Goal: Communication & Community: Answer question/provide support

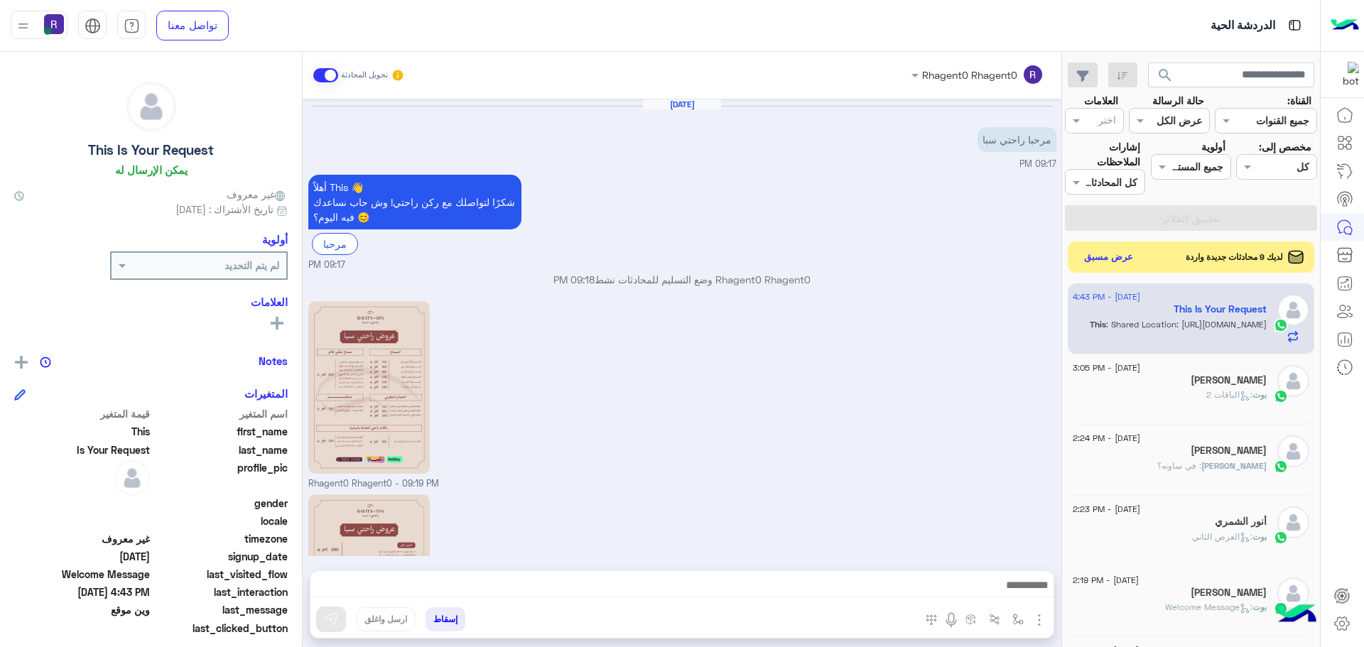
scroll to position [349, 0]
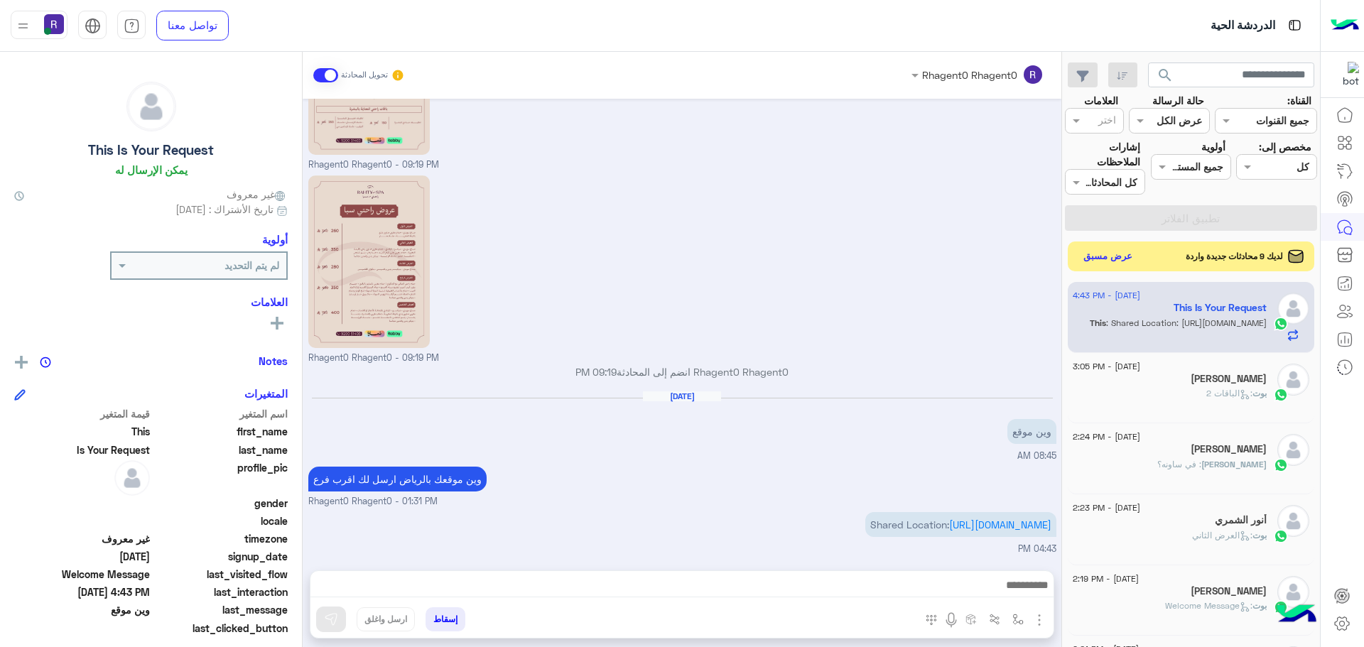
click at [1111, 258] on button "عرض مسبق" at bounding box center [1109, 256] width 60 height 19
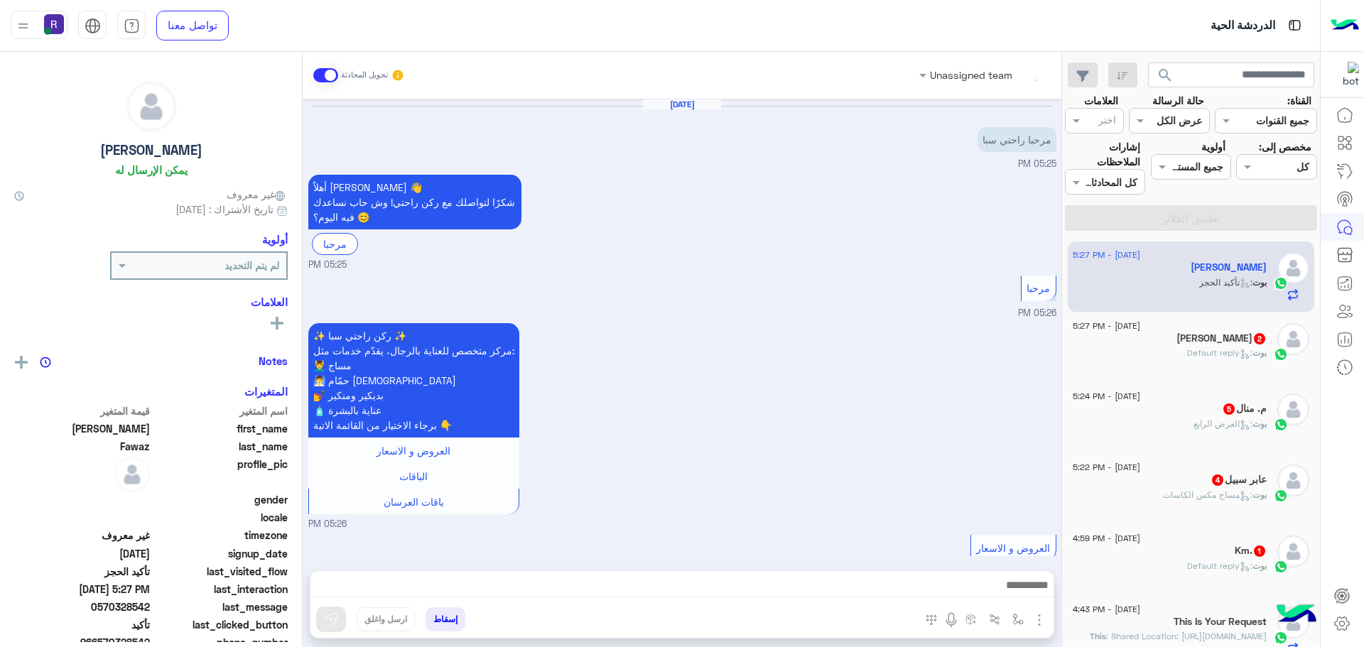
scroll to position [989, 0]
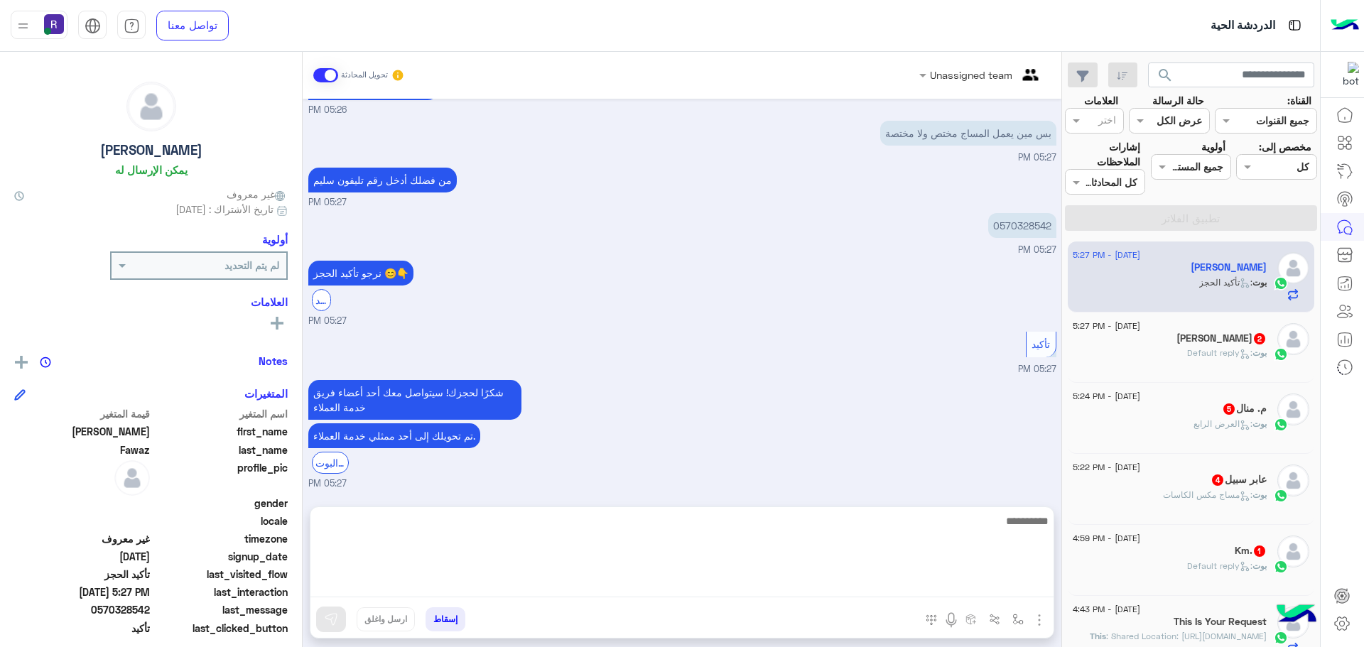
click at [954, 580] on textarea at bounding box center [682, 554] width 743 height 85
type textarea "**********"
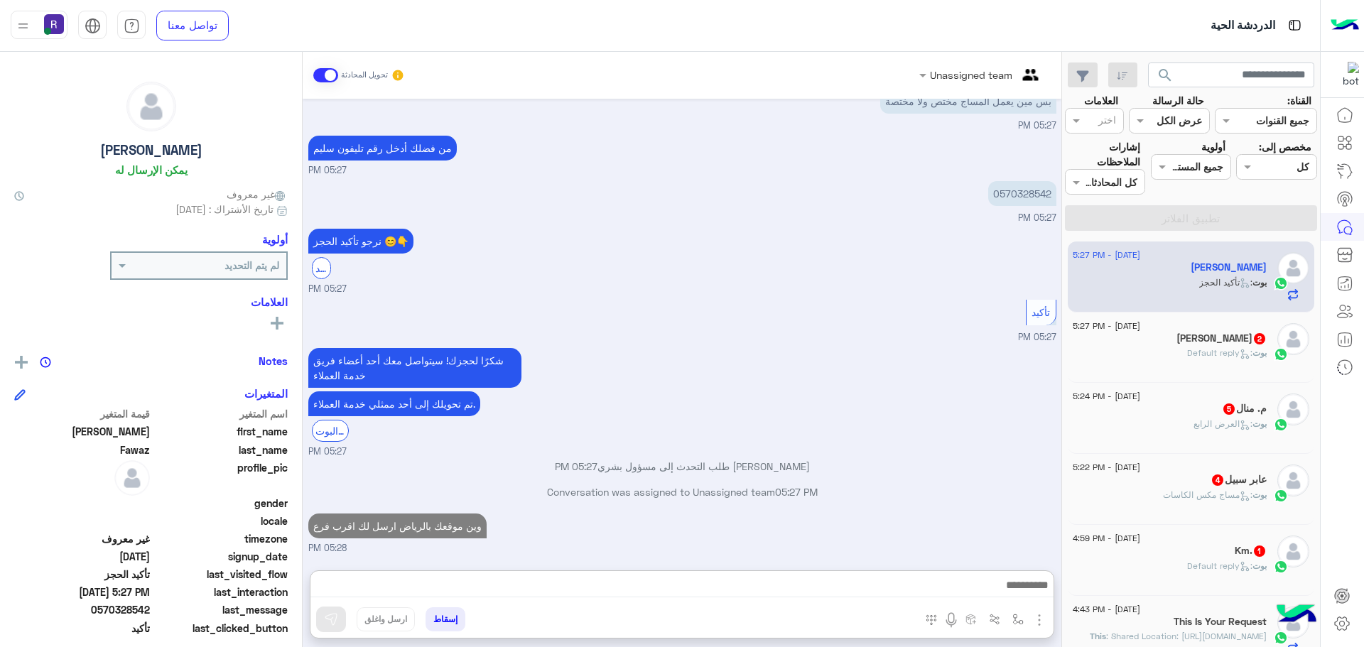
click at [1200, 355] on span ": Default reply" at bounding box center [1219, 352] width 65 height 11
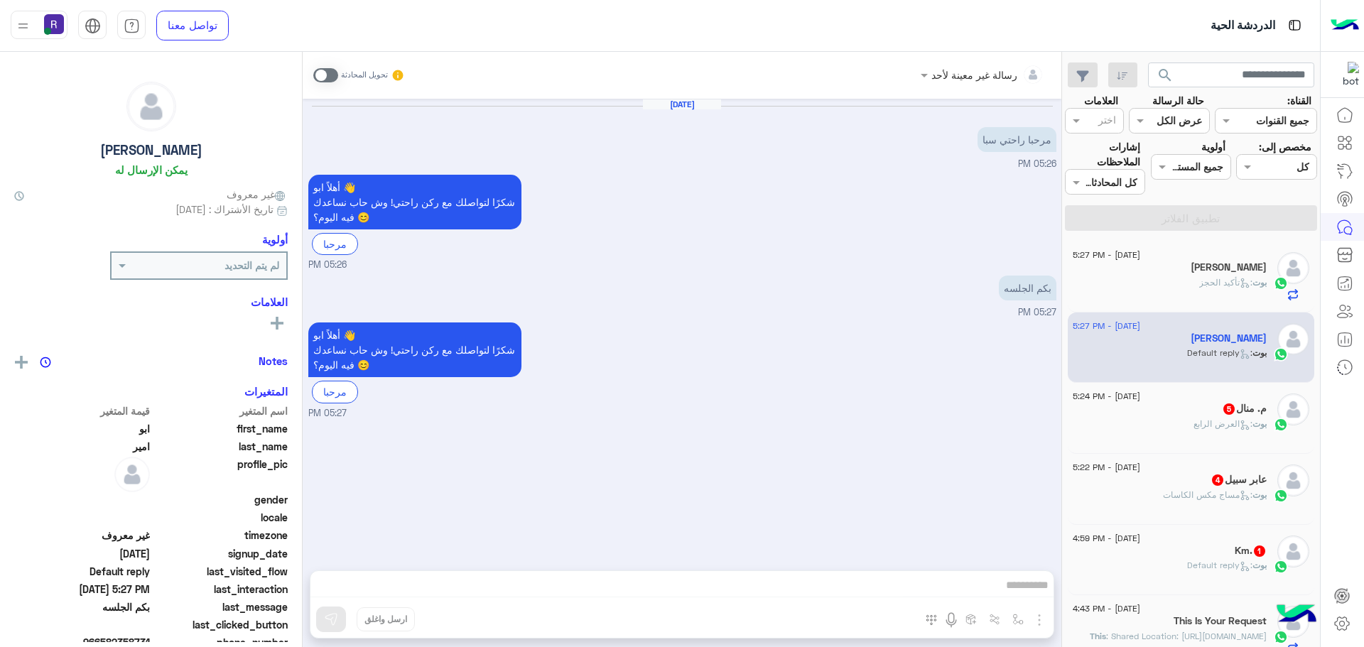
click at [1197, 406] on div "م. منال 5" at bounding box center [1170, 410] width 194 height 15
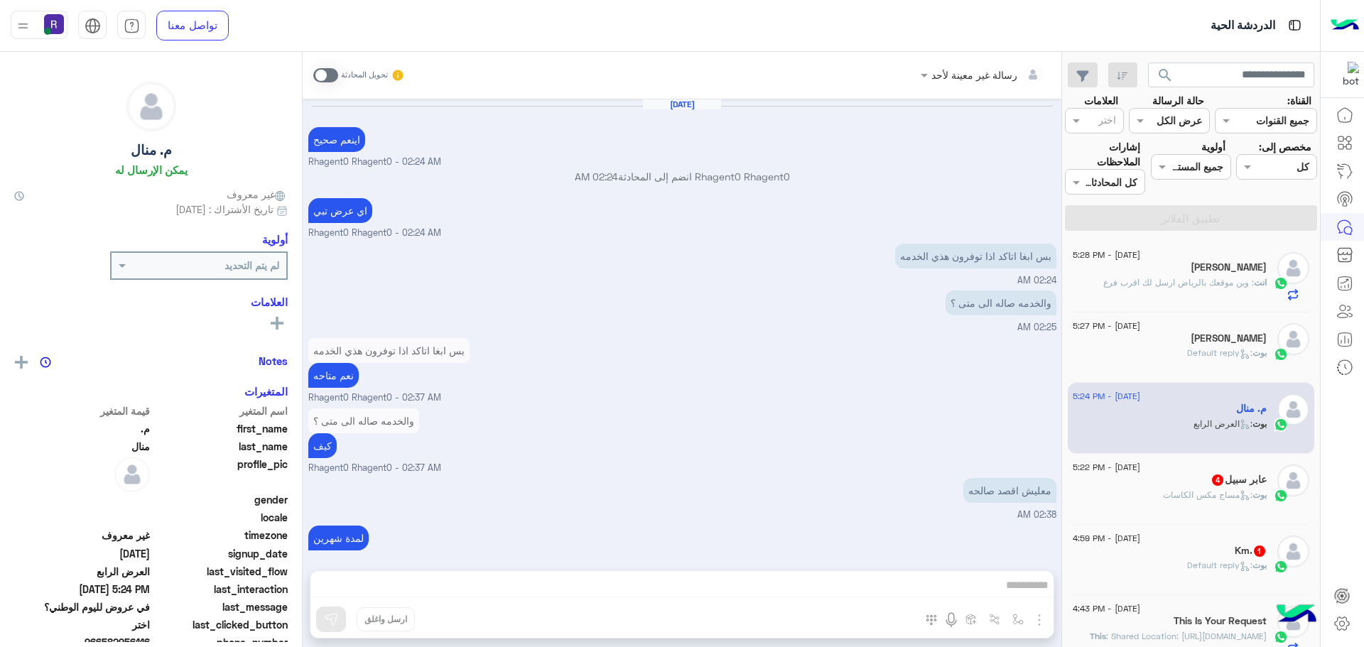
scroll to position [1755, 0]
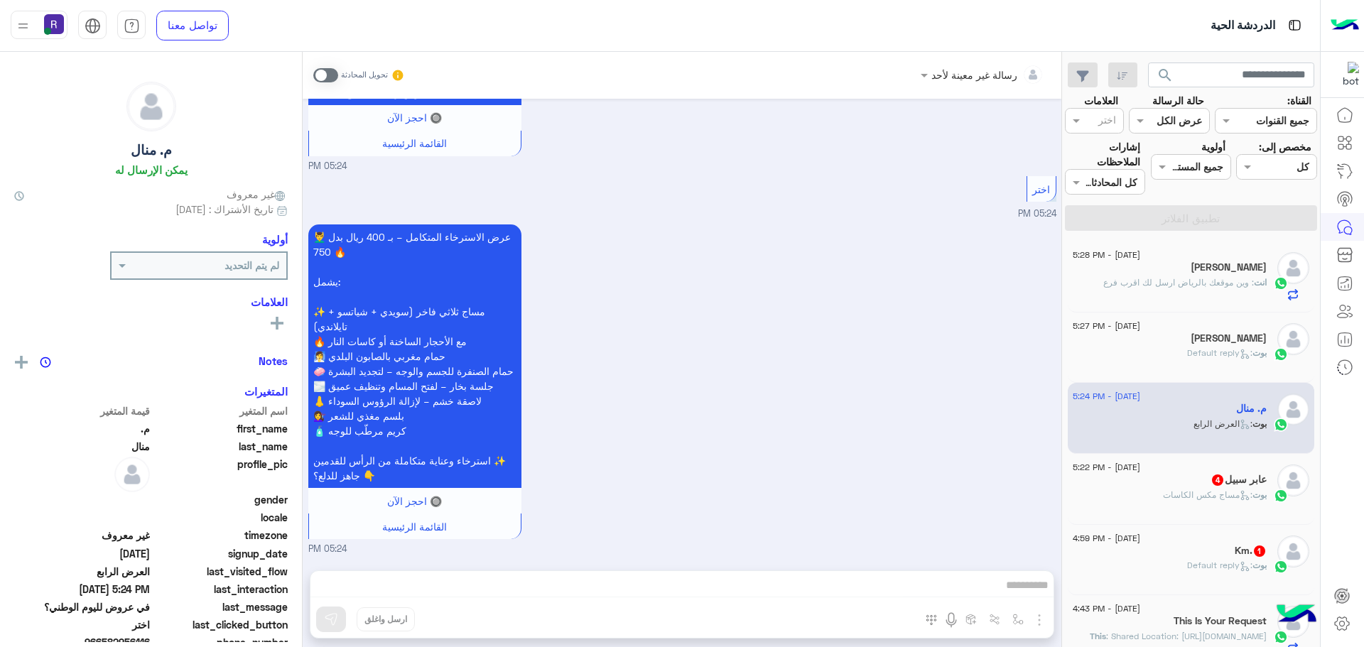
click at [1191, 475] on div "عابر سبيل 4" at bounding box center [1170, 481] width 194 height 15
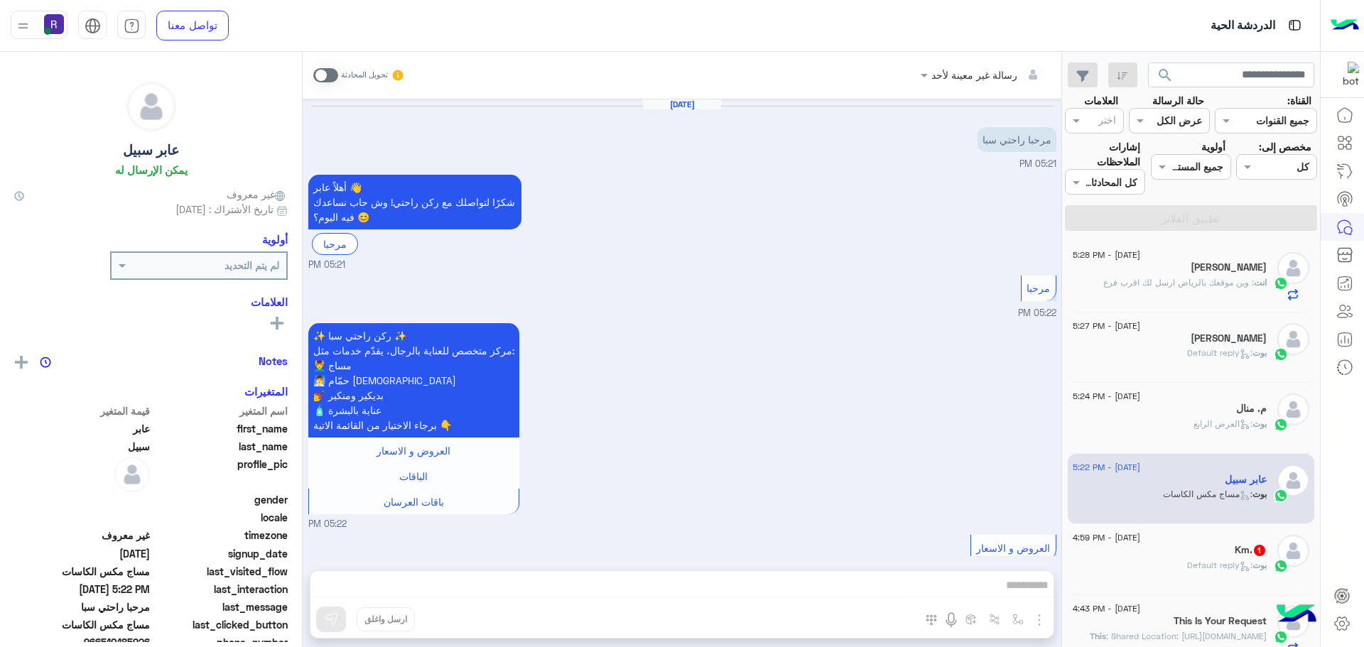
scroll to position [467, 0]
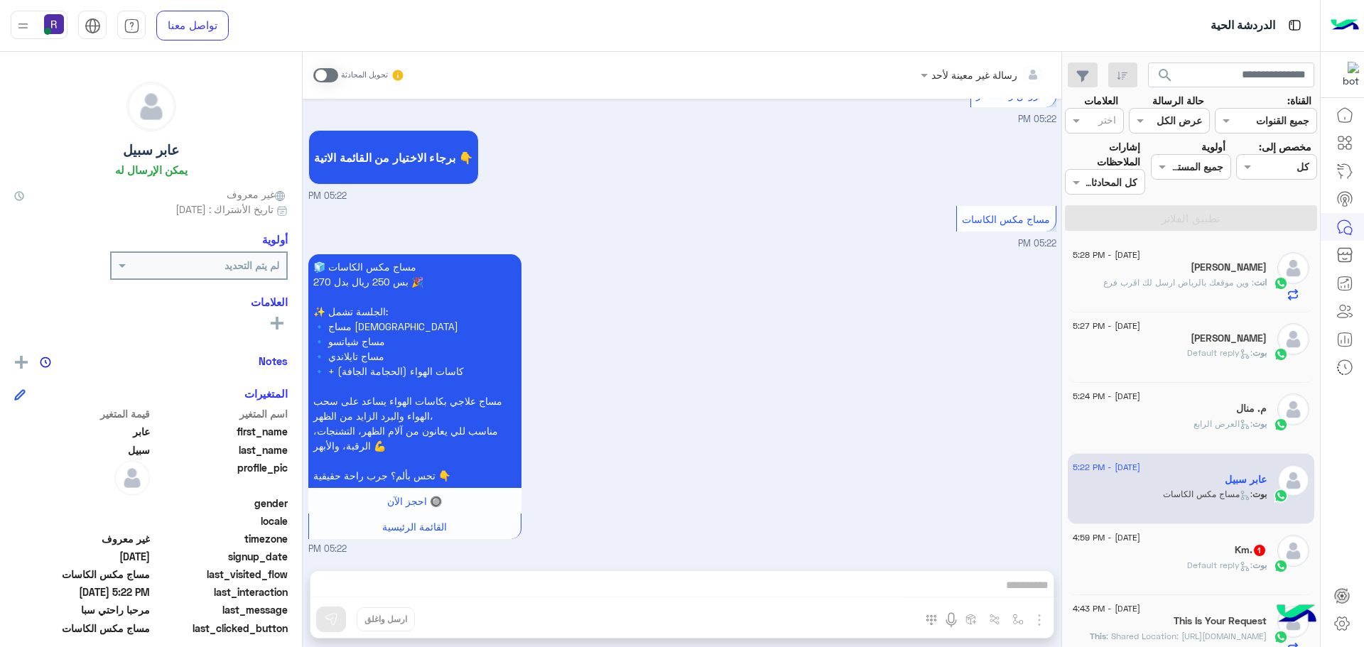
click at [1191, 551] on div "Km. 1" at bounding box center [1170, 551] width 194 height 15
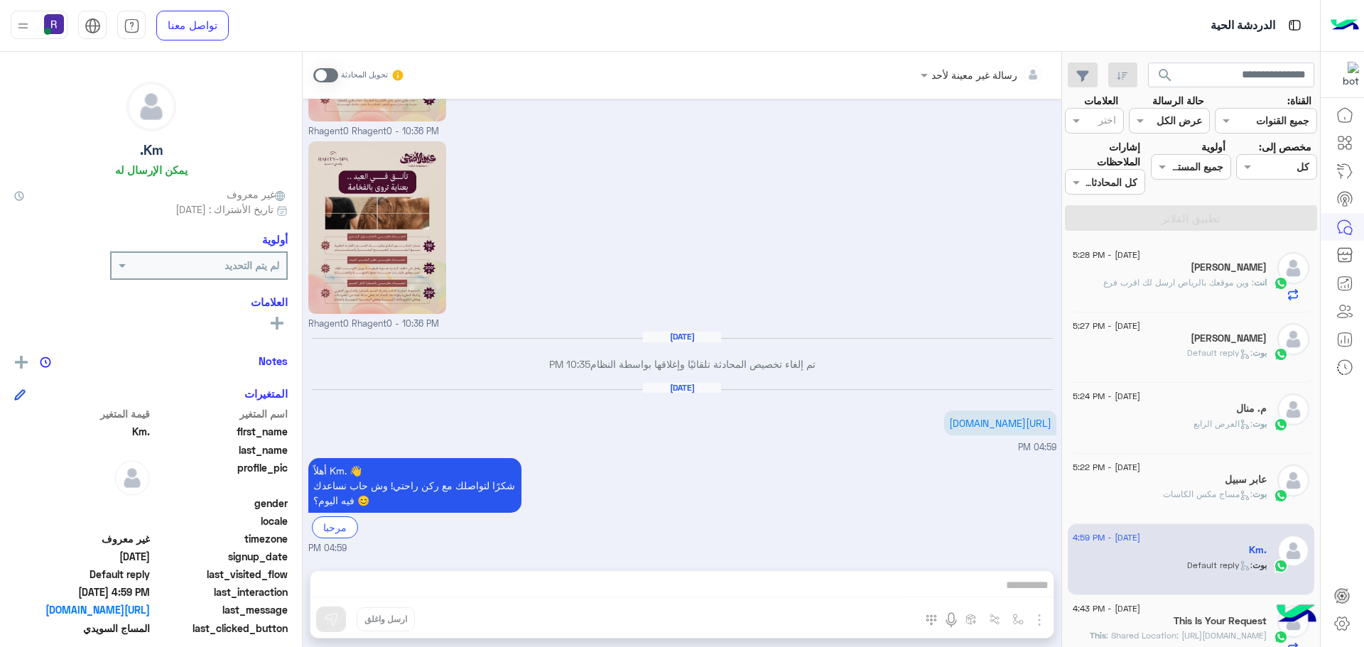
scroll to position [142, 0]
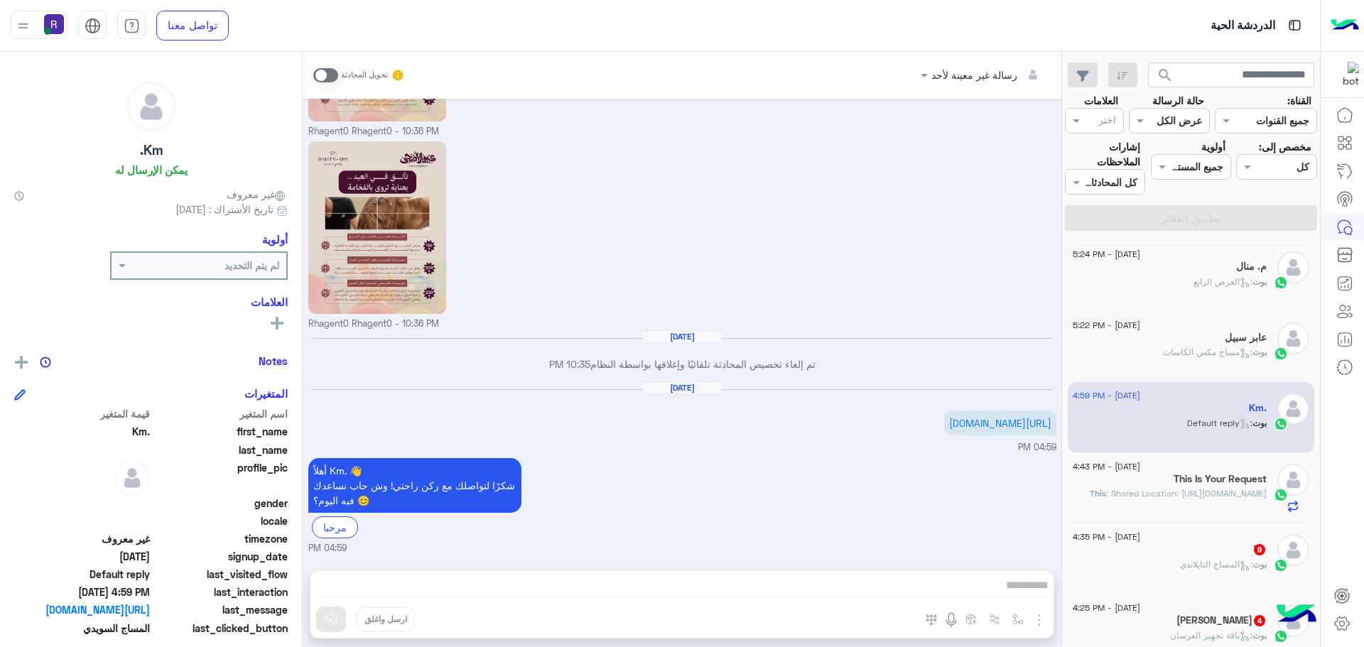
click at [1204, 527] on div "[DATE] - 4:35 PM َ 9 بوت : المساج التايلاندي" at bounding box center [1191, 559] width 247 height 71
click at [1204, 473] on h5 "This Is Your Request" at bounding box center [1220, 479] width 93 height 12
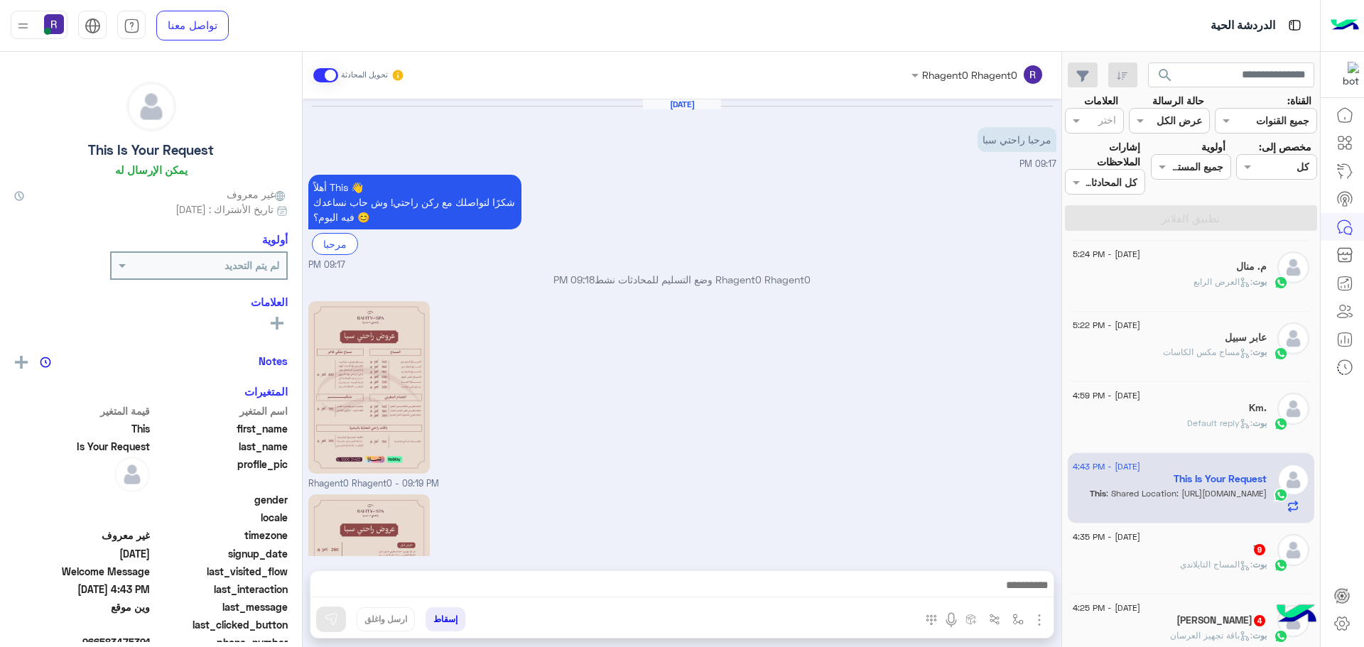
scroll to position [349, 0]
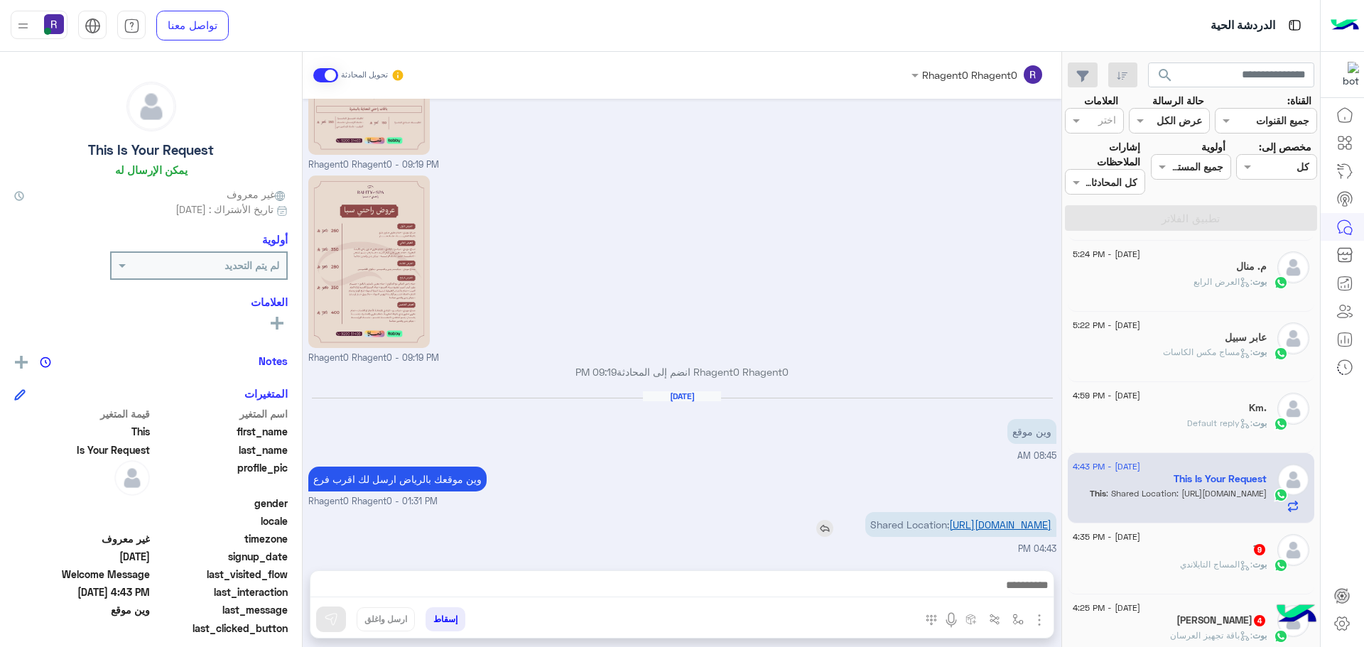
click at [953, 520] on link "[URL][DOMAIN_NAME]" at bounding box center [1000, 525] width 102 height 12
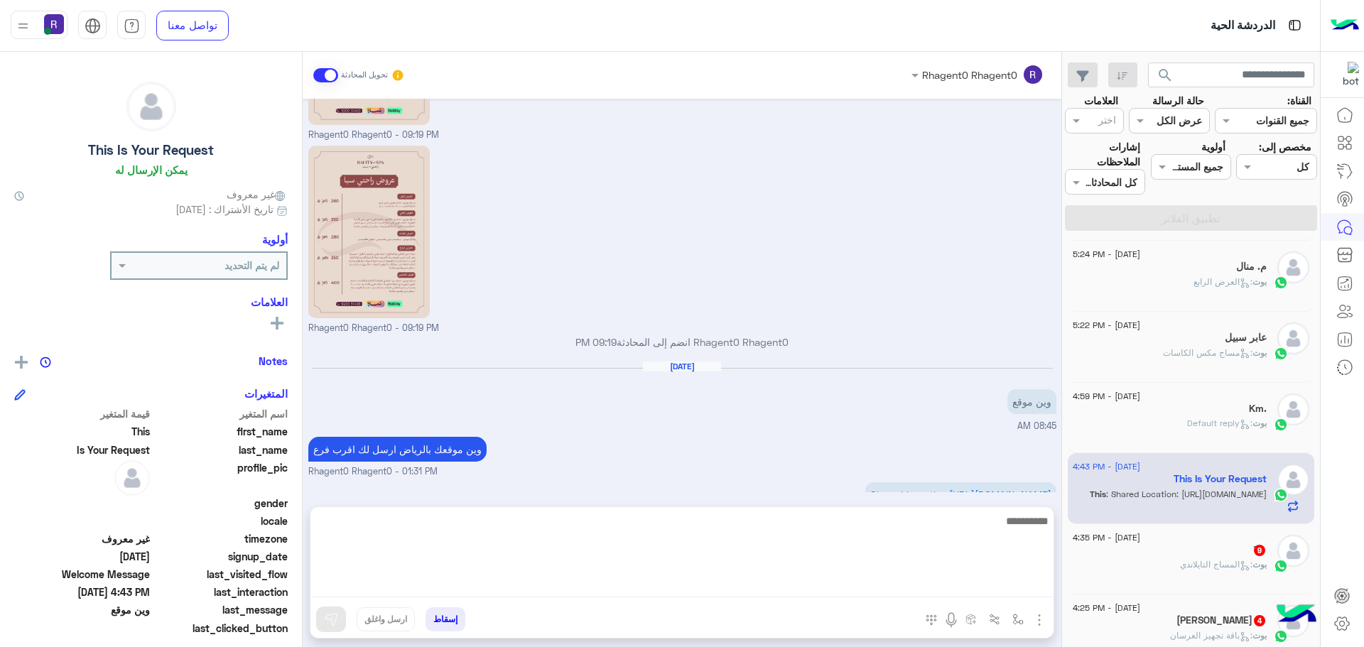
click at [1014, 589] on textarea at bounding box center [682, 554] width 743 height 85
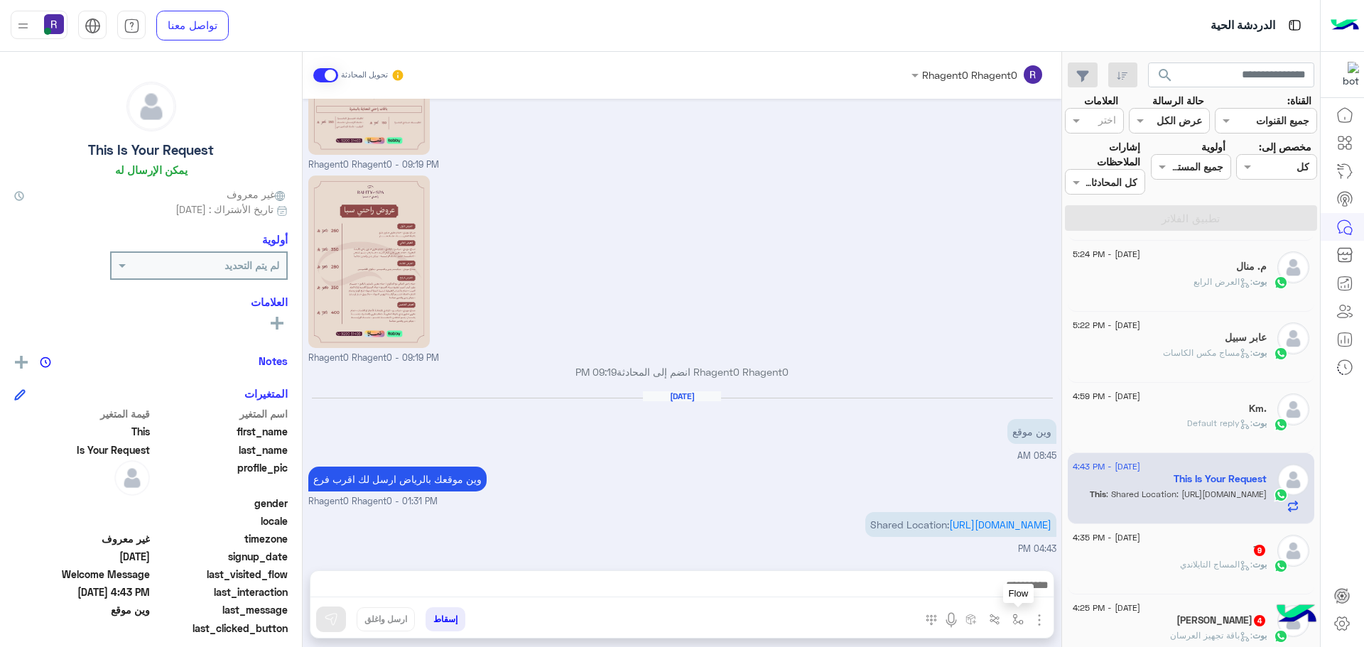
click at [1019, 621] on img "button" at bounding box center [1018, 619] width 11 height 11
click at [969, 581] on input "text" at bounding box center [975, 589] width 96 height 16
type input "***"
click at [971, 564] on div "الجنادرية" at bounding box center [977, 563] width 105 height 28
type textarea "*********"
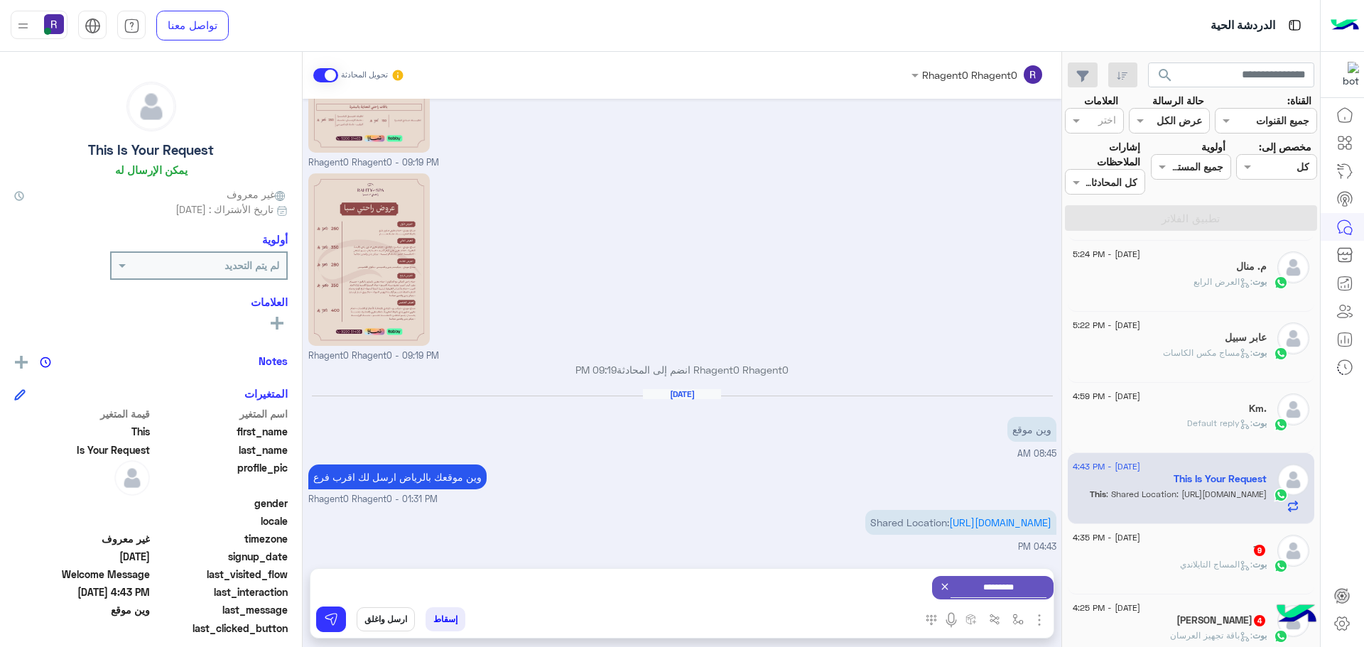
click at [400, 620] on button "ارسل واغلق" at bounding box center [386, 620] width 58 height 24
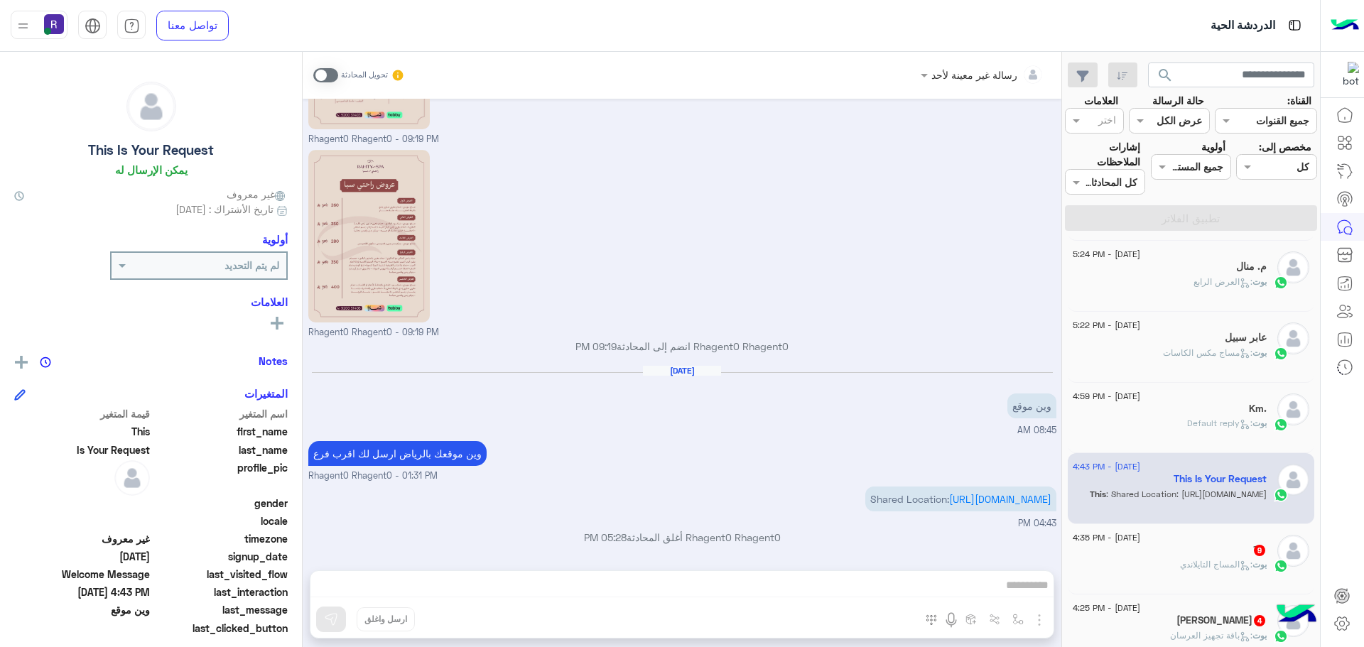
scroll to position [374, 0]
click at [1247, 556] on div "َ 9" at bounding box center [1170, 551] width 194 height 15
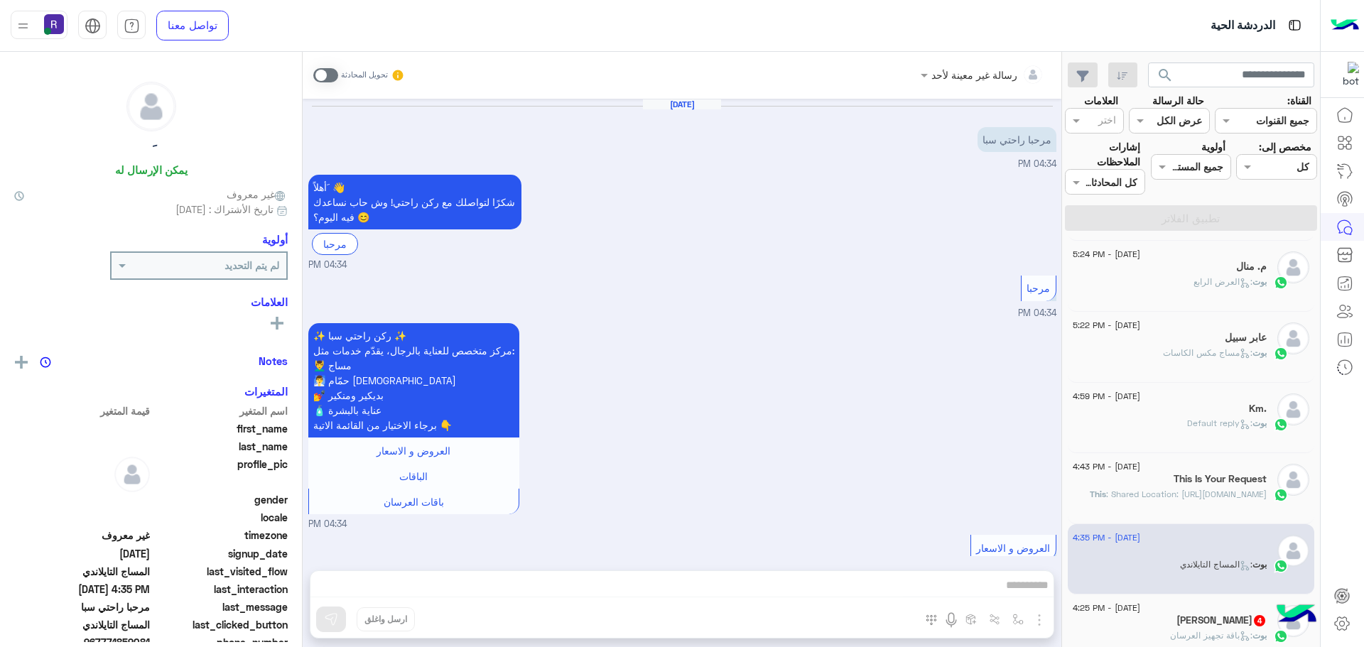
scroll to position [1575, 0]
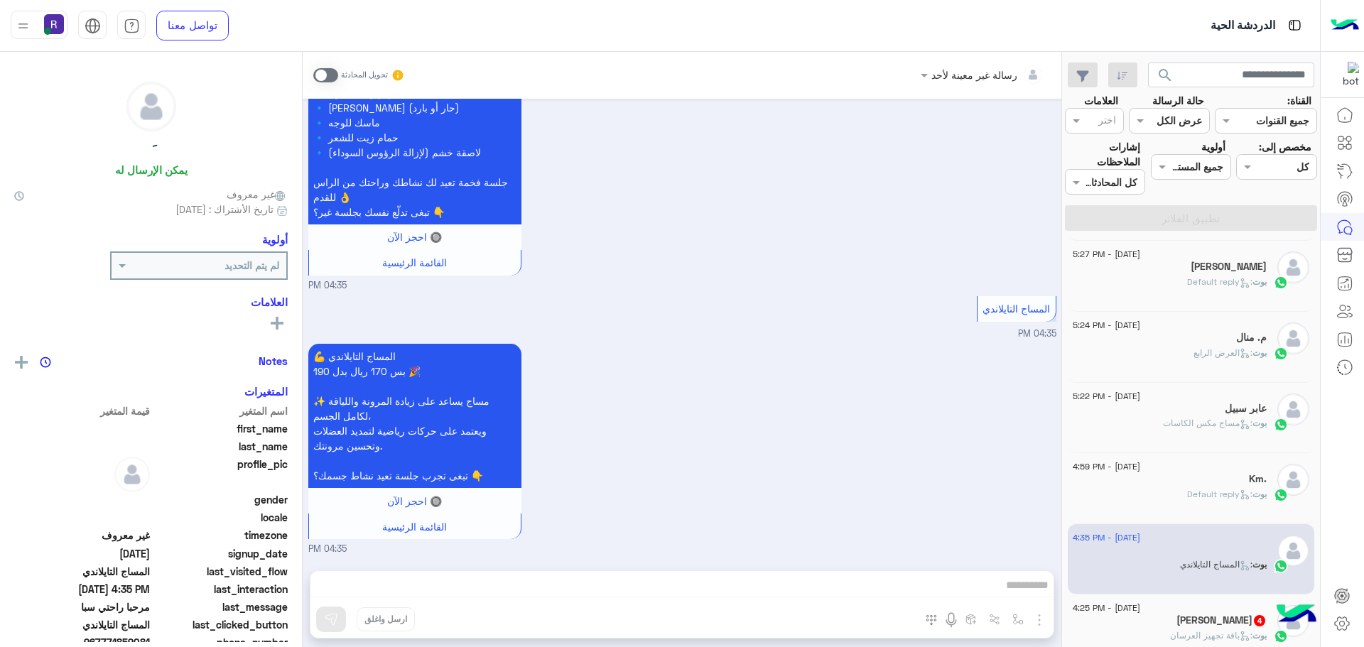
click at [1199, 607] on div "[DATE] - 4:25 PM" at bounding box center [1170, 609] width 194 height 9
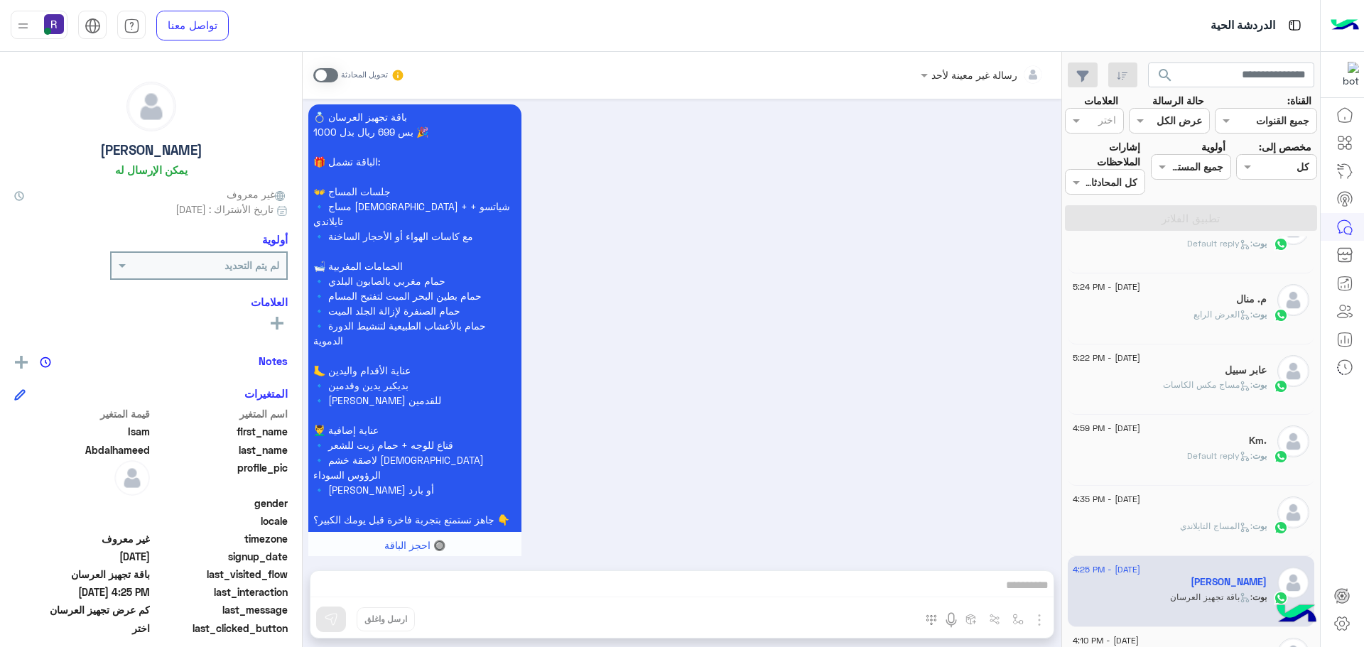
scroll to position [213, 0]
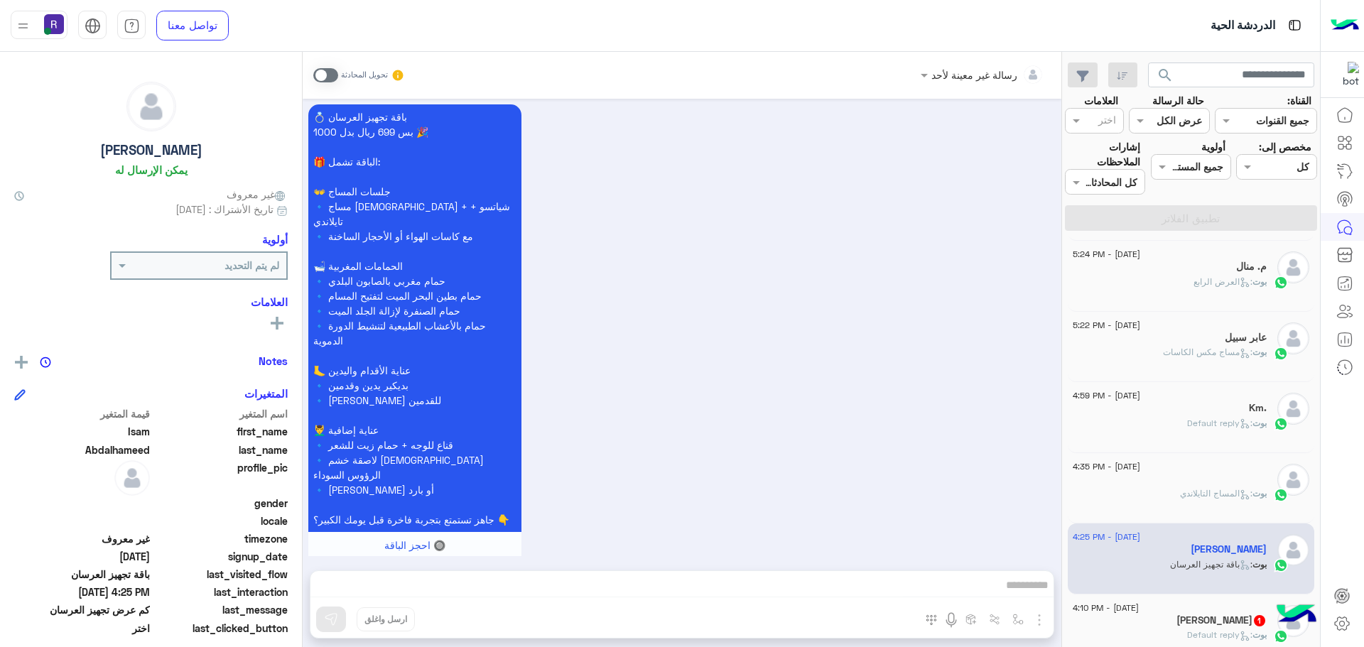
click at [1200, 615] on h5 "[PERSON_NAME] 1" at bounding box center [1222, 621] width 90 height 12
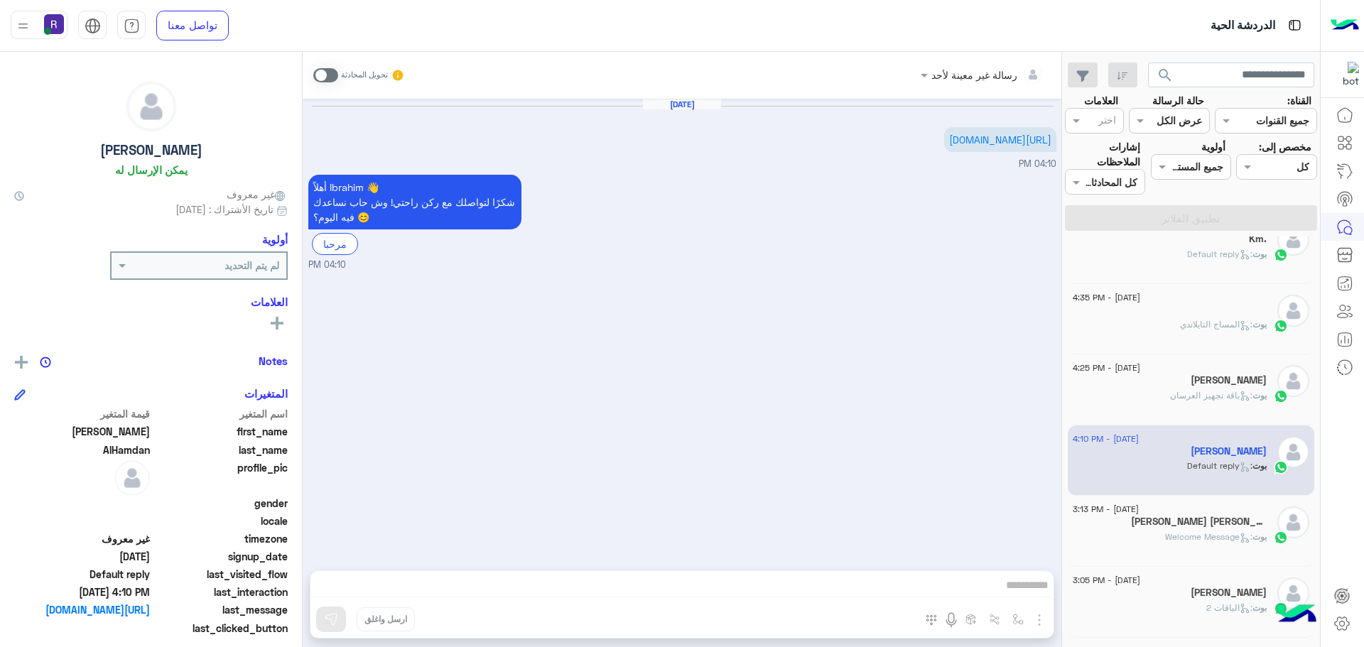
scroll to position [426, 0]
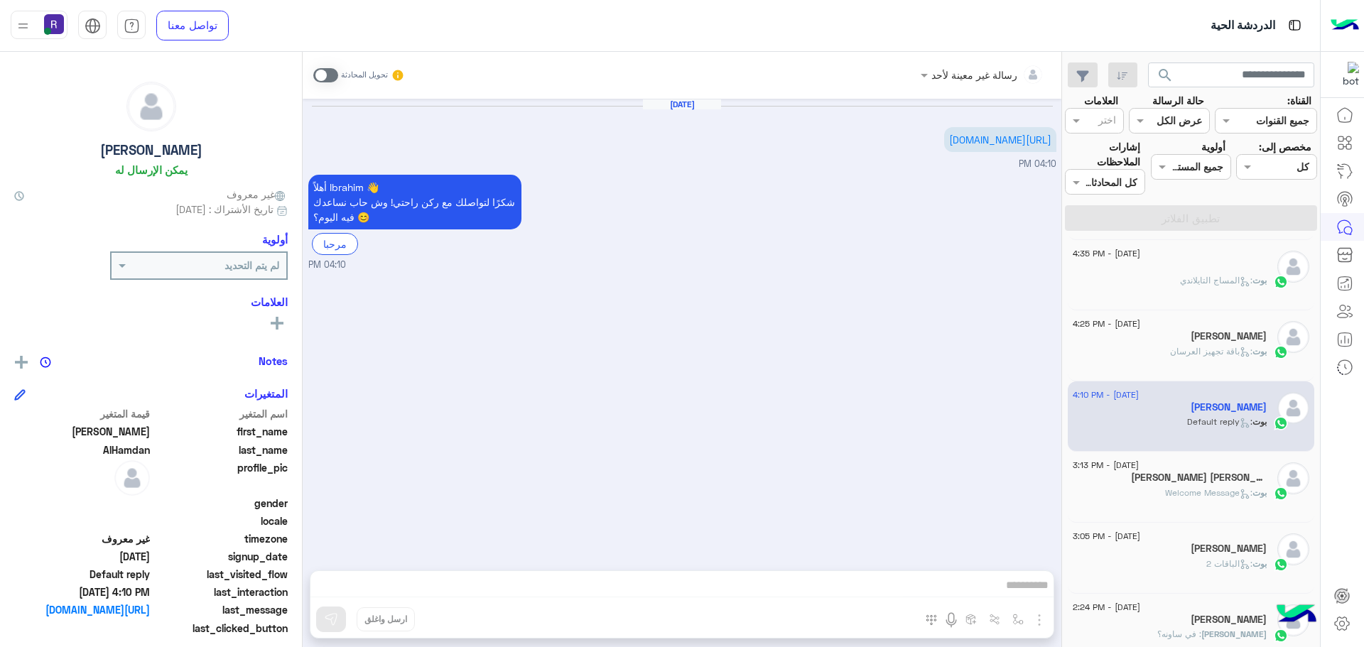
click at [1209, 497] on span ": Welcome Message" at bounding box center [1208, 492] width 87 height 11
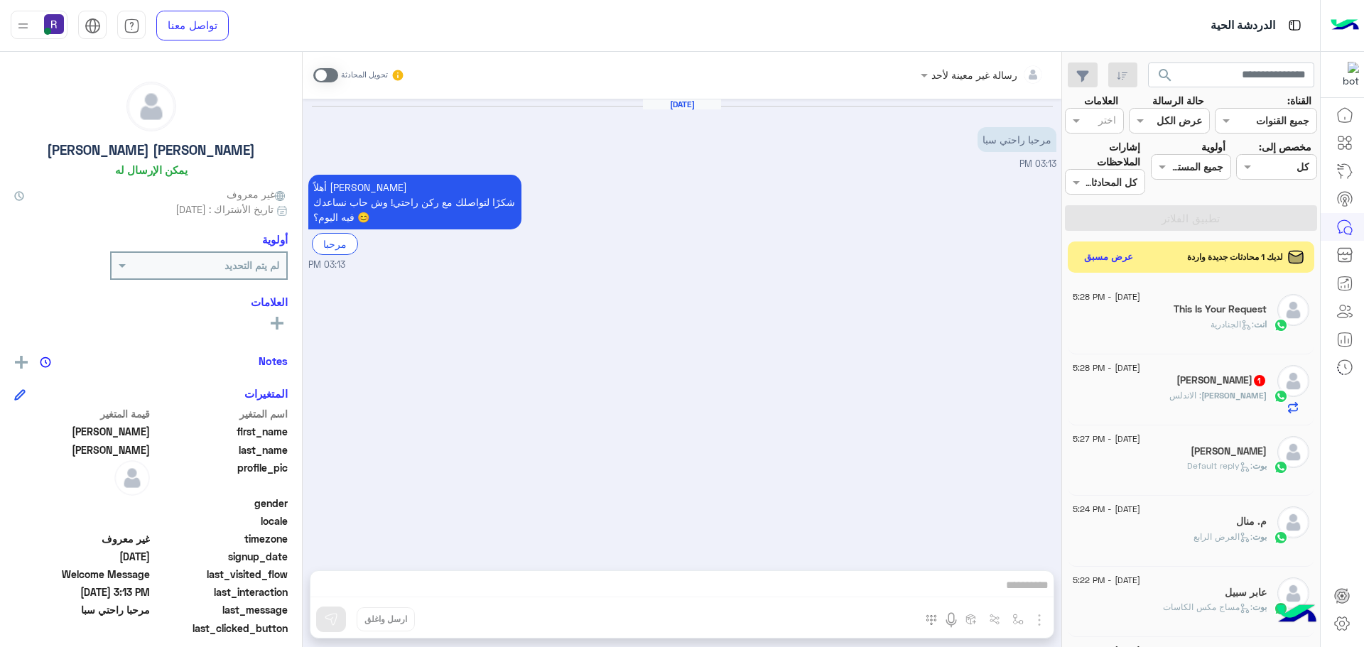
click at [1202, 397] on span ": الاندلس" at bounding box center [1186, 395] width 32 height 11
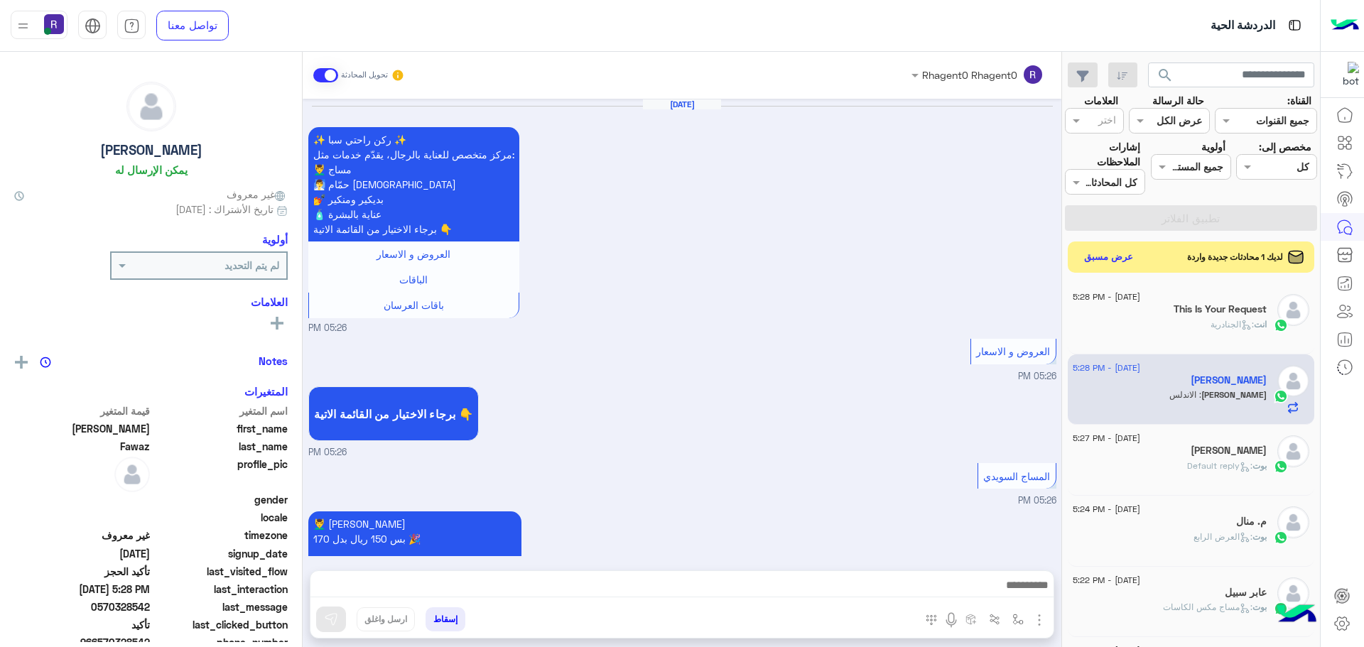
scroll to position [911, 0]
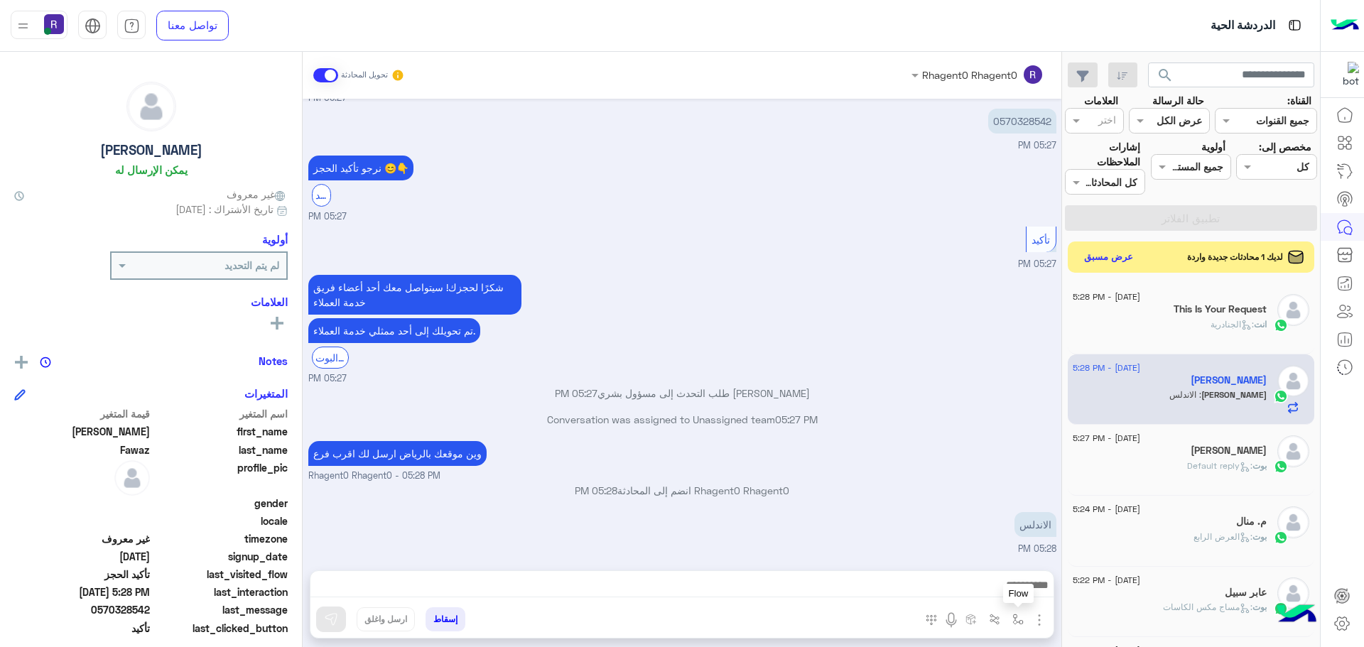
click at [1023, 619] on img "button" at bounding box center [1018, 619] width 11 height 11
click at [1002, 589] on input "text" at bounding box center [975, 589] width 96 height 16
type input "***"
click at [992, 561] on span "الجنادرية" at bounding box center [1002, 562] width 39 height 13
type textarea "*********"
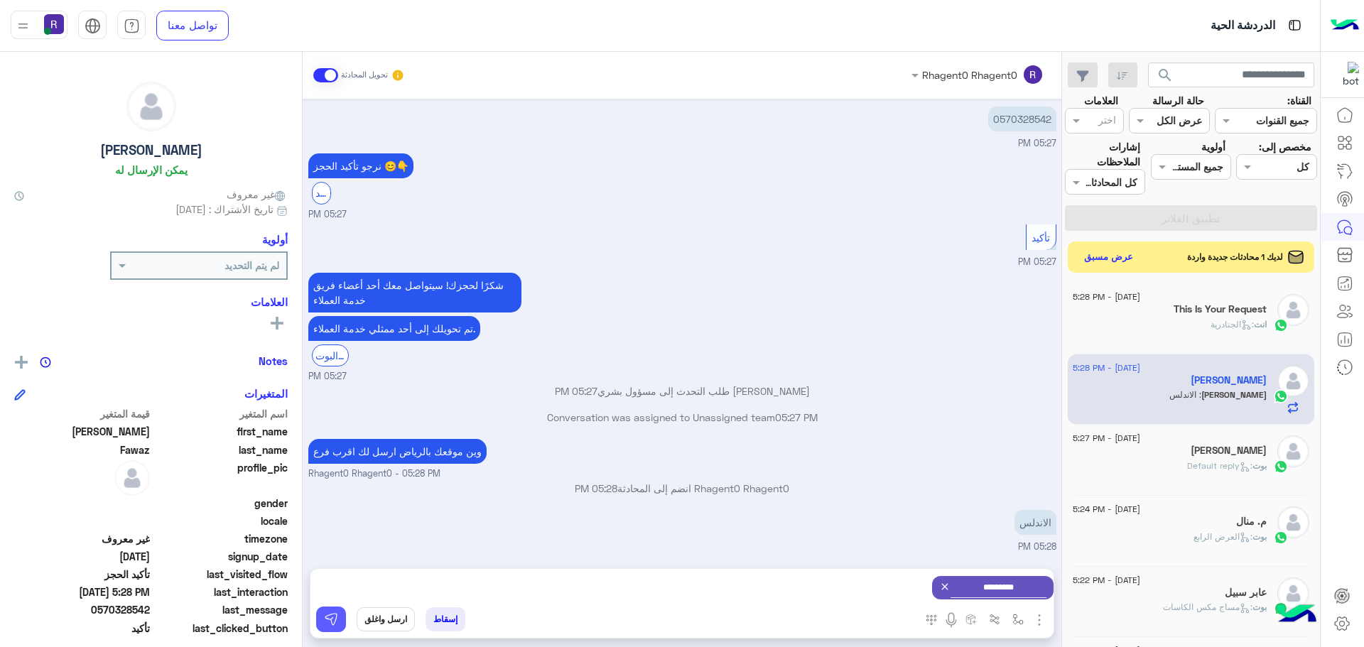
click at [339, 625] on button at bounding box center [331, 620] width 30 height 26
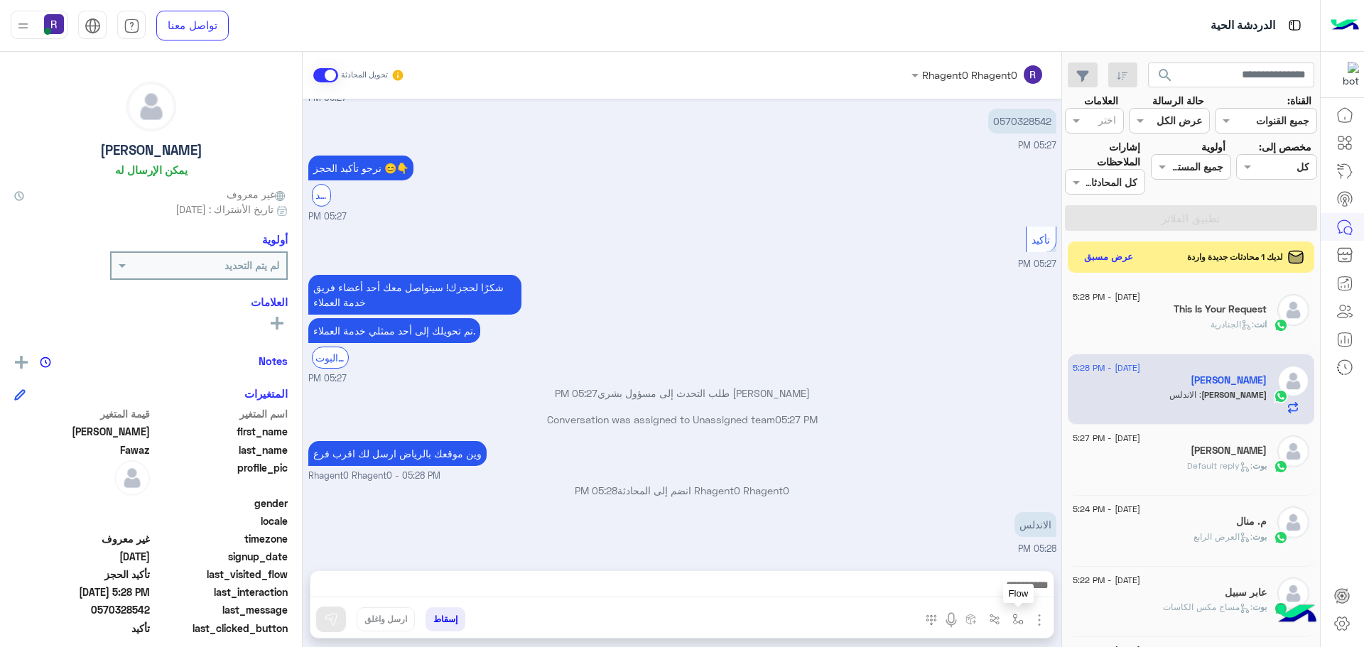
click at [1013, 621] on img "button" at bounding box center [1018, 619] width 11 height 11
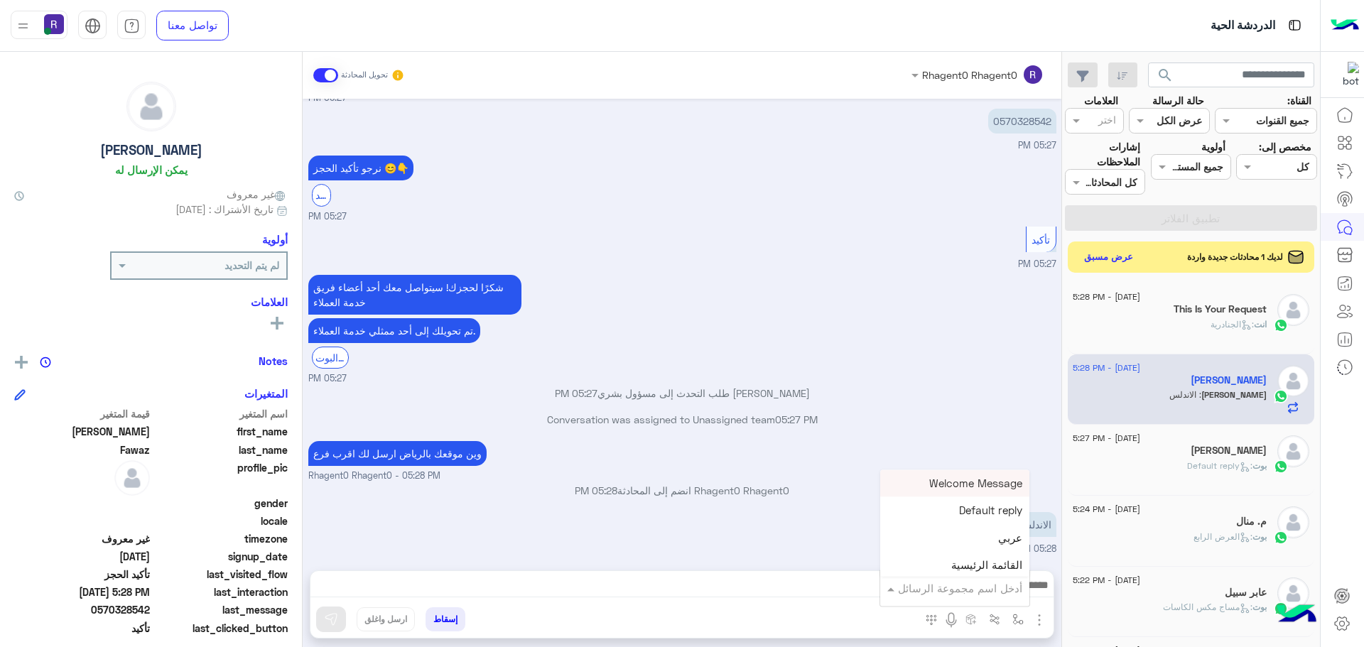
click at [998, 583] on input "text" at bounding box center [975, 589] width 96 height 16
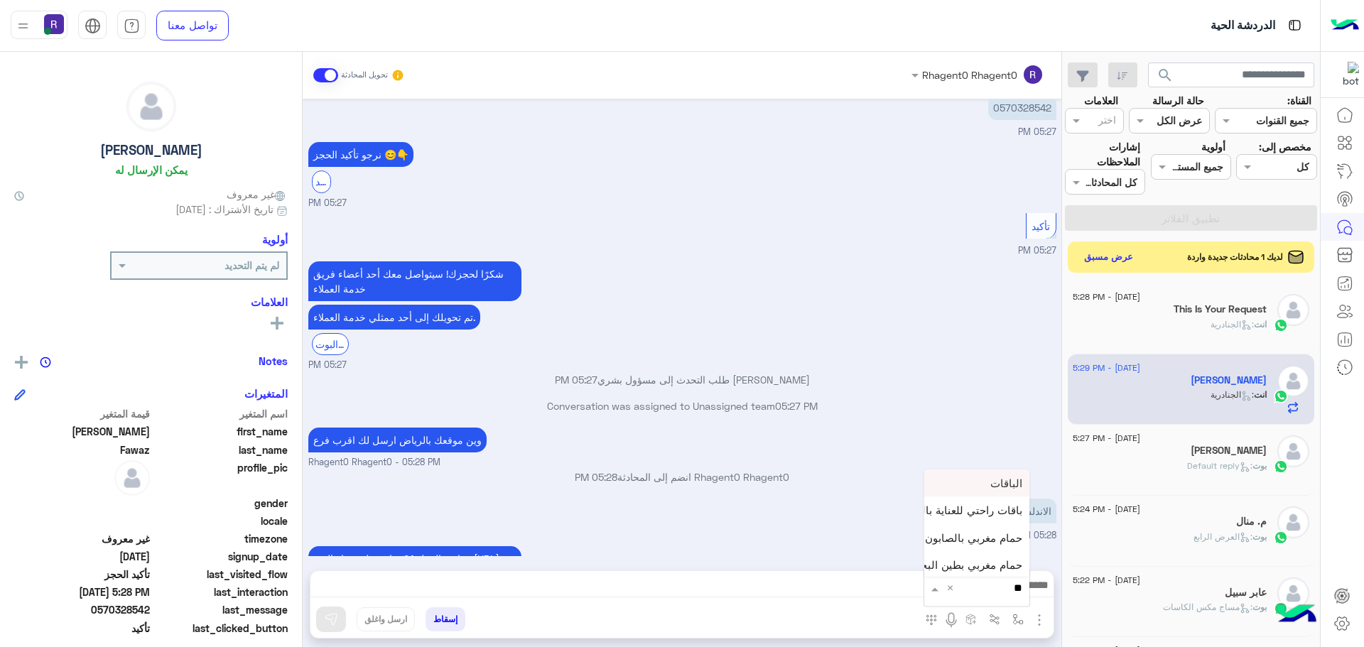
scroll to position [1037, 0]
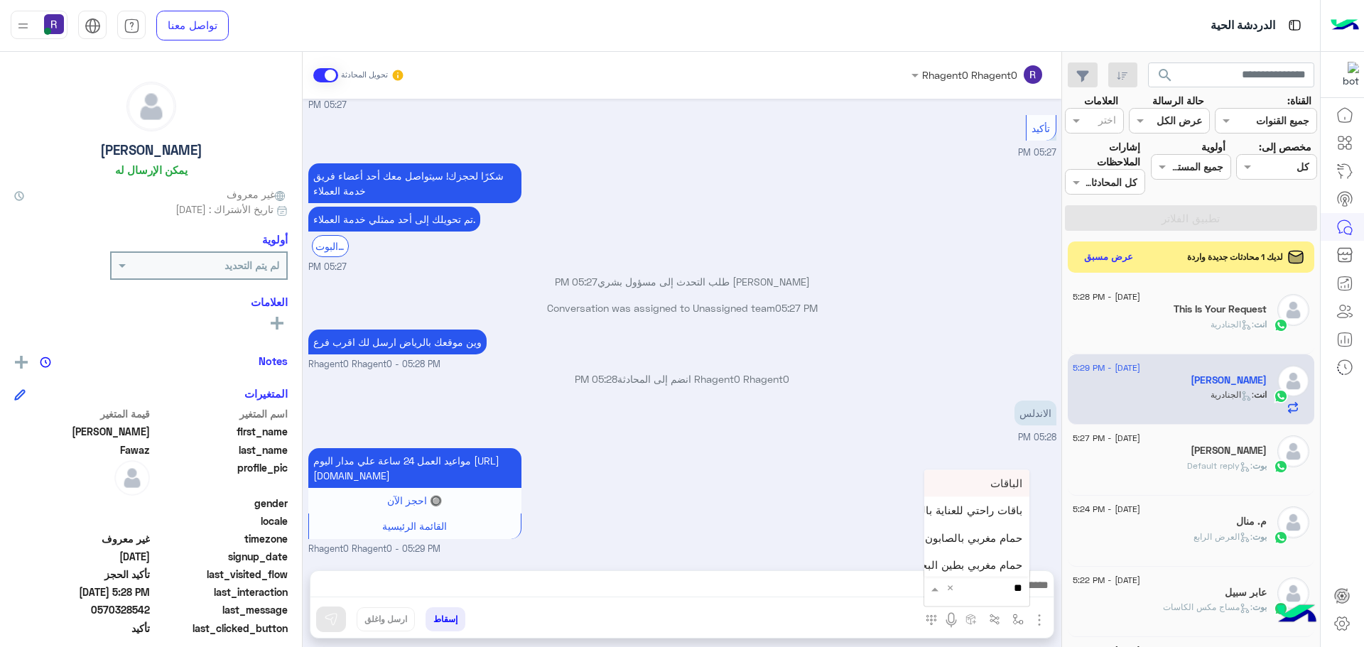
type input "***"
click at [988, 568] on div "لبن" at bounding box center [977, 563] width 105 height 28
type textarea "***"
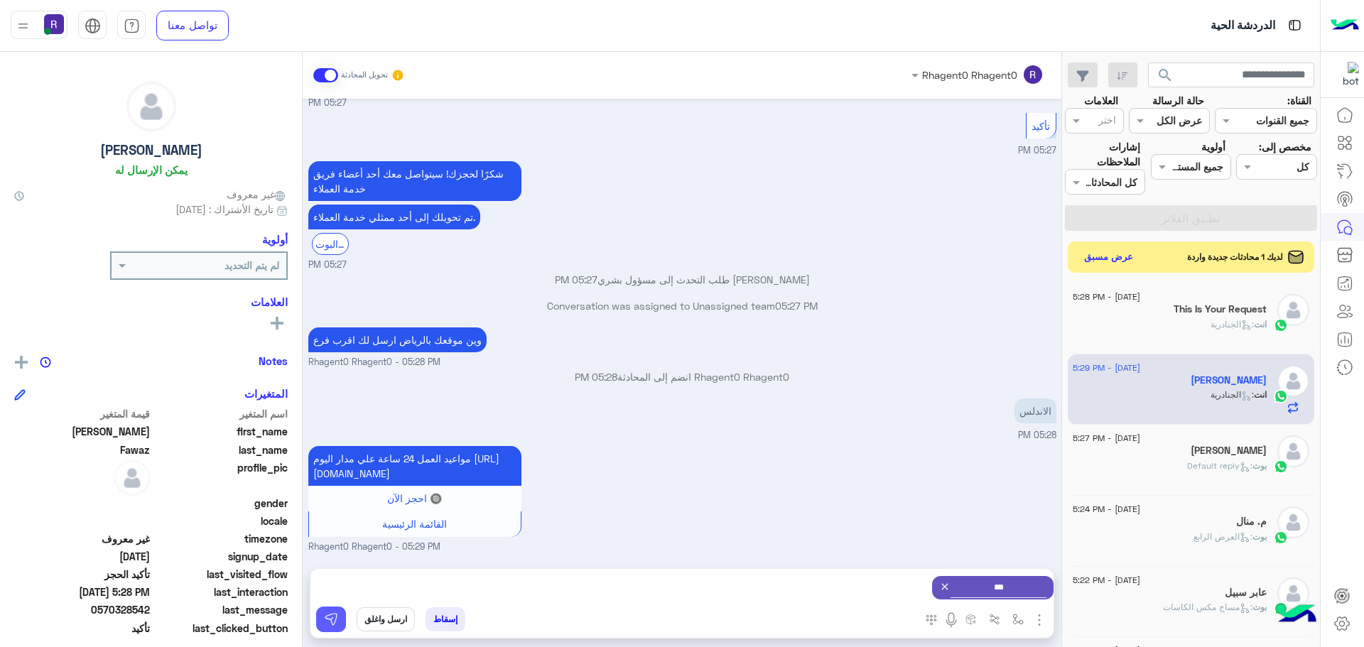
click at [325, 619] on img at bounding box center [331, 620] width 14 height 14
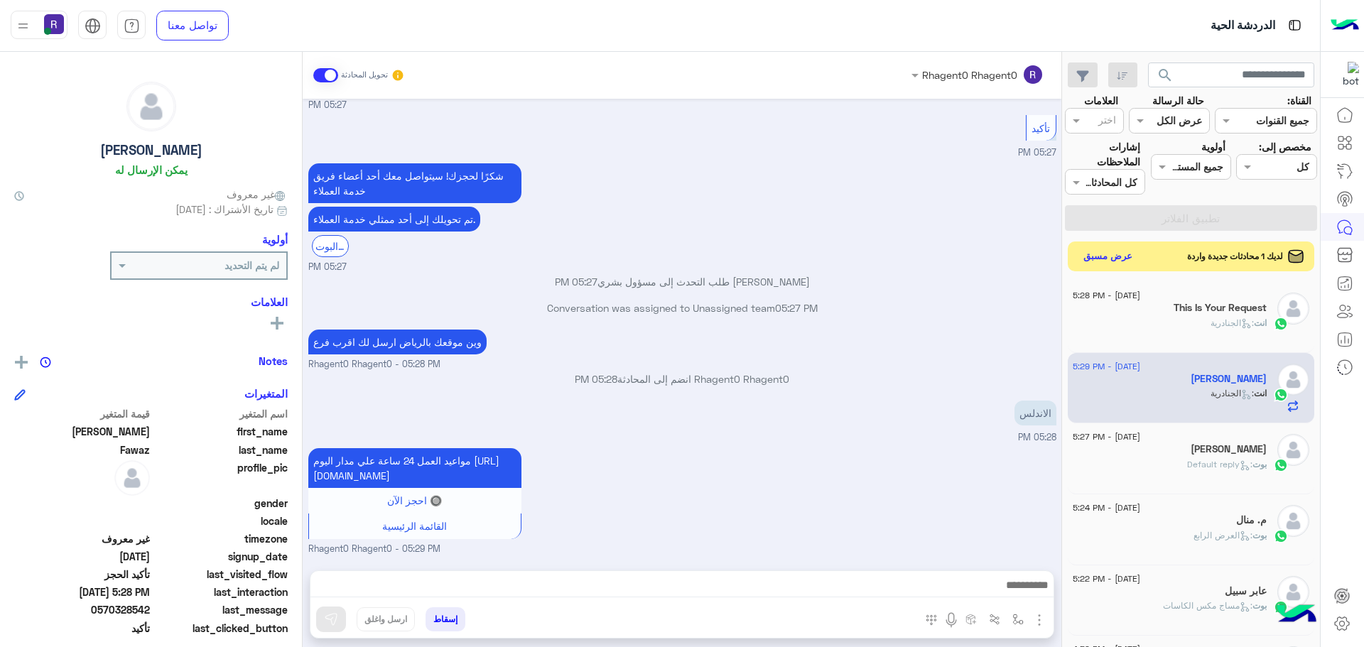
click at [1114, 254] on button "عرض مسبق" at bounding box center [1109, 256] width 60 height 19
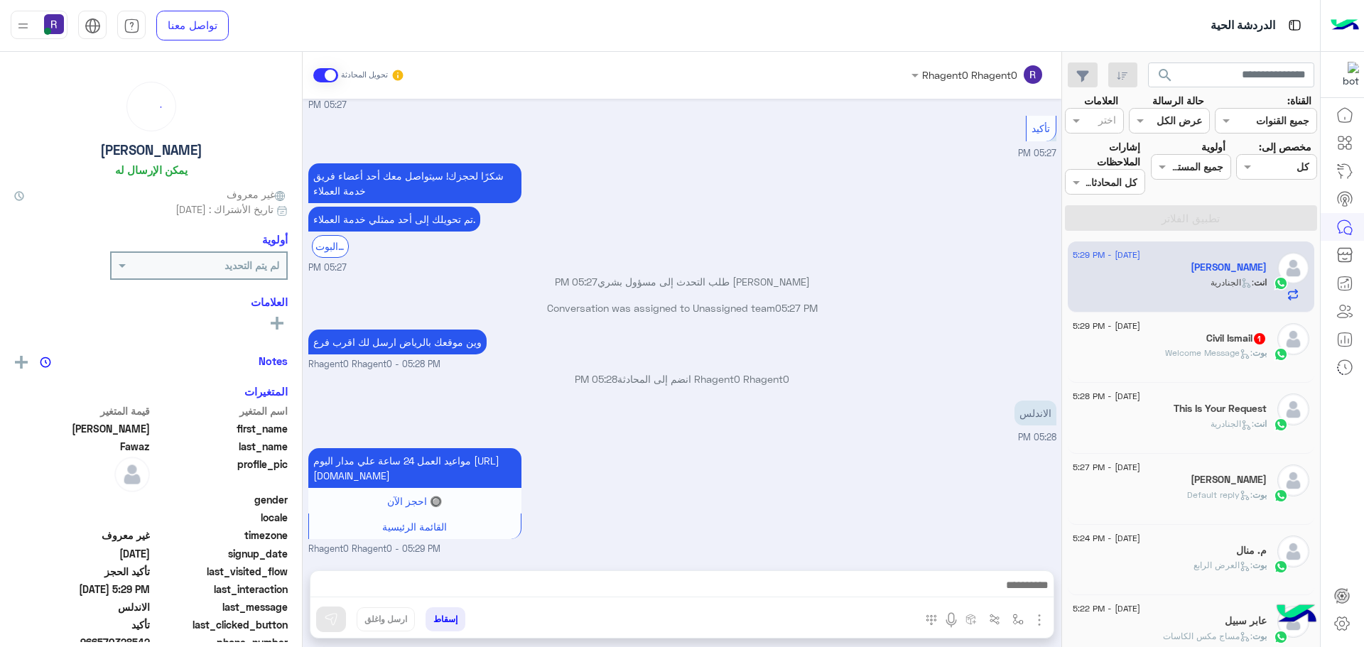
scroll to position [952, 0]
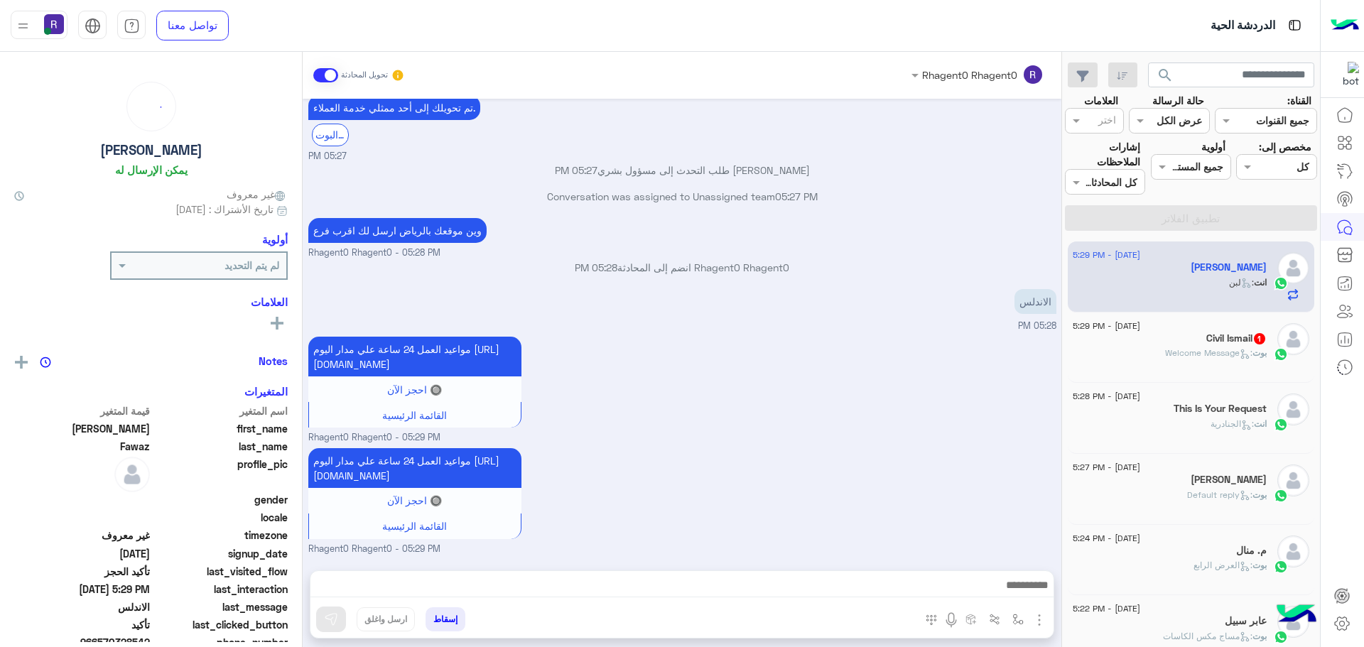
click at [1138, 348] on div "بوت : Welcome Message" at bounding box center [1170, 359] width 194 height 25
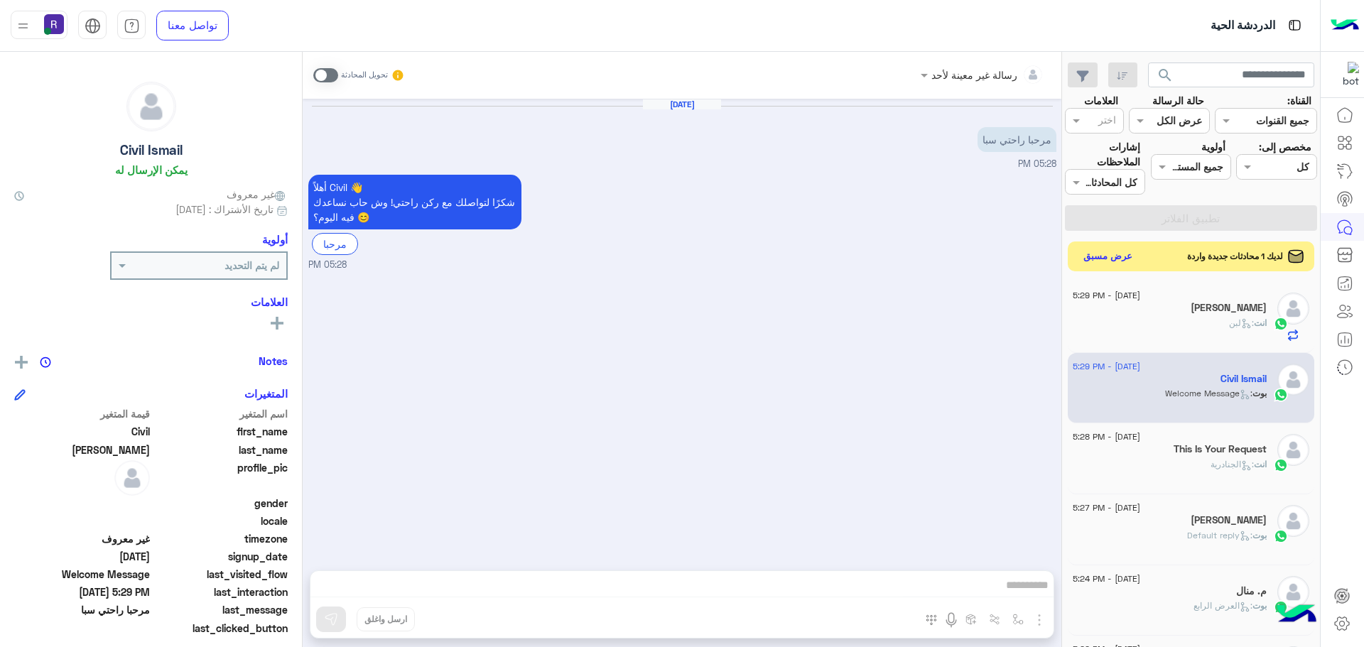
click at [1096, 264] on button "عرض مسبق" at bounding box center [1109, 256] width 60 height 19
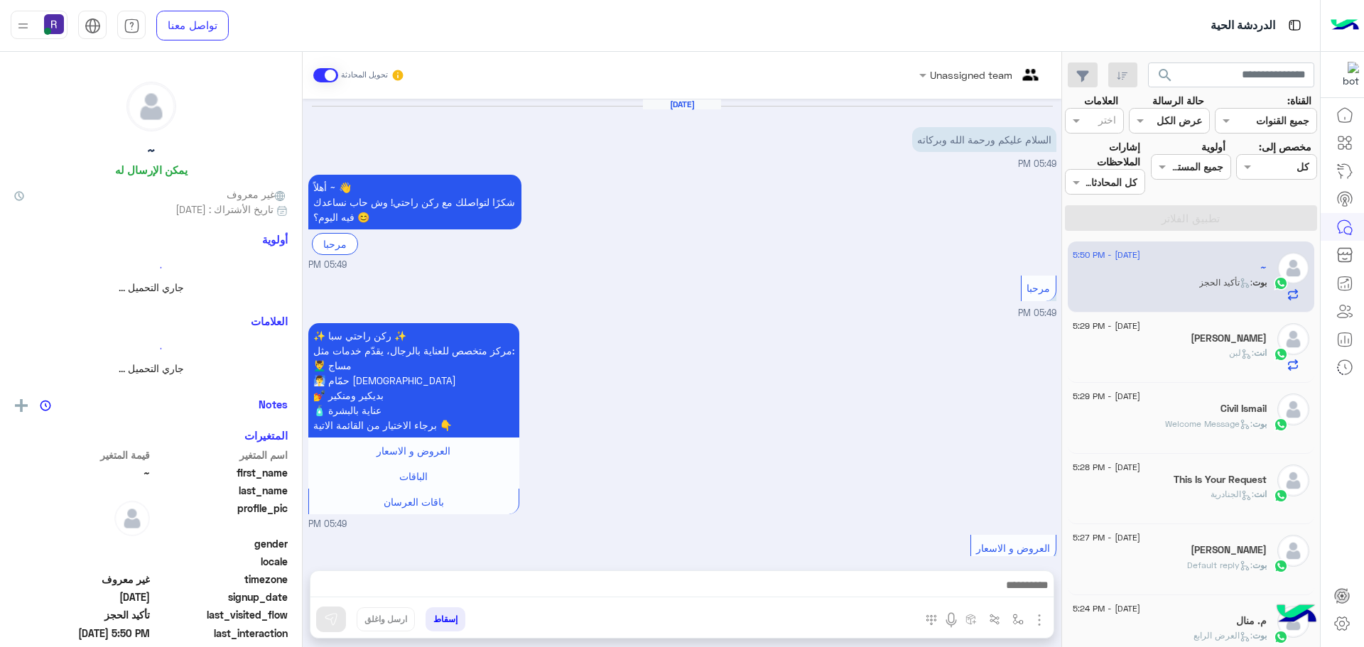
scroll to position [897, 0]
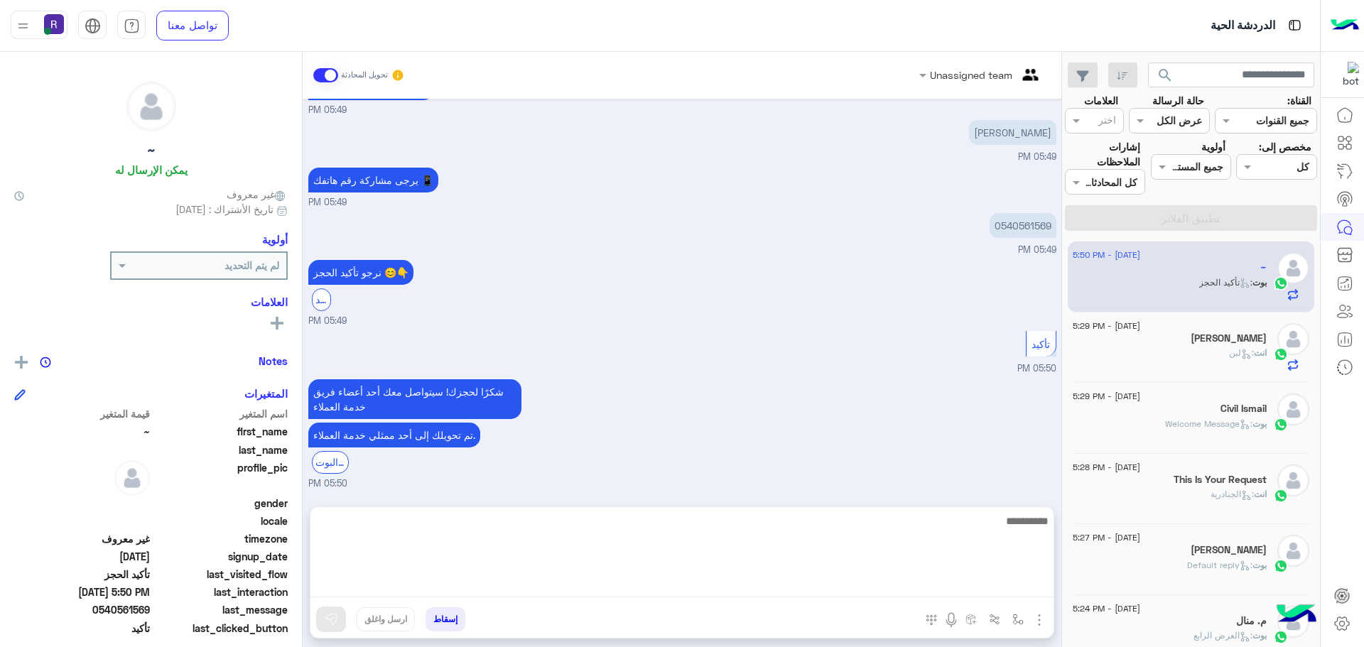
click at [902, 578] on textarea at bounding box center [682, 554] width 743 height 85
type textarea "**********"
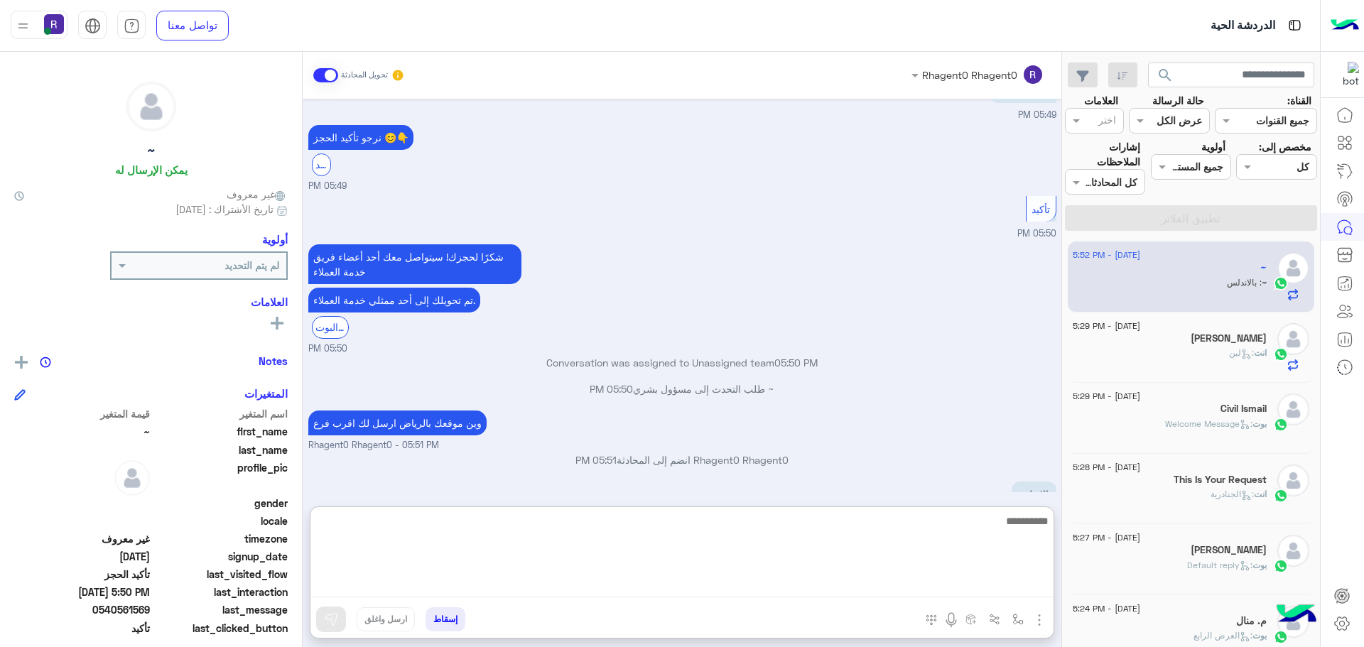
scroll to position [1079, 0]
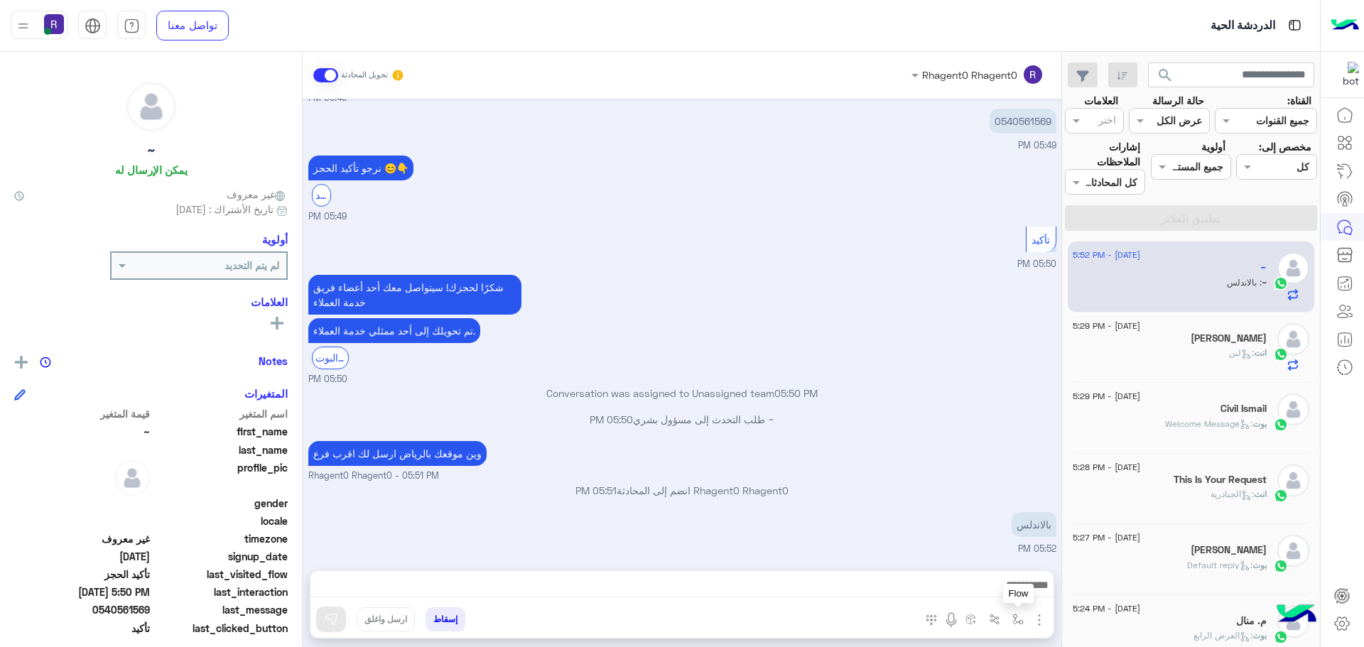
click at [1023, 617] on img "button" at bounding box center [1018, 619] width 11 height 11
click at [996, 585] on input "text" at bounding box center [975, 589] width 96 height 16
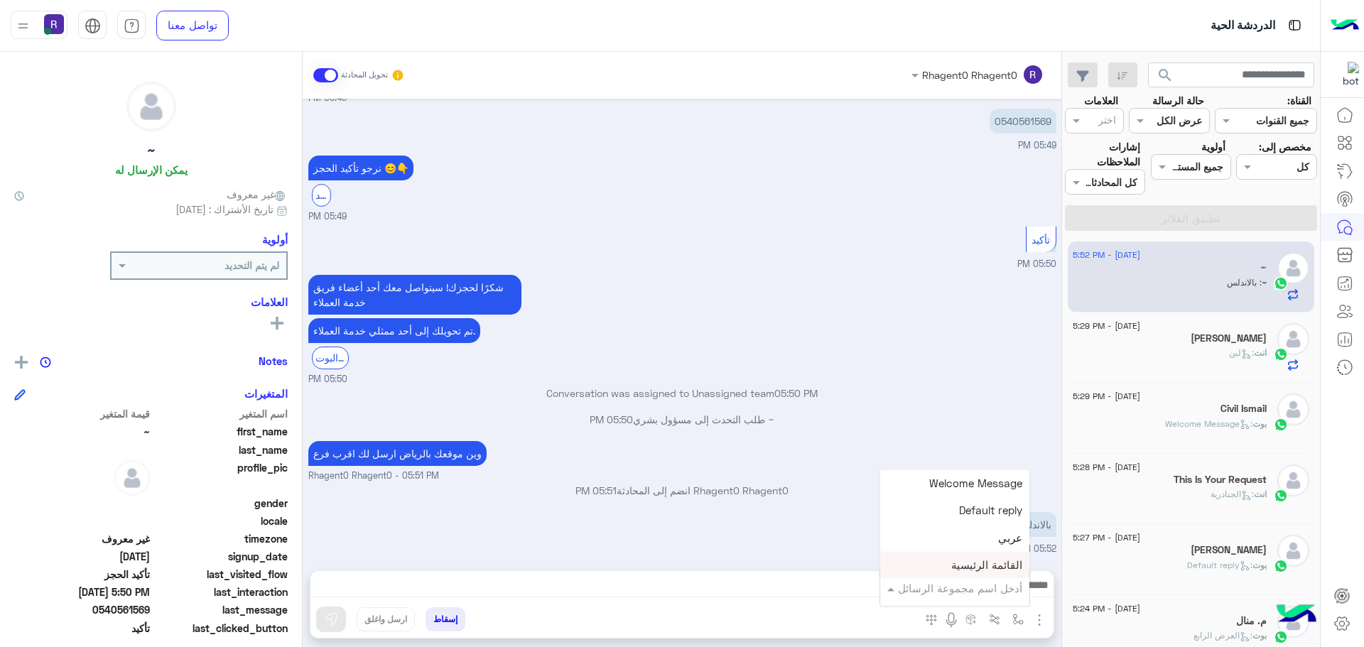
click at [1011, 588] on input "text" at bounding box center [975, 589] width 96 height 16
click at [1018, 616] on img "button" at bounding box center [1018, 619] width 11 height 11
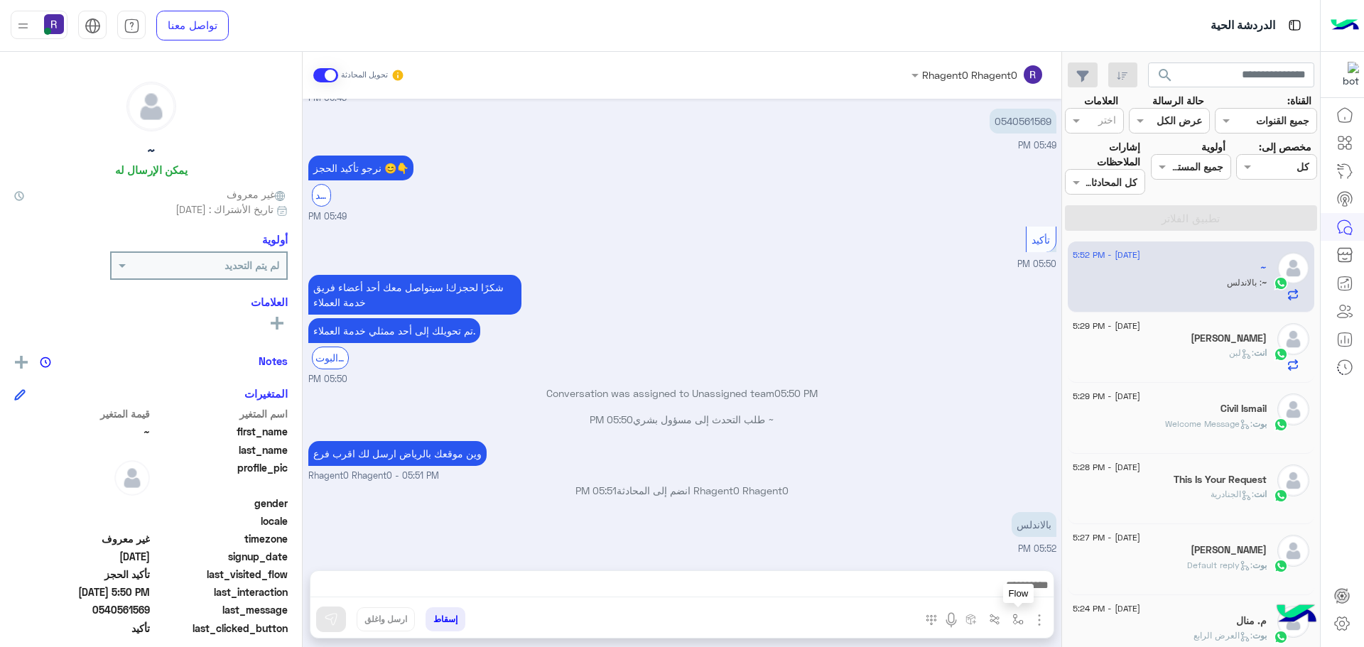
click at [1022, 618] on img "button" at bounding box center [1018, 619] width 11 height 11
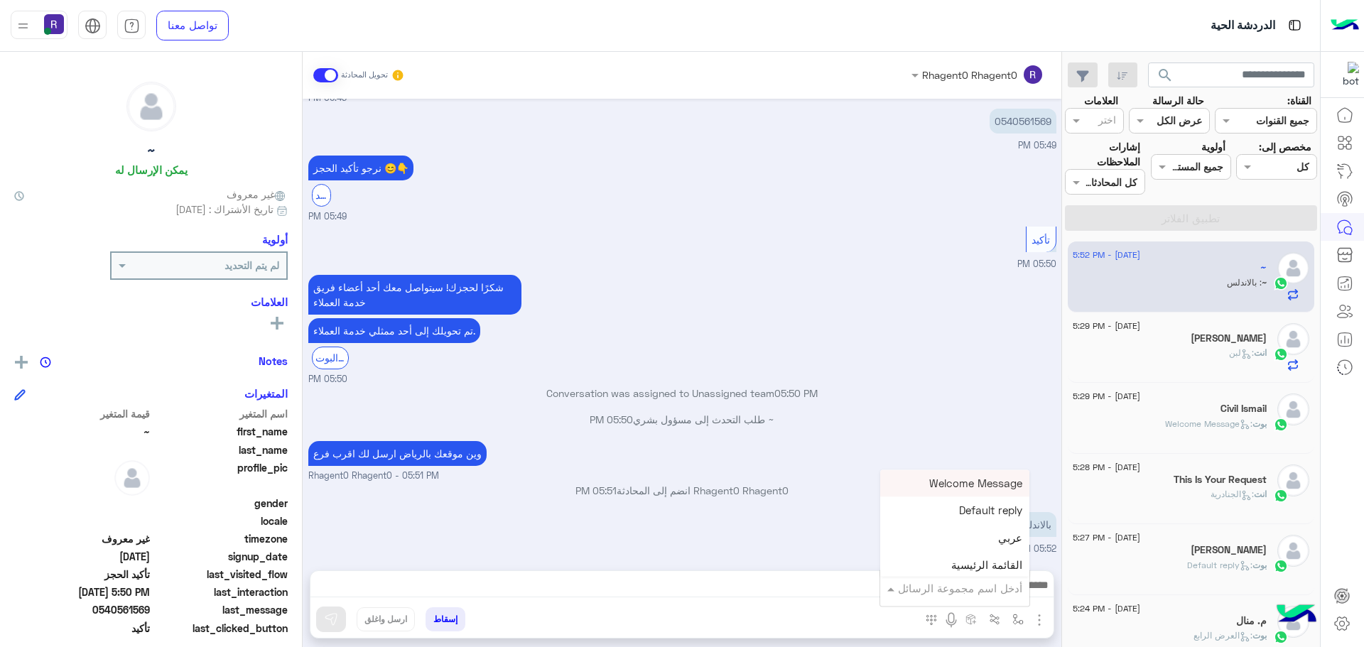
click at [1015, 581] on input "text" at bounding box center [975, 589] width 96 height 16
type input "***"
click at [955, 558] on div "الجنادرية" at bounding box center [977, 563] width 105 height 28
type textarea "*********"
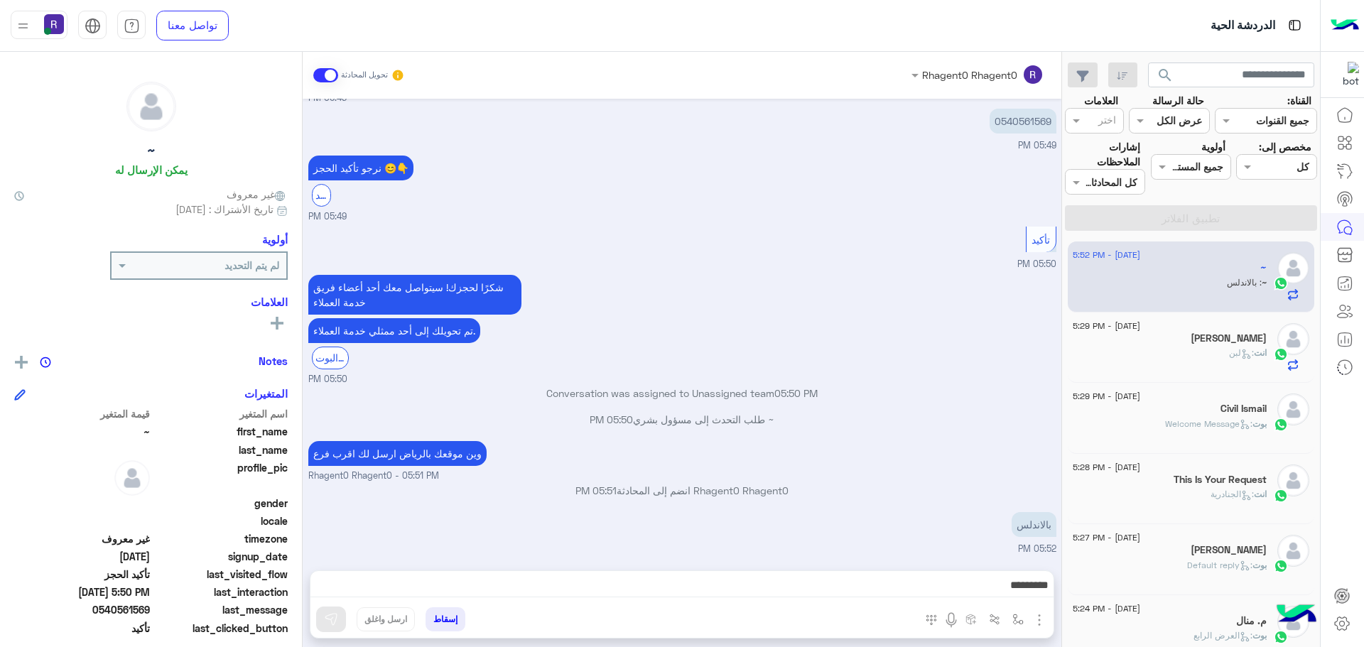
scroll to position [1017, 0]
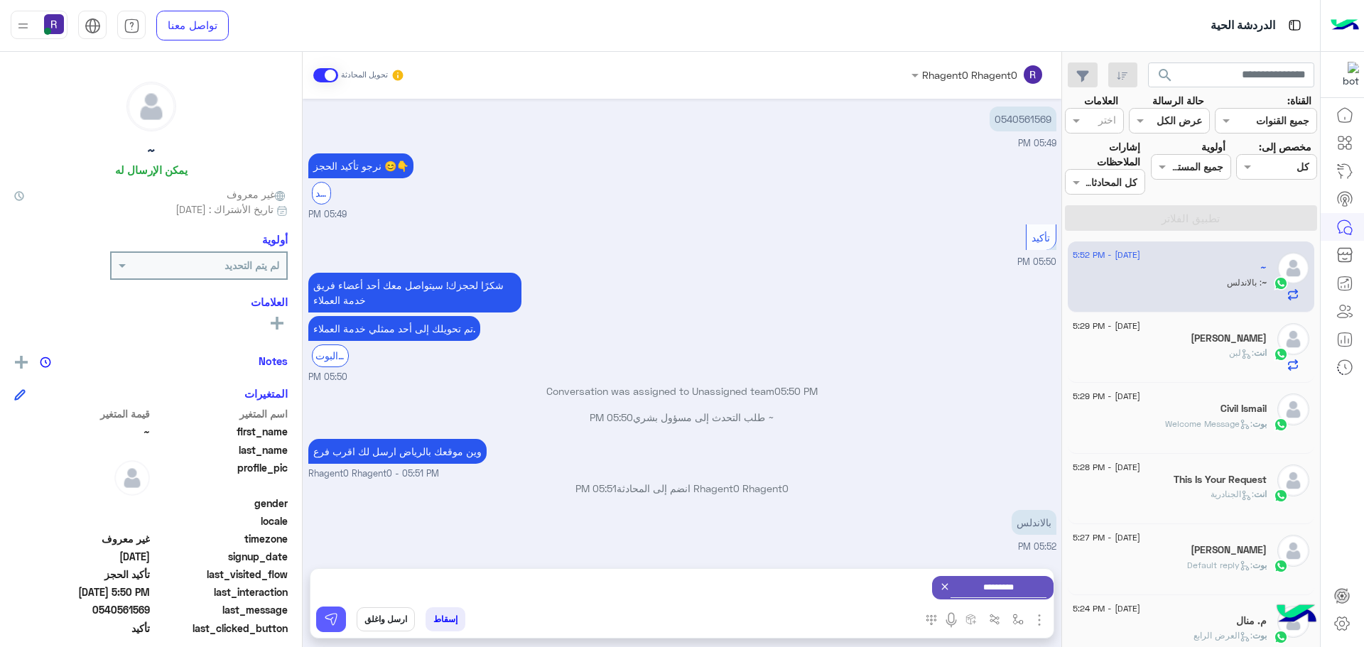
click at [330, 620] on img at bounding box center [331, 620] width 14 height 14
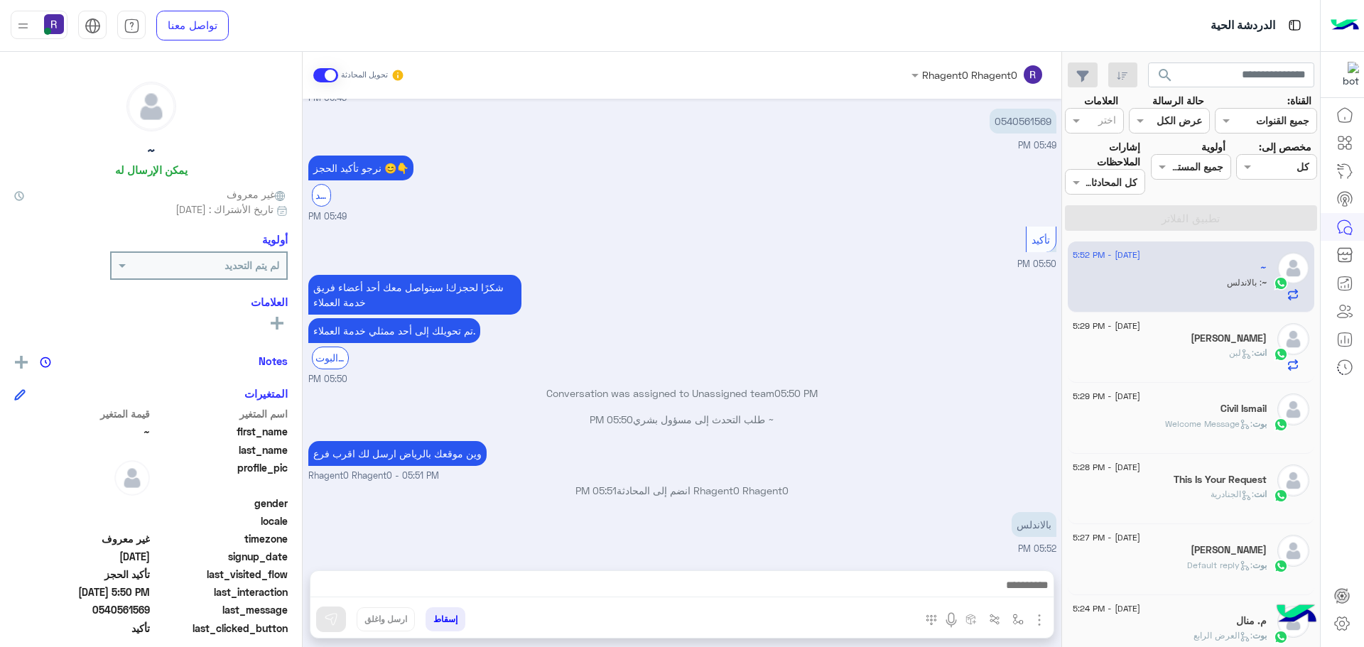
scroll to position [1015, 0]
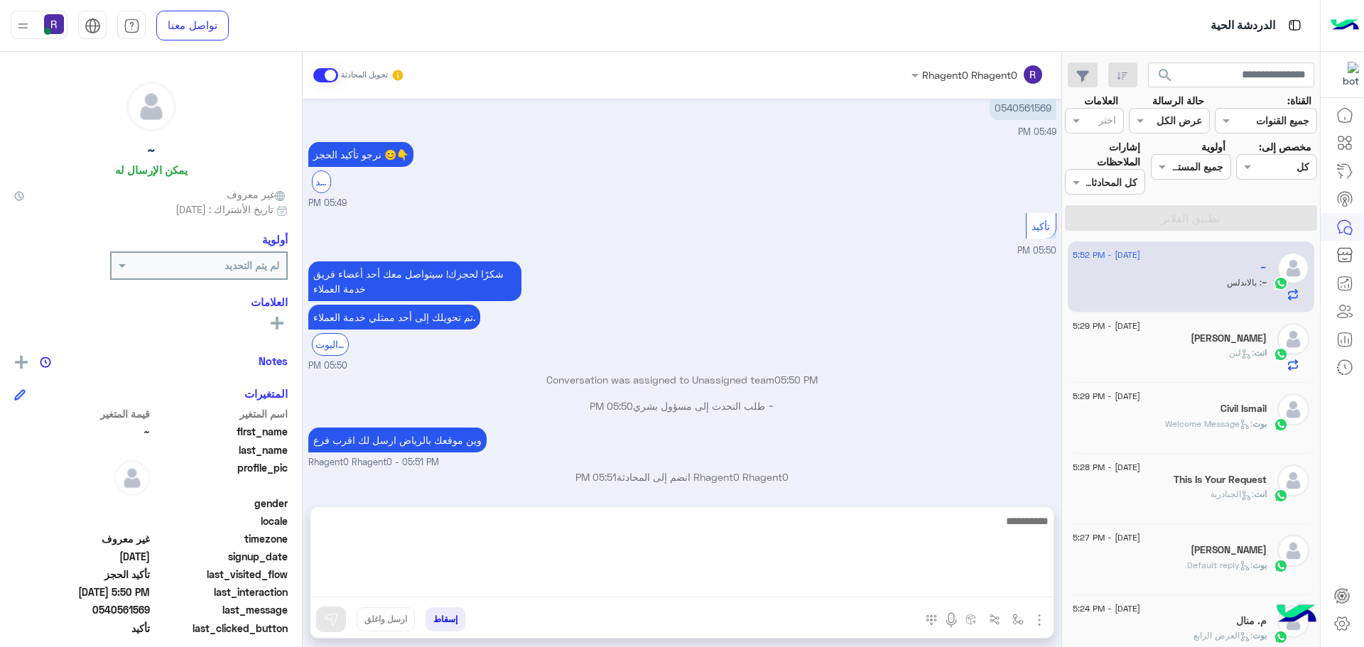
click at [702, 581] on textarea at bounding box center [682, 554] width 743 height 85
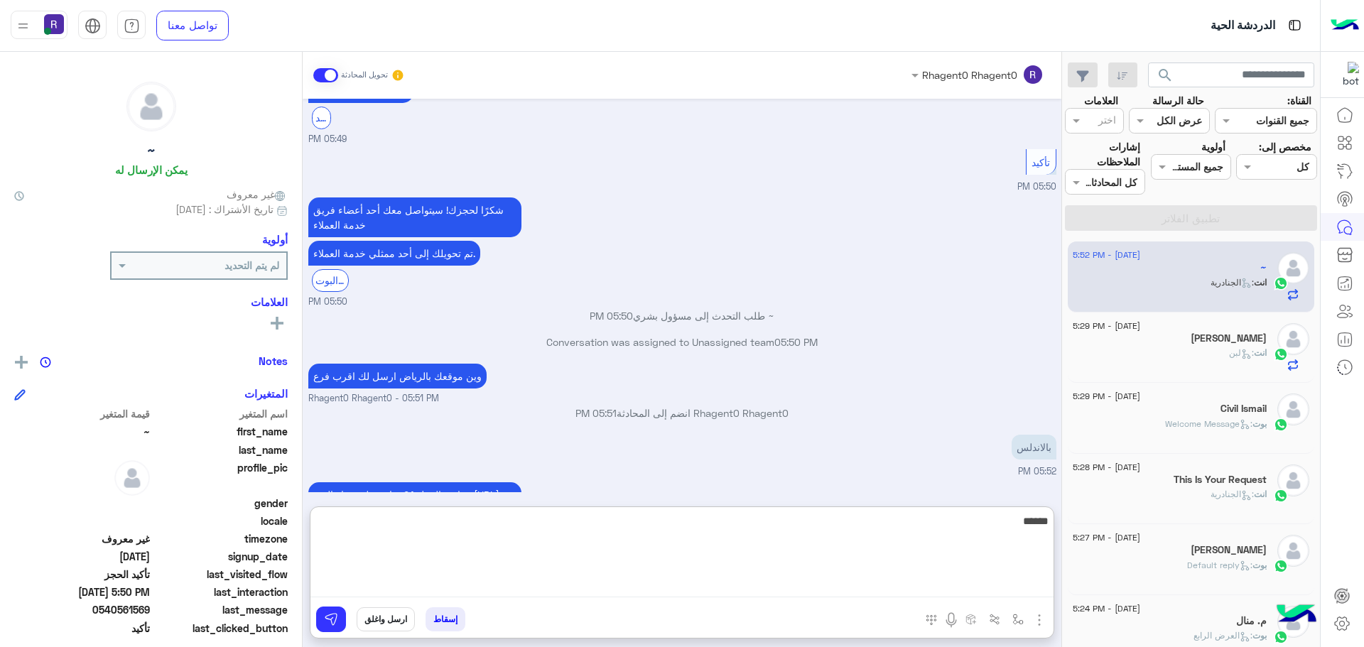
scroll to position [1205, 0]
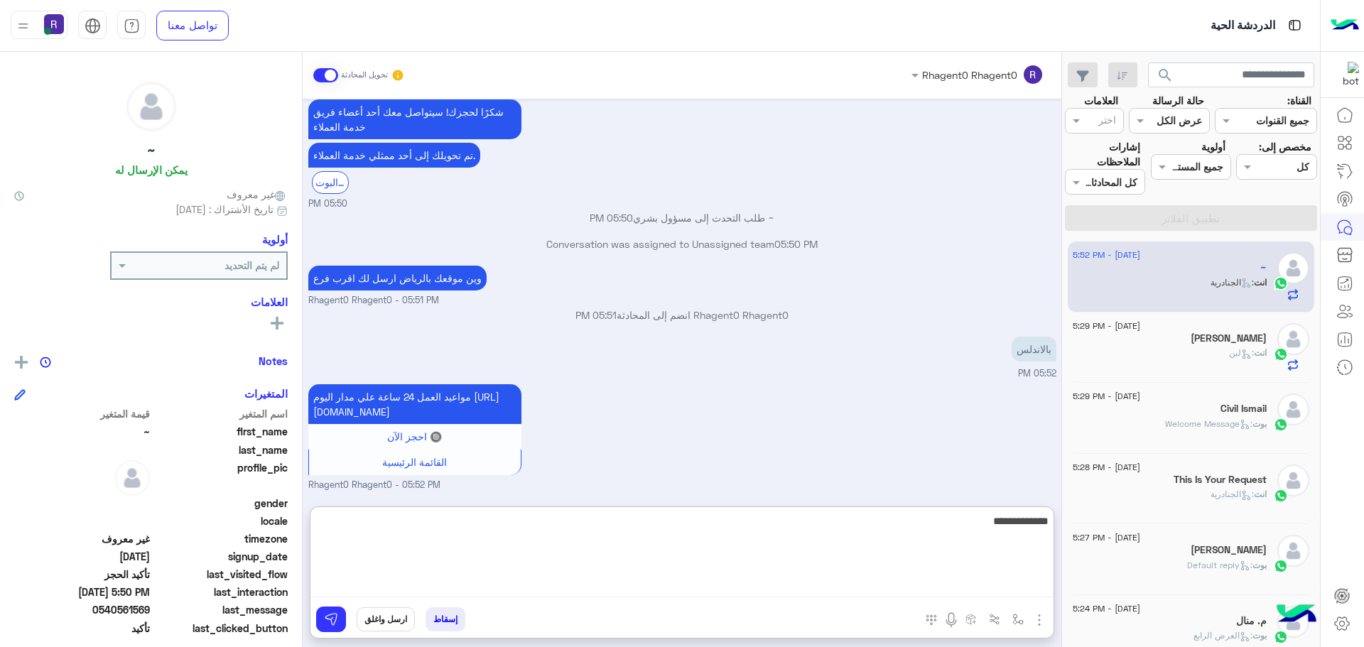
type textarea "**********"
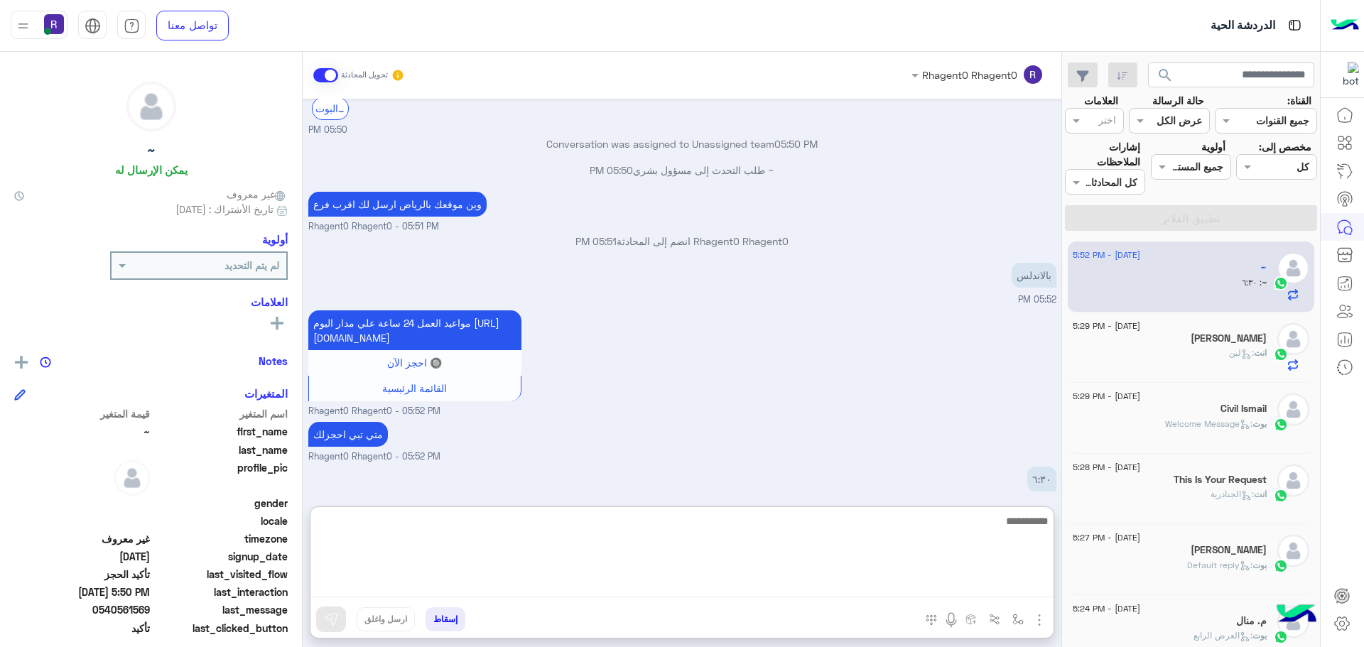
scroll to position [1298, 0]
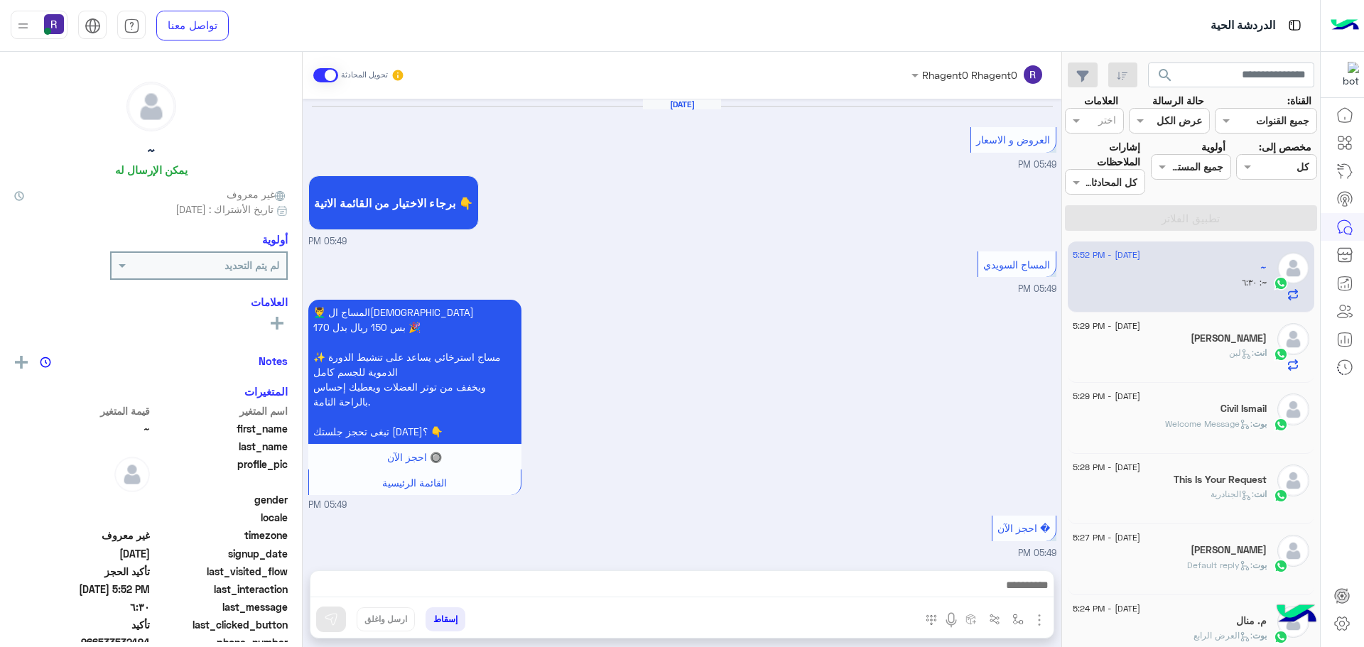
scroll to position [826, 0]
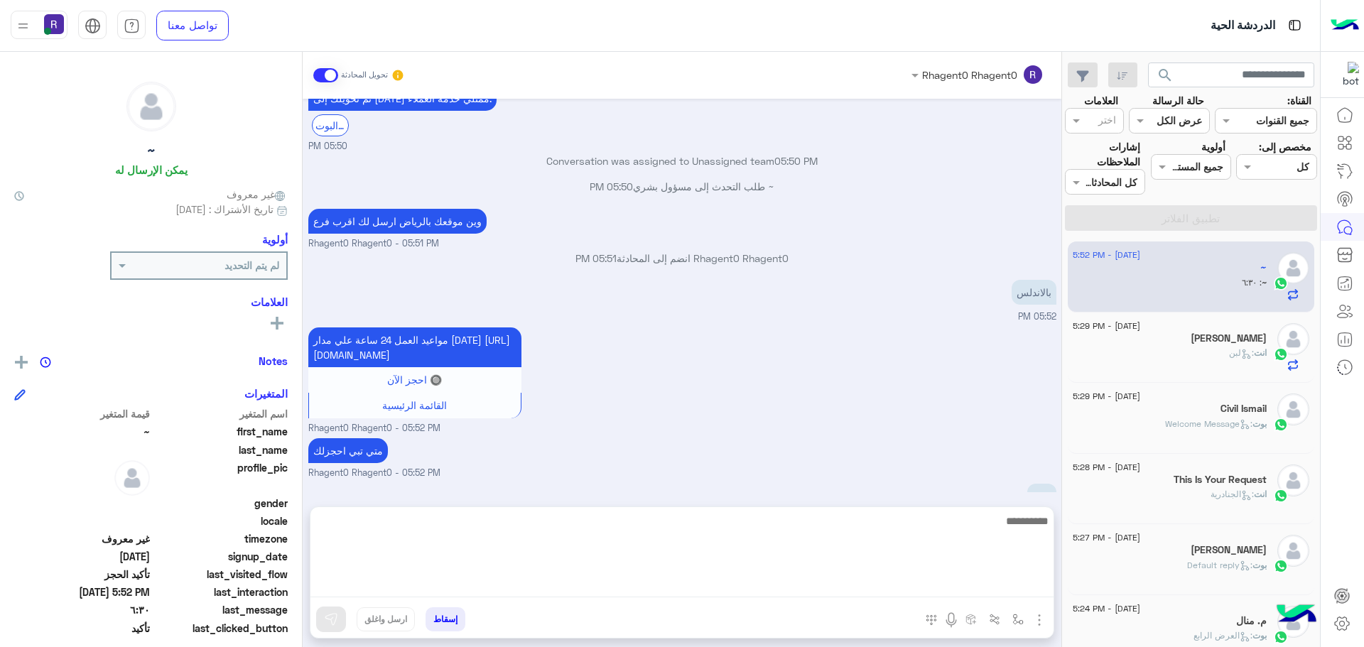
click at [983, 580] on textarea at bounding box center [682, 554] width 743 height 85
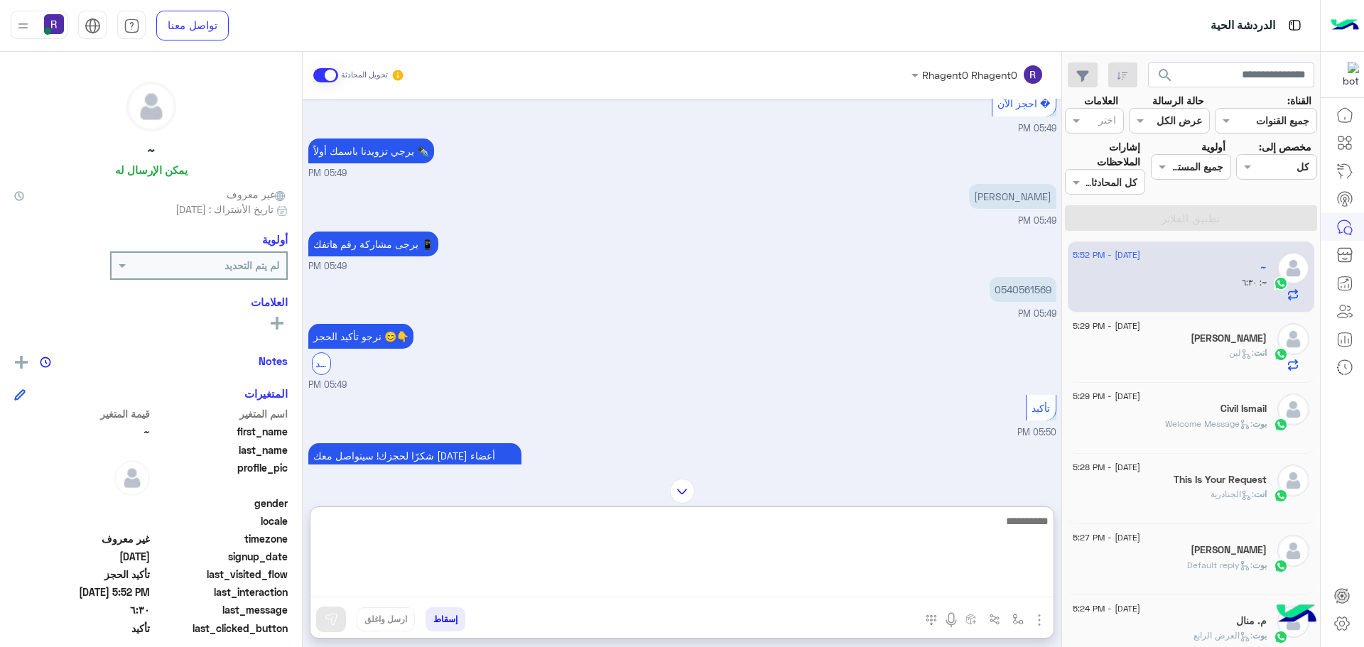
scroll to position [399, 0]
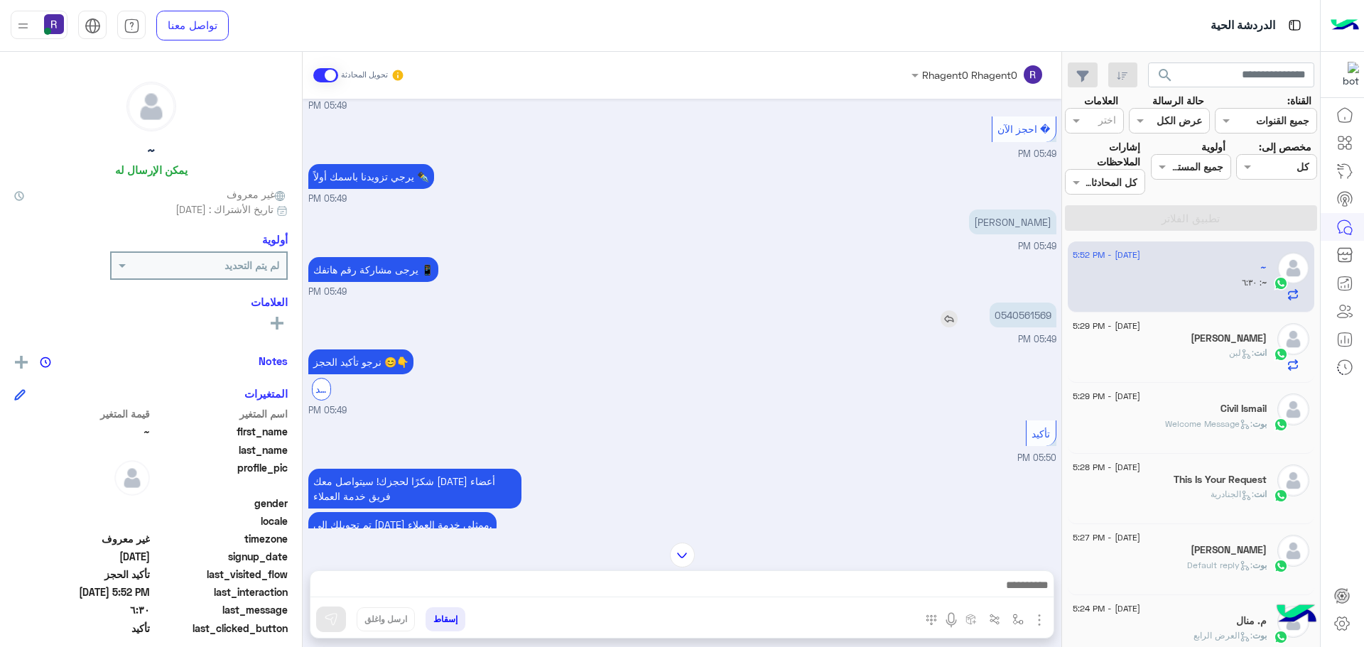
click at [1017, 328] on p "0540561569" at bounding box center [1023, 315] width 67 height 25
copy p "0540561569"
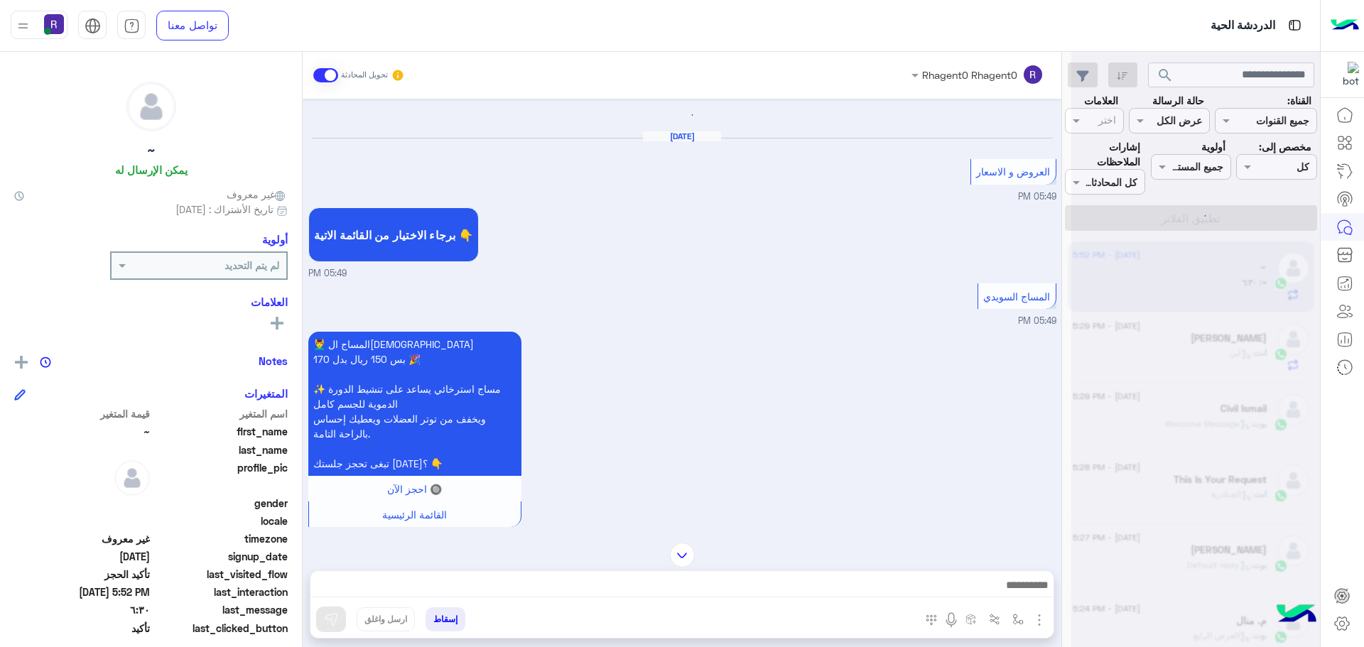
scroll to position [376, 0]
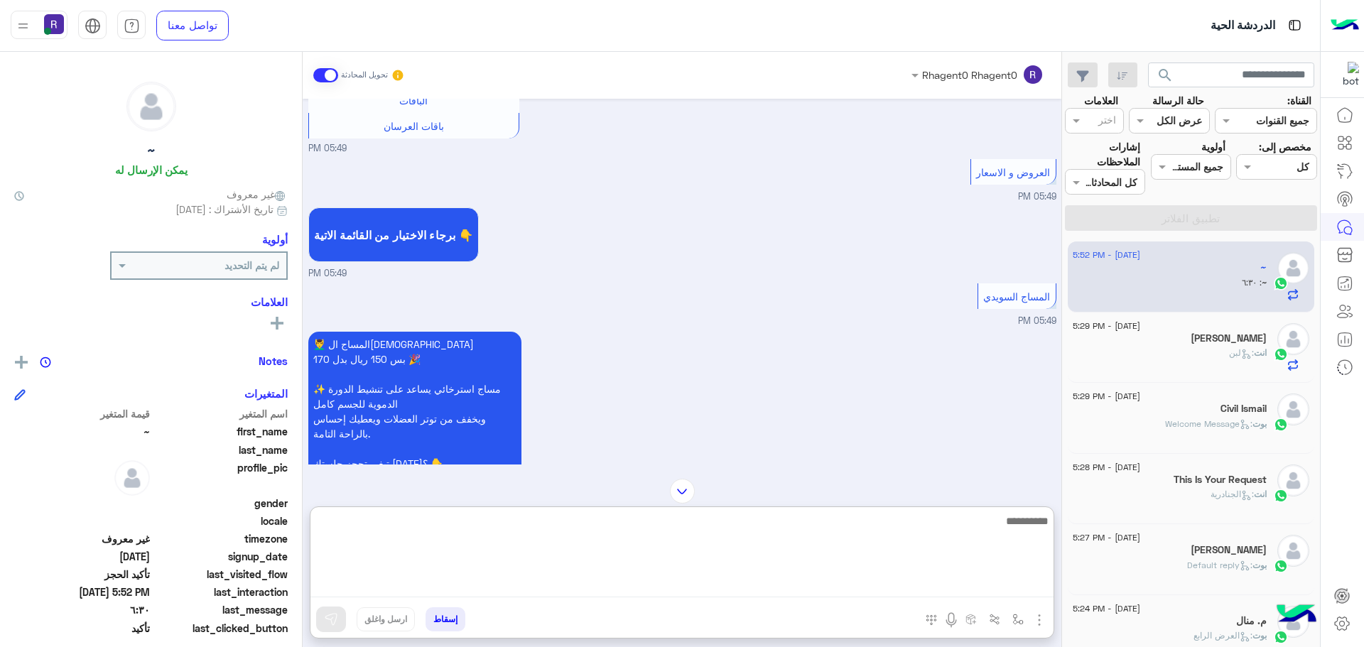
click at [868, 579] on textarea at bounding box center [682, 554] width 743 height 85
type textarea "**"
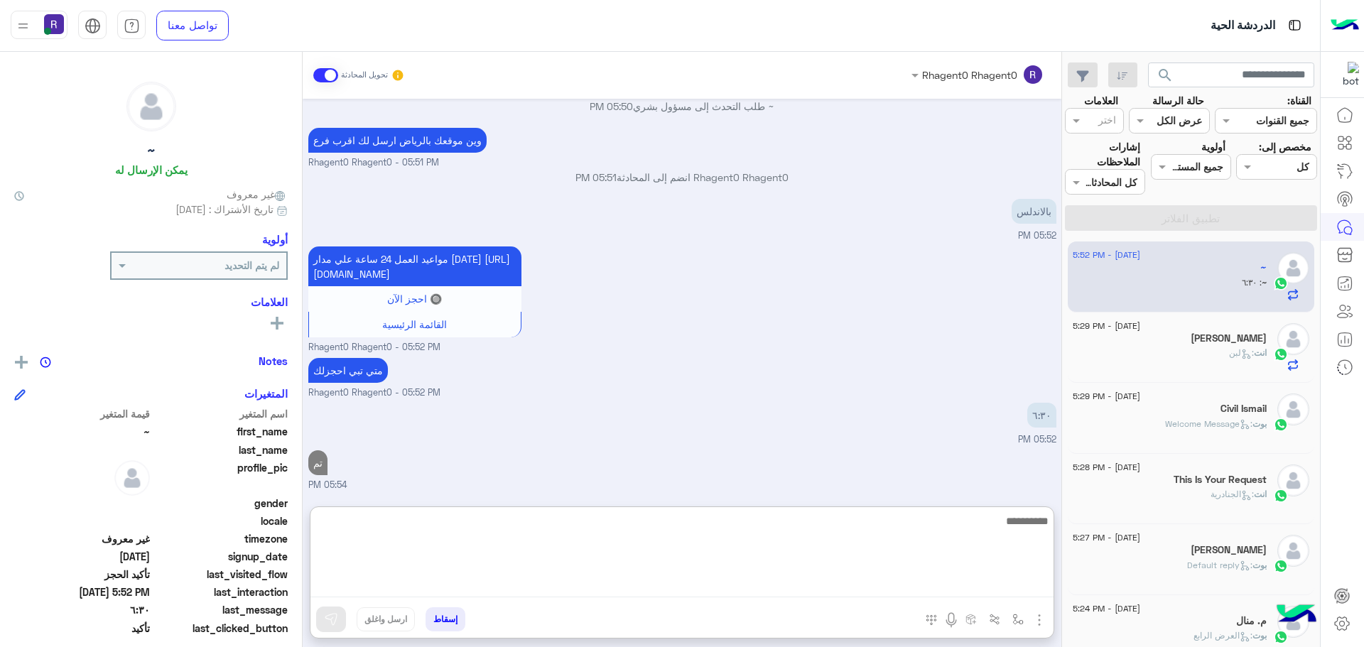
scroll to position [1343, 0]
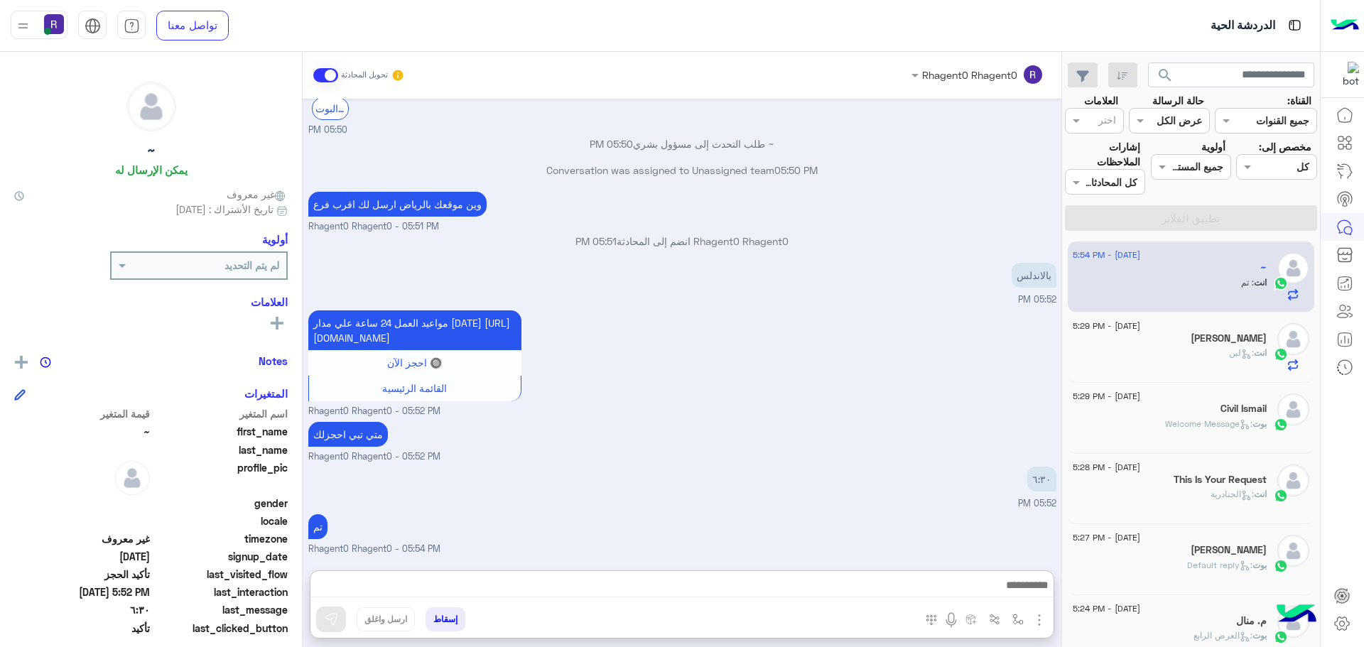
click at [908, 463] on div "٦:٣٠ 05:52 PM" at bounding box center [682, 487] width 748 height 48
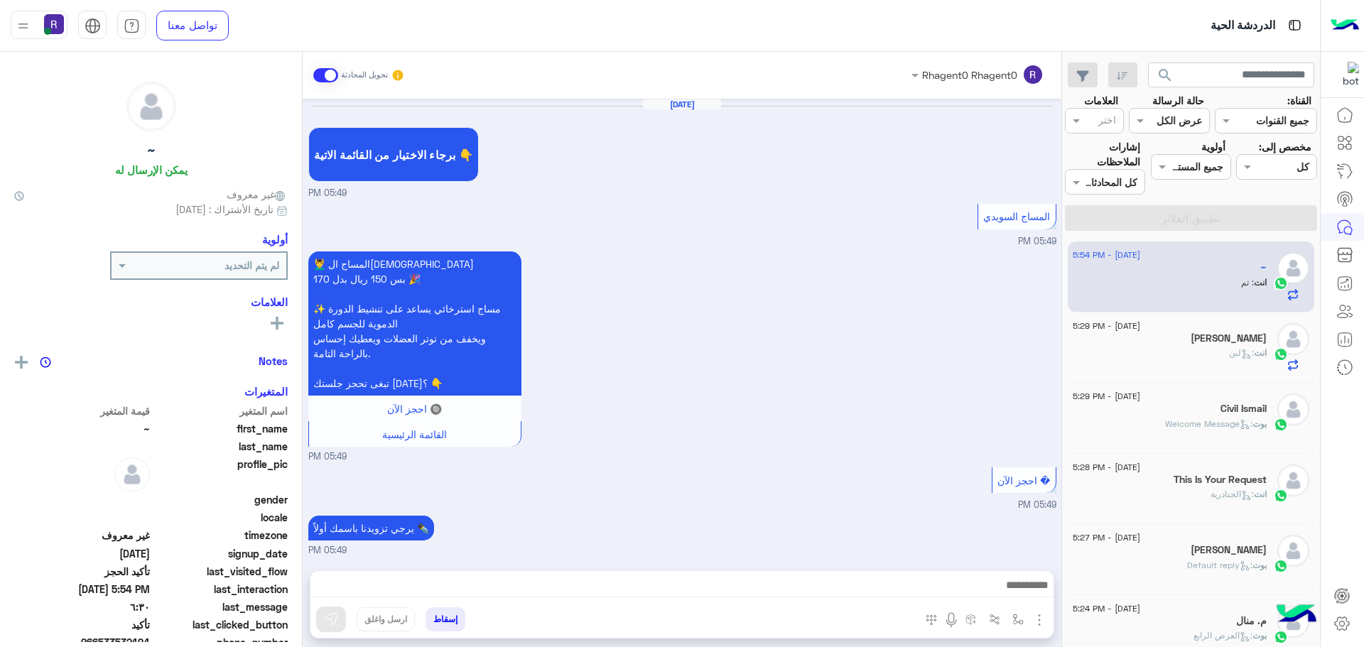
scroll to position [823, 0]
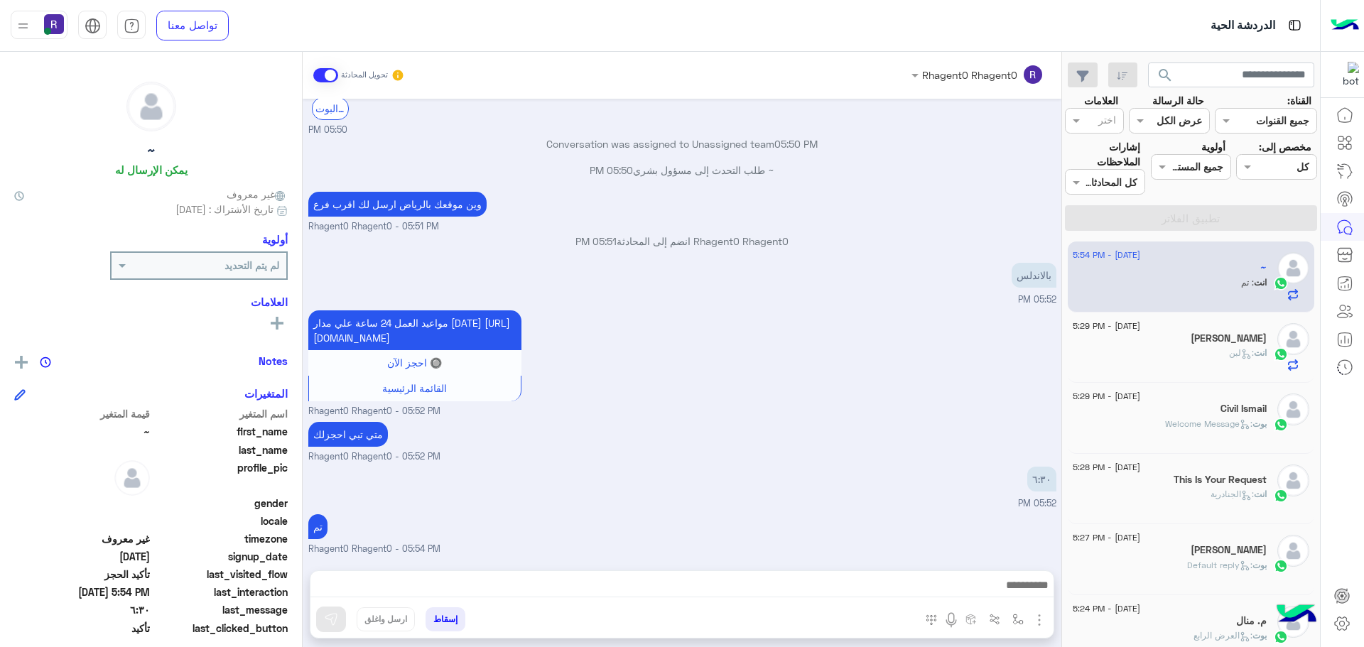
click at [1212, 374] on div "5 September - 5:29 PM Mahmoud Fawaz انت : لبن" at bounding box center [1191, 348] width 247 height 71
click at [1229, 359] on p "انت : لبن" at bounding box center [1248, 353] width 38 height 13
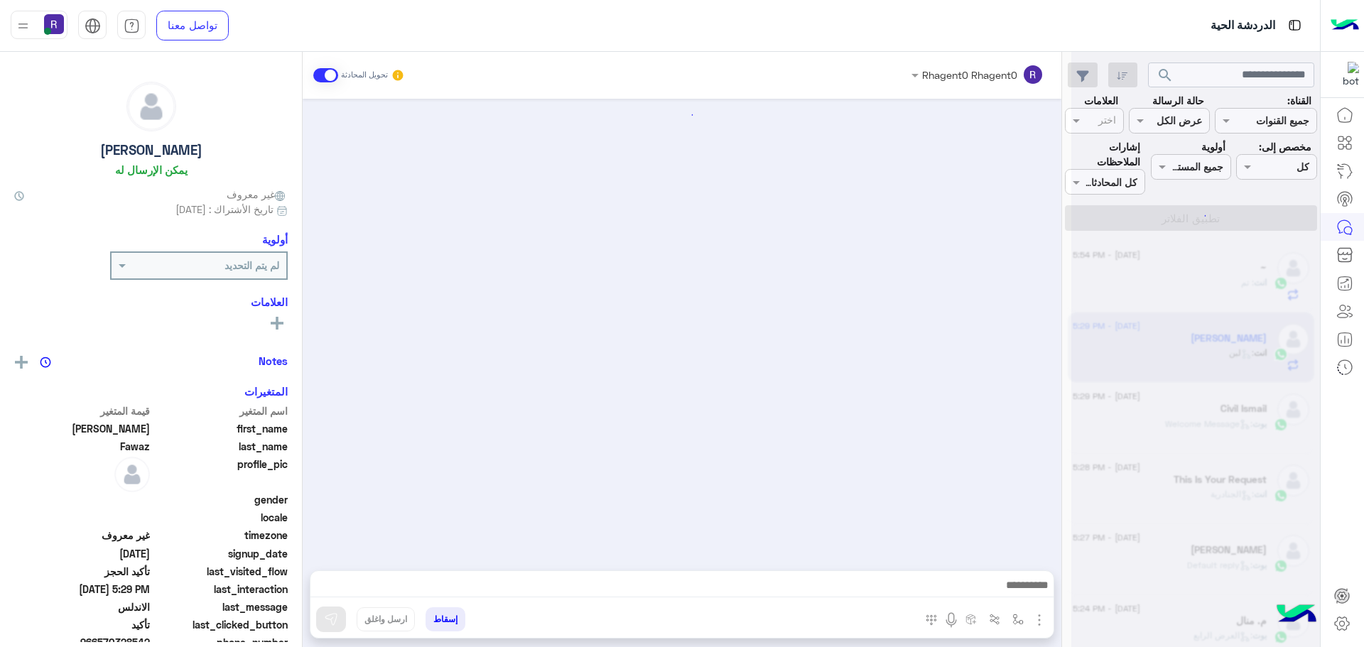
scroll to position [904, 0]
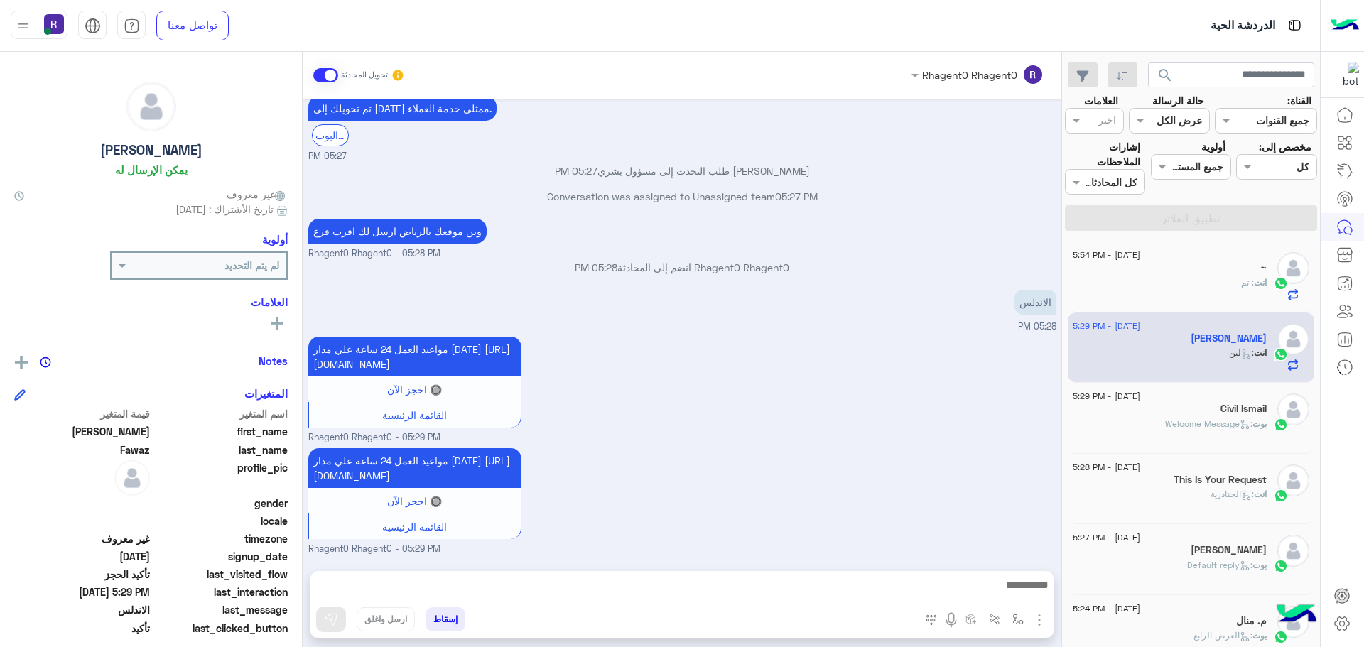
click at [869, 286] on div "الاندلس 05:28 PM" at bounding box center [682, 310] width 748 height 48
click at [1223, 275] on div "~" at bounding box center [1170, 269] width 194 height 15
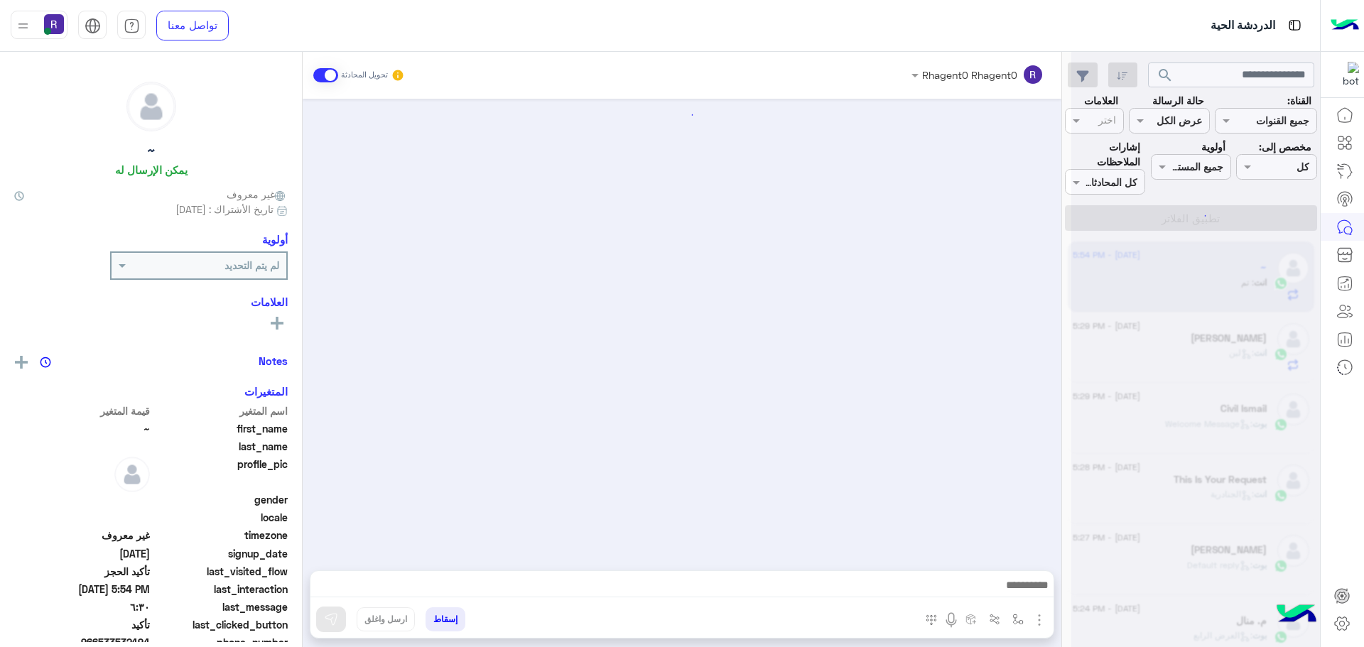
scroll to position [823, 0]
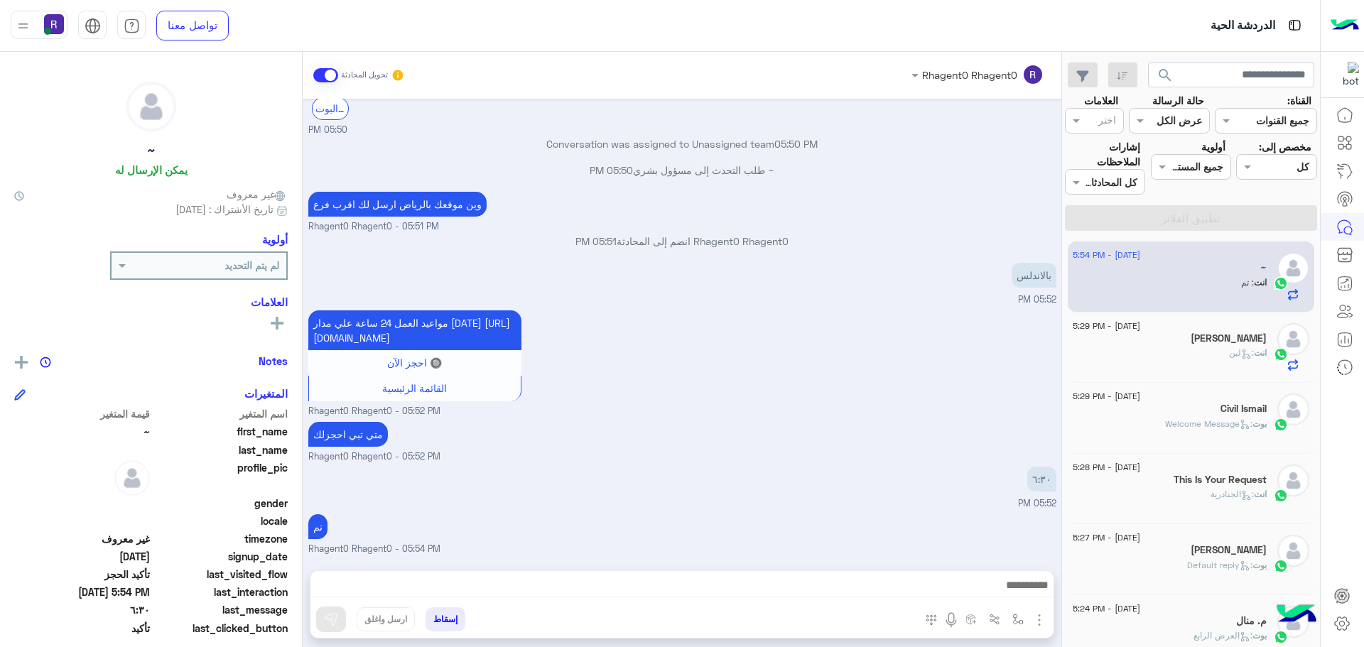
click at [1183, 343] on div "[PERSON_NAME]" at bounding box center [1170, 340] width 194 height 15
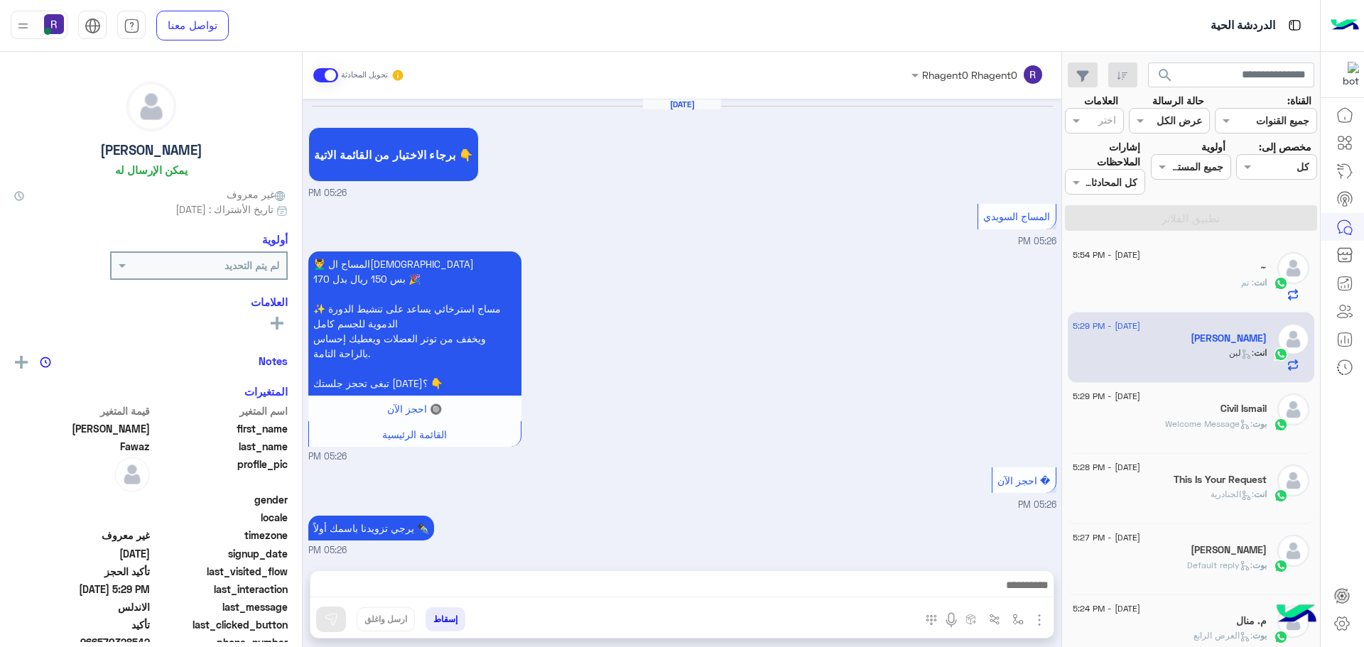
scroll to position [904, 0]
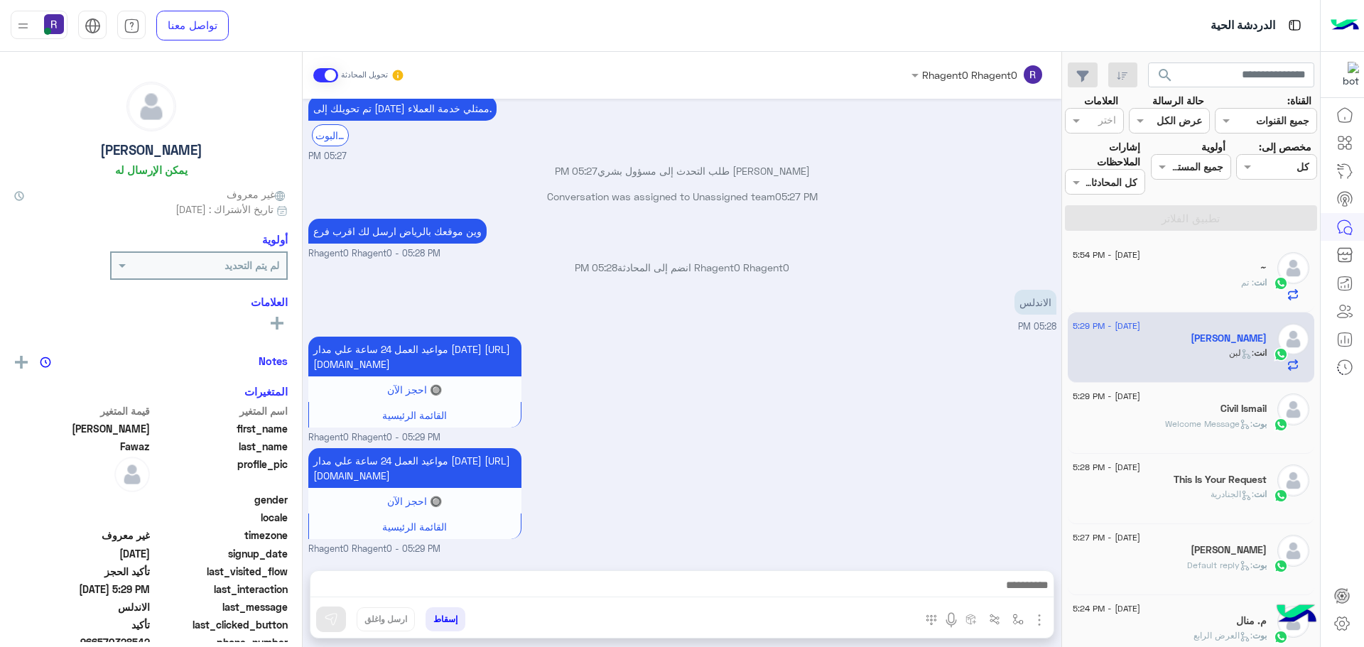
click at [1221, 295] on div "انت : تم" at bounding box center [1170, 288] width 194 height 25
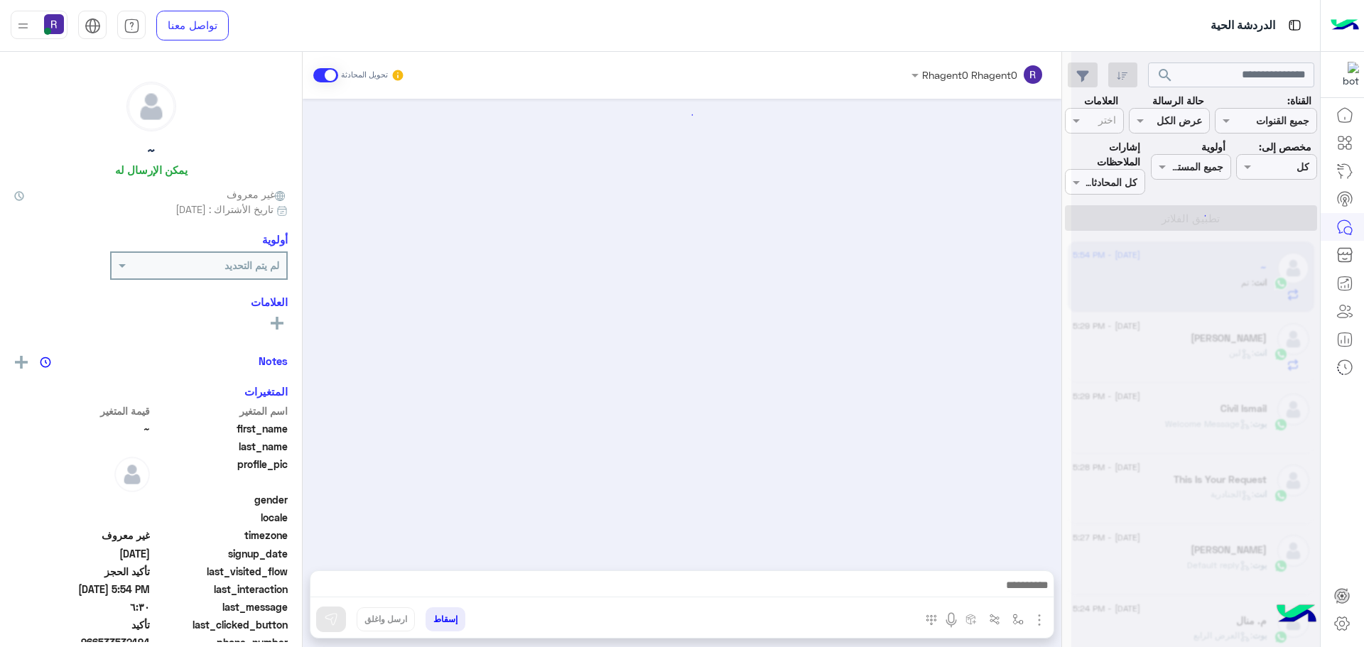
scroll to position [823, 0]
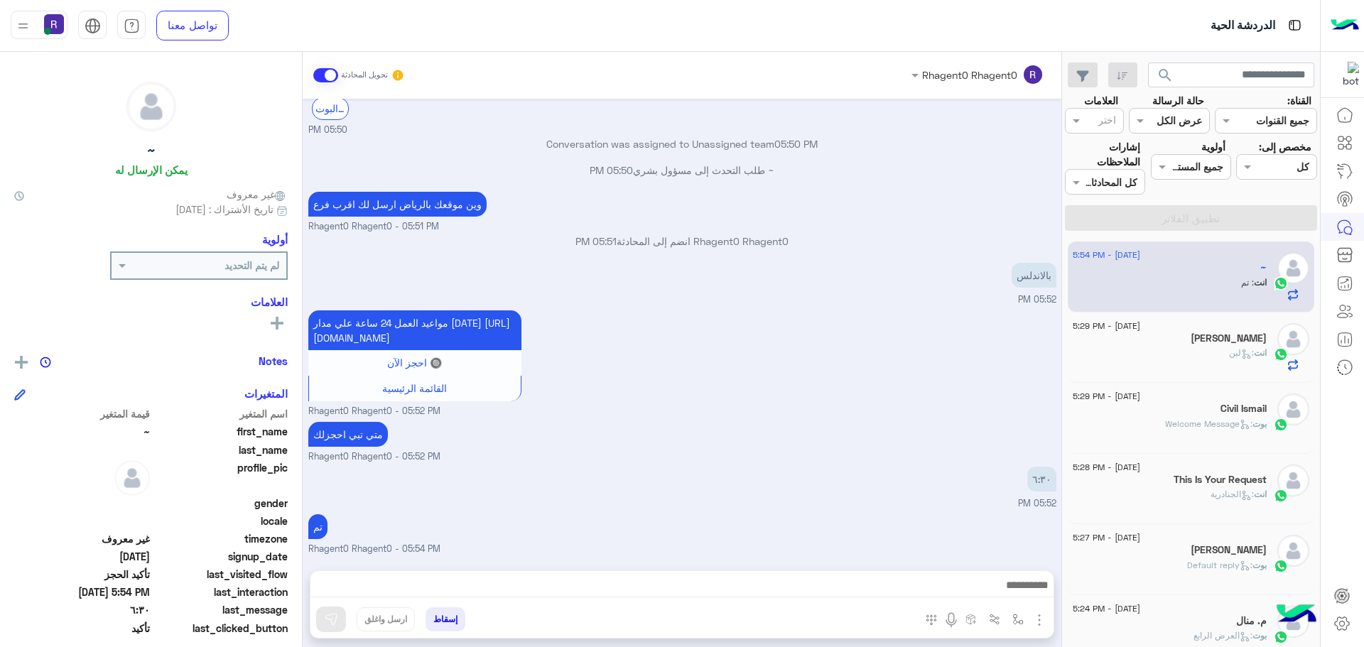
click at [1166, 413] on div "Civil Ismail" at bounding box center [1170, 410] width 194 height 15
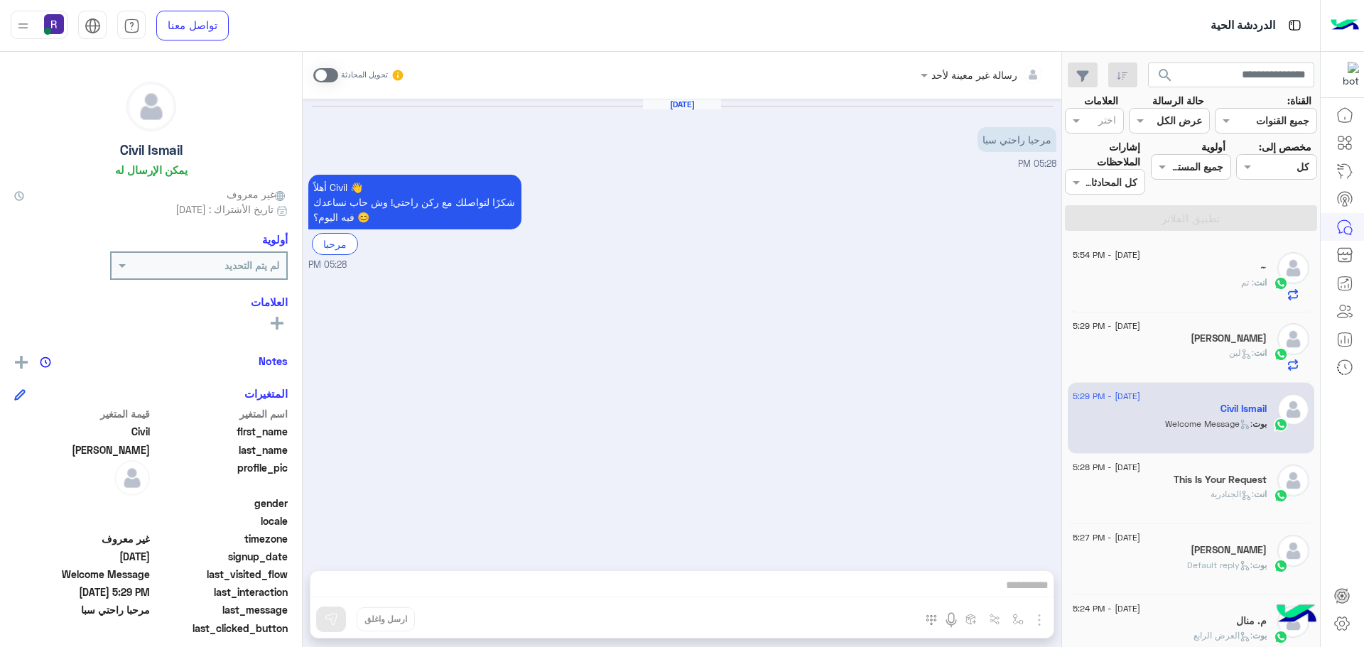
click at [1160, 483] on div "This Is Your Request" at bounding box center [1170, 481] width 194 height 15
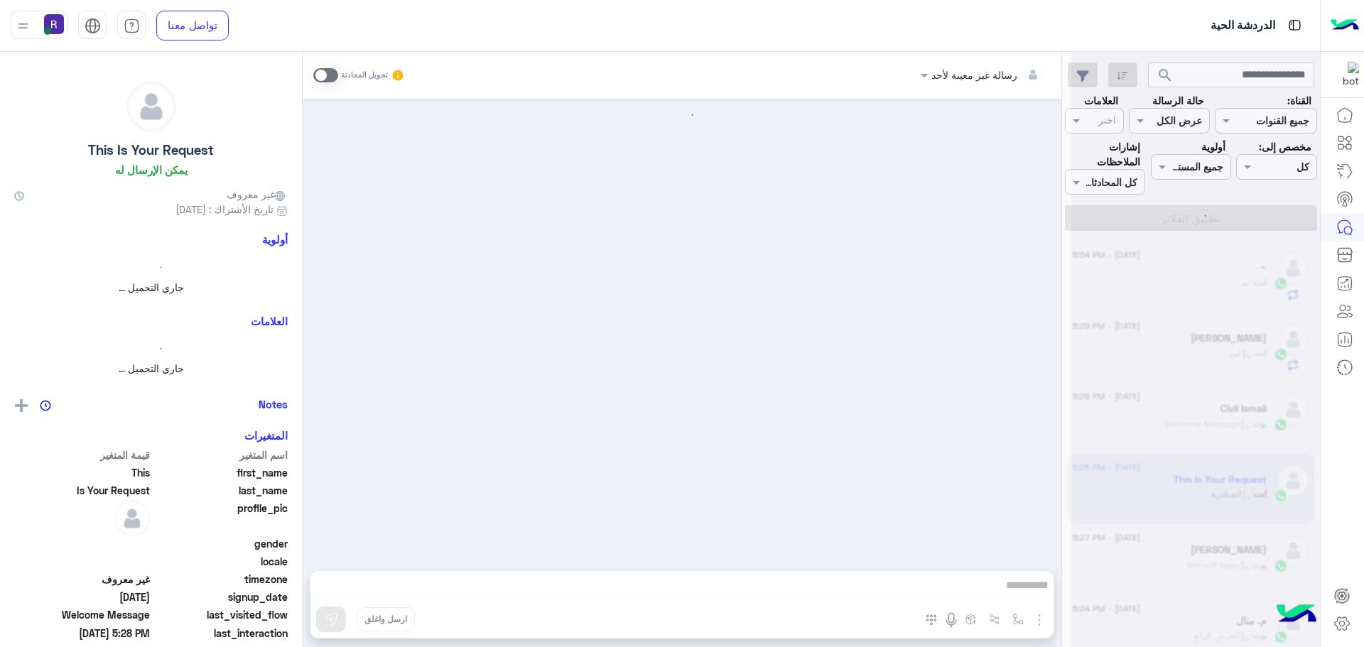
scroll to position [501, 0]
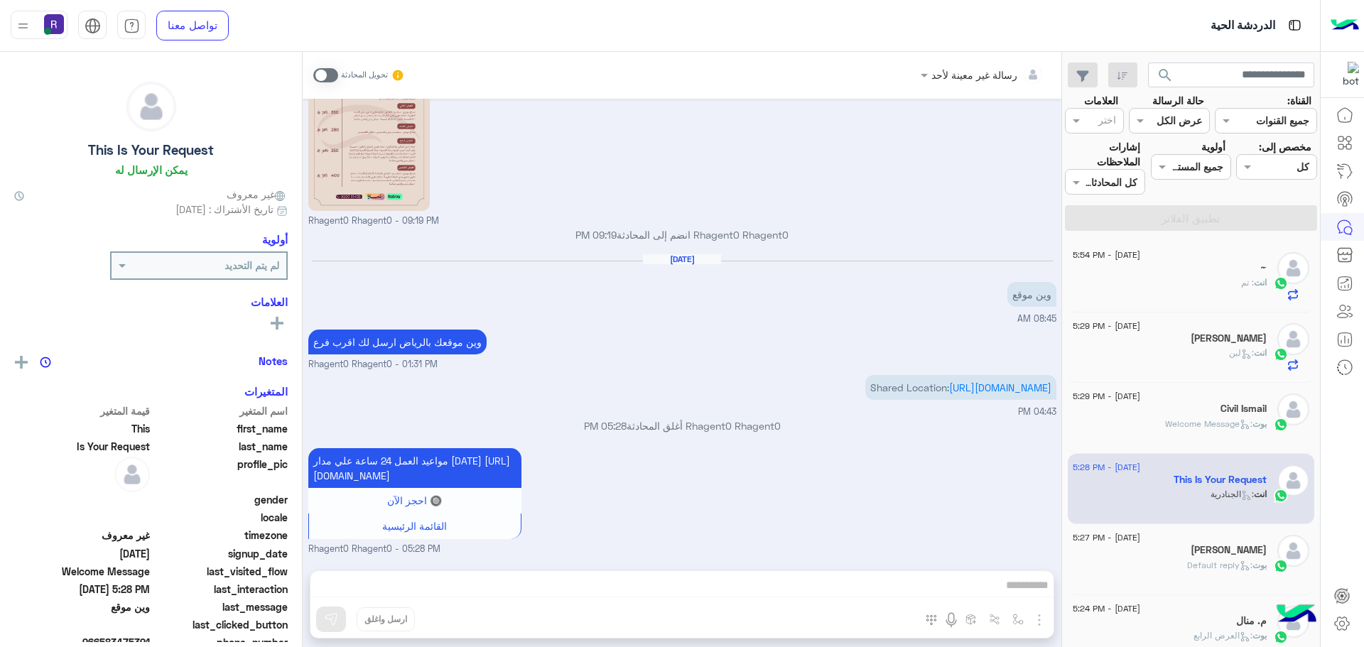
click at [1165, 418] on p "بوت : Welcome Message" at bounding box center [1216, 424] width 102 height 13
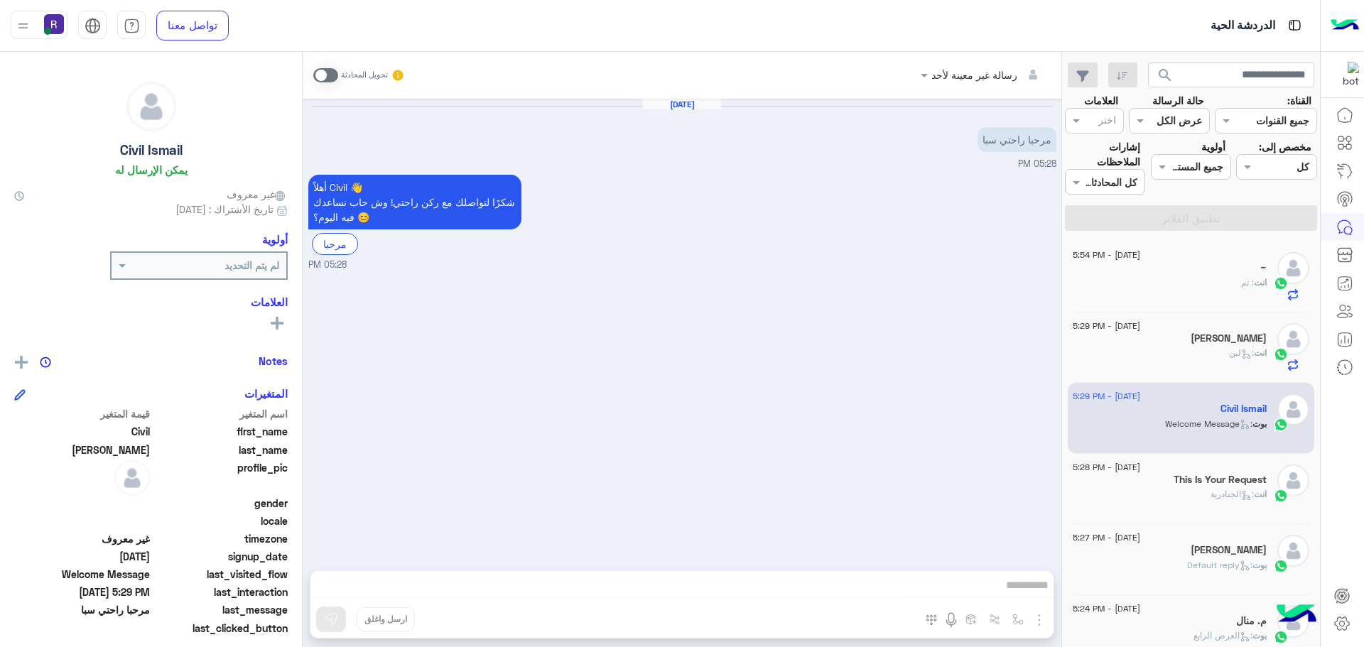
click at [334, 74] on span at bounding box center [325, 75] width 25 height 14
click at [1042, 620] on img "button" at bounding box center [1039, 620] width 17 height 17
click at [1021, 588] on span "الصور" at bounding box center [1012, 589] width 26 height 16
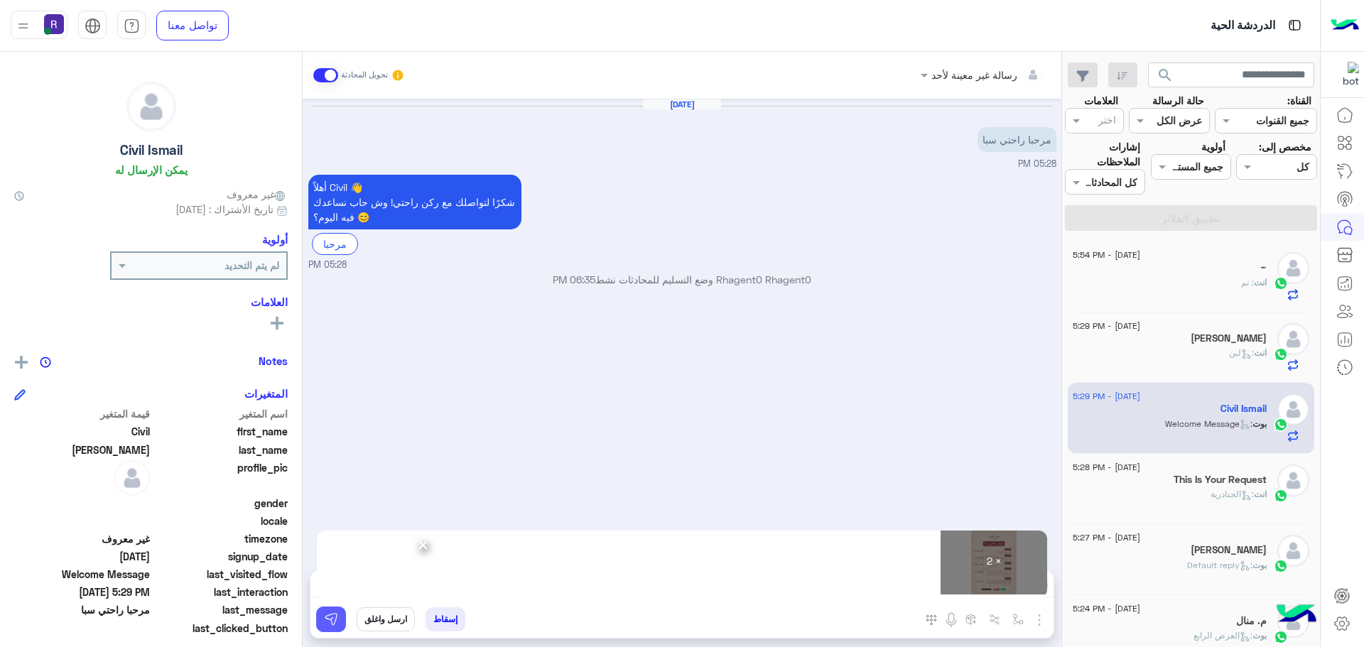
click at [336, 621] on img at bounding box center [331, 620] width 14 height 14
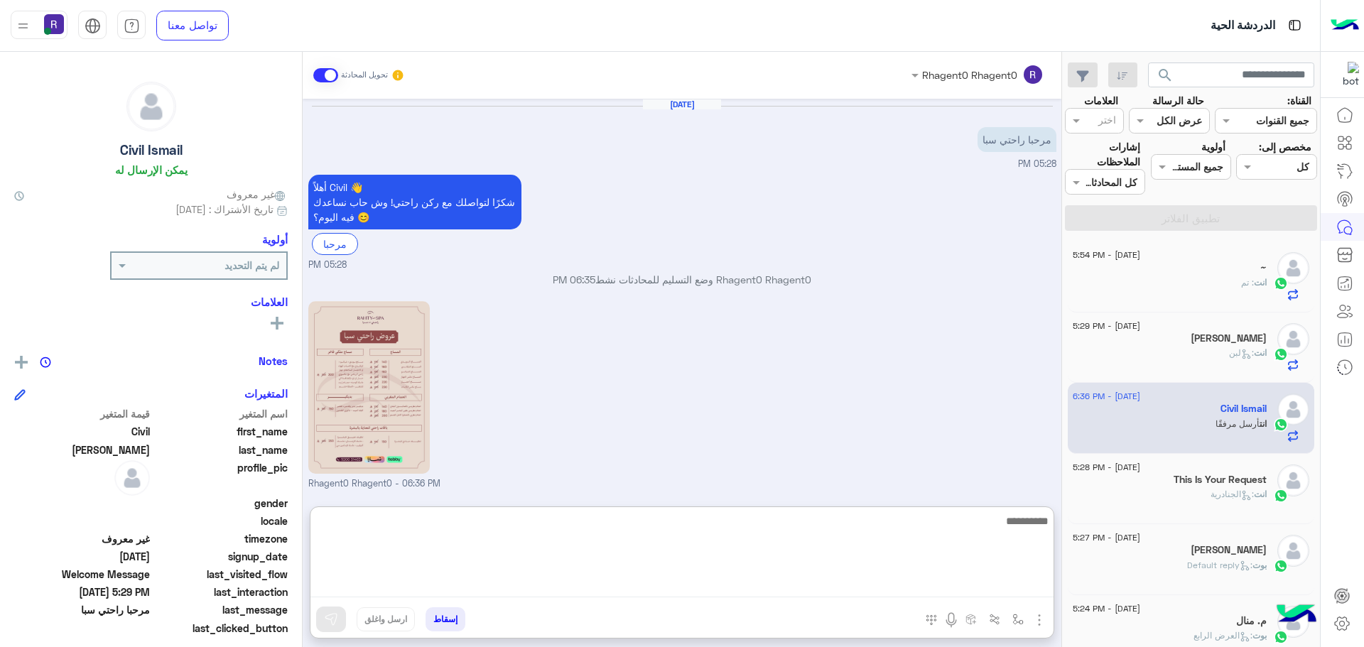
drag, startPoint x: 441, startPoint y: 591, endPoint x: 458, endPoint y: 586, distance: 18.3
click at [458, 586] on textarea at bounding box center [682, 554] width 743 height 85
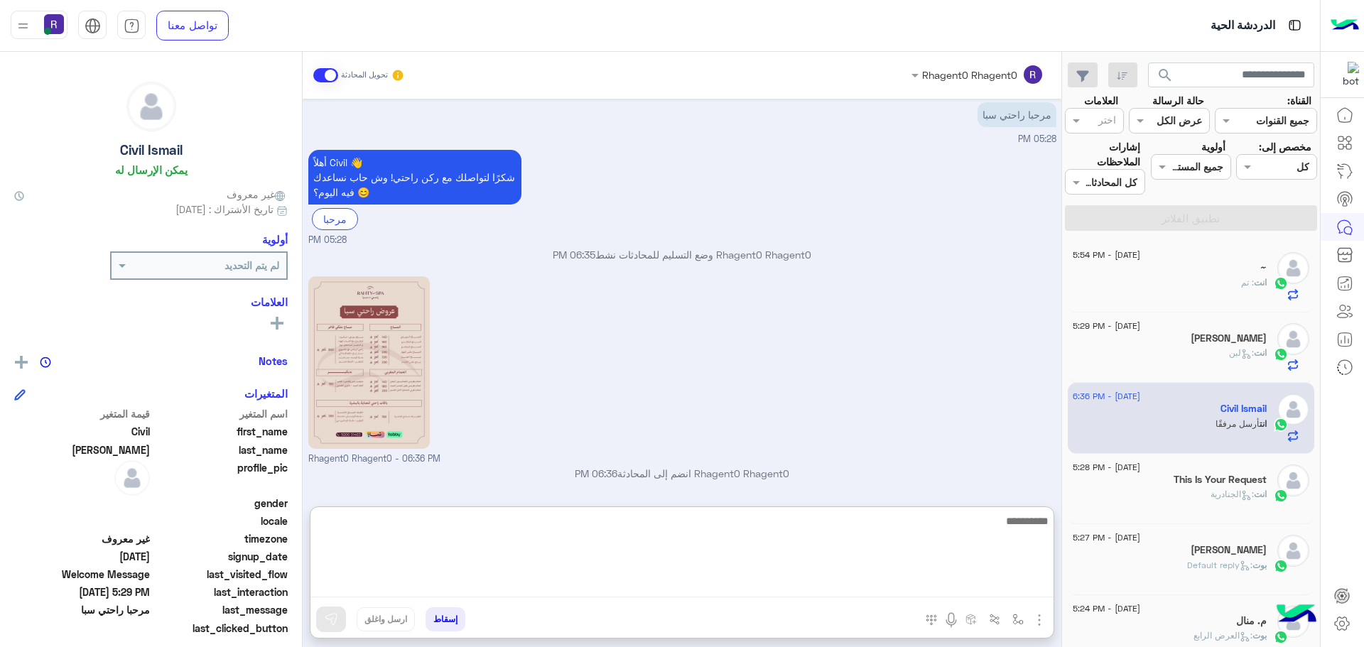
click at [465, 586] on textarea at bounding box center [682, 554] width 743 height 85
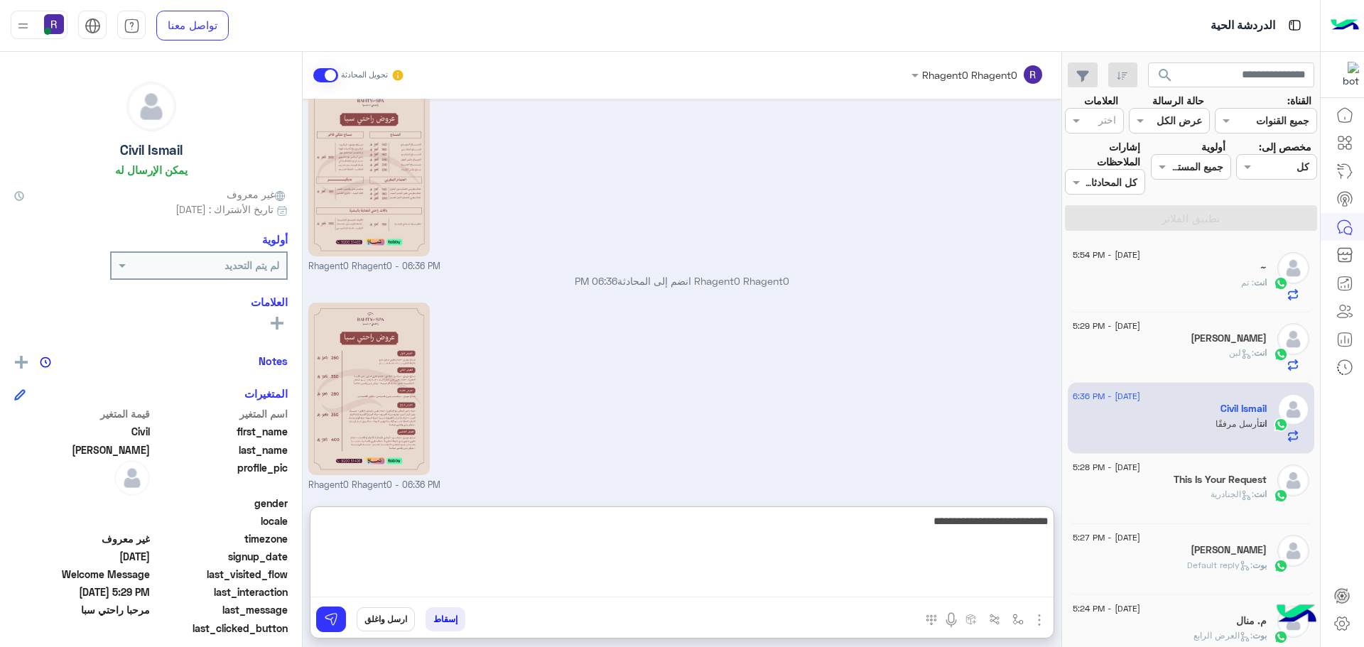
type textarea "**********"
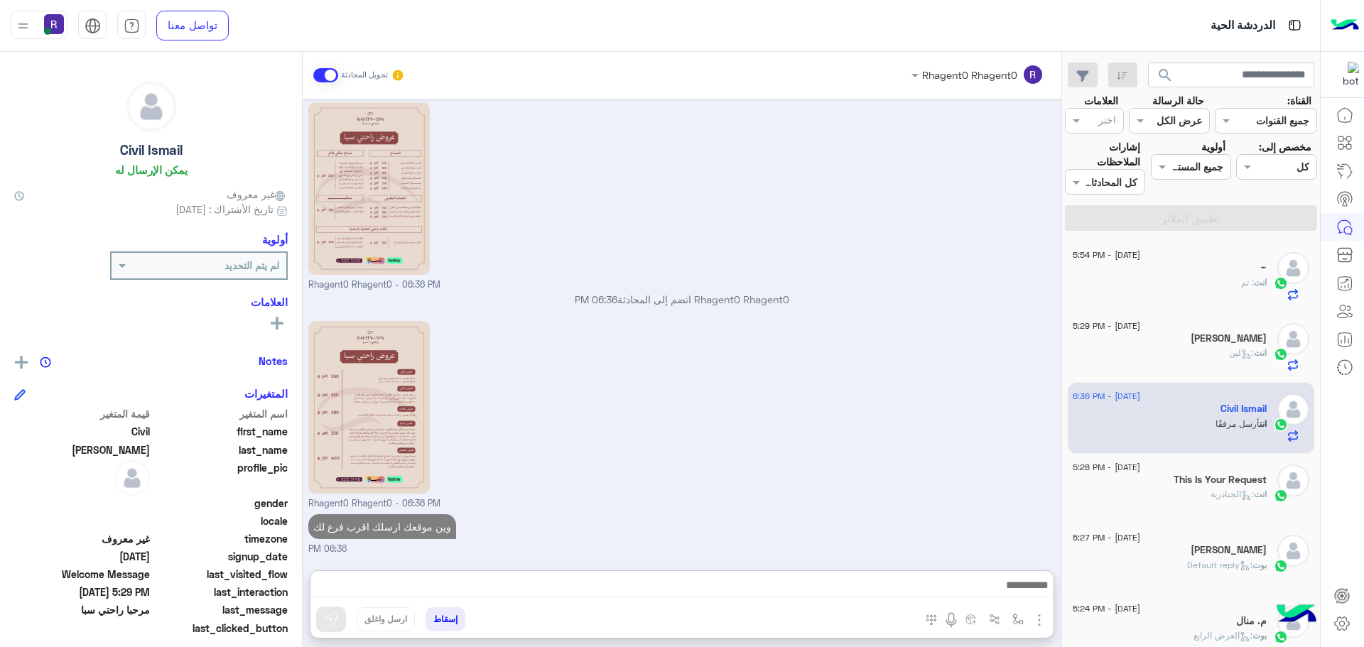
click at [1230, 500] on p "انت : الجنادرية" at bounding box center [1239, 494] width 56 height 13
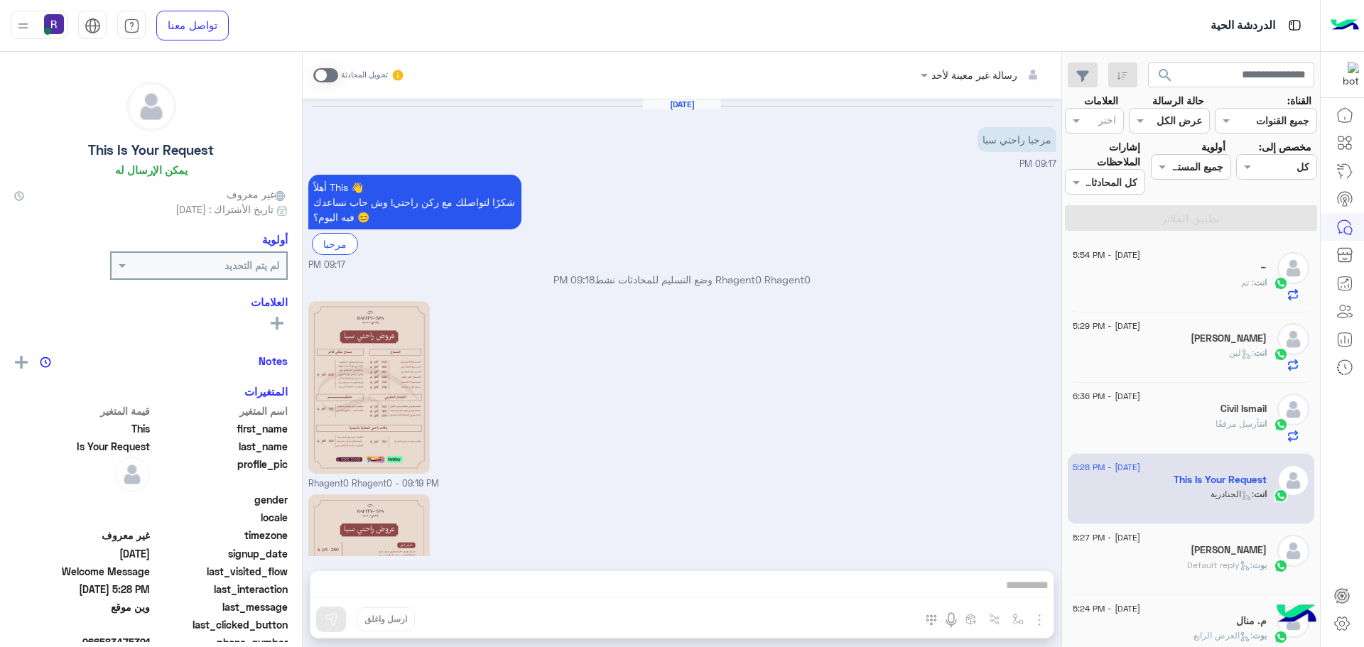
scroll to position [501, 0]
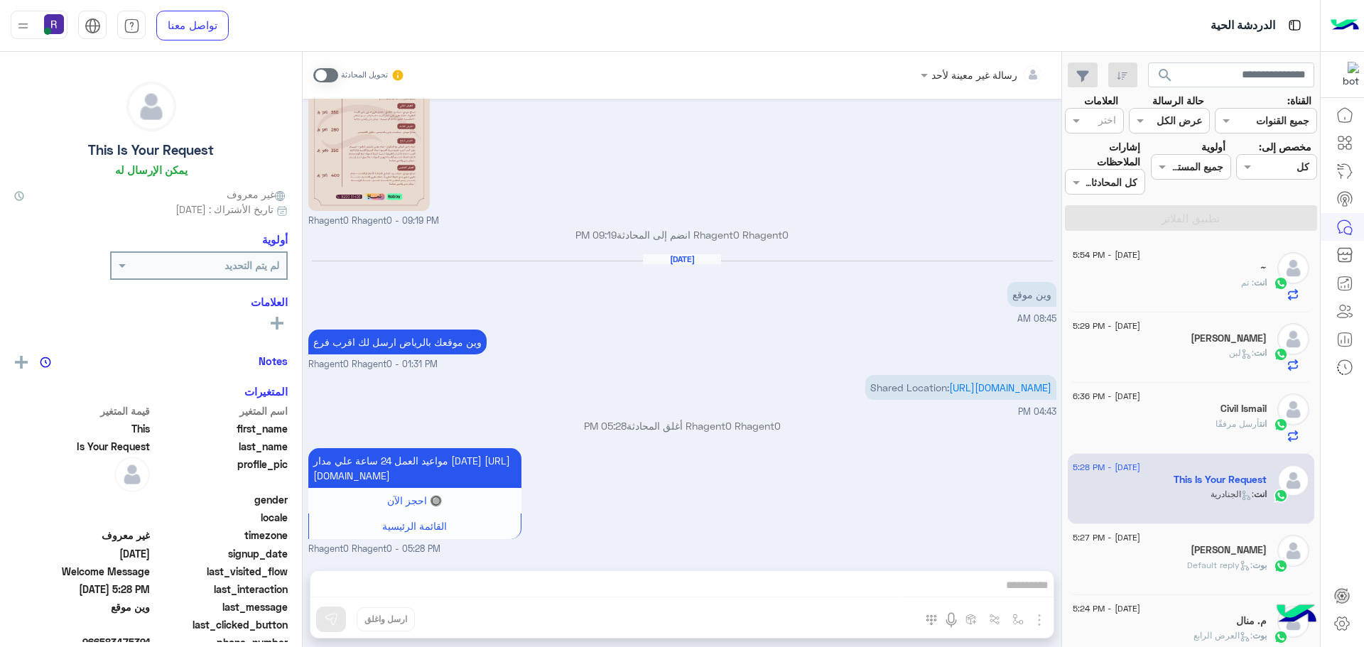
click at [1169, 274] on div "~" at bounding box center [1170, 269] width 194 height 15
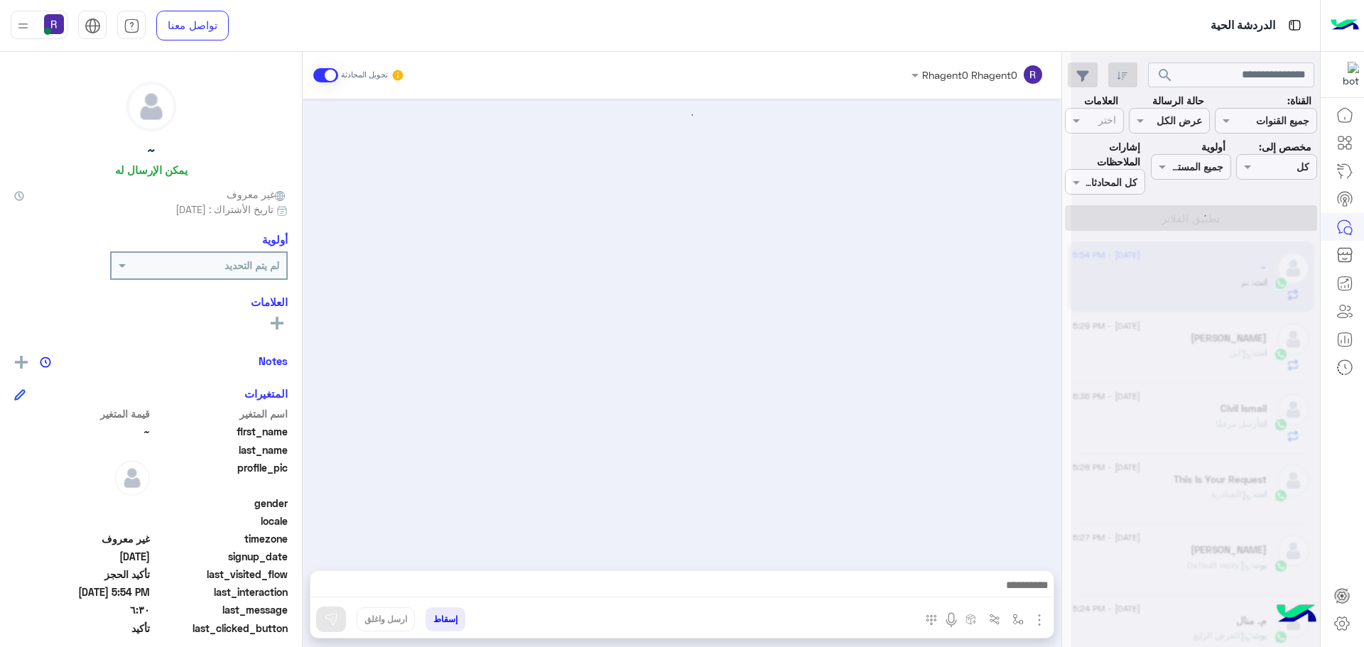
scroll to position [823, 0]
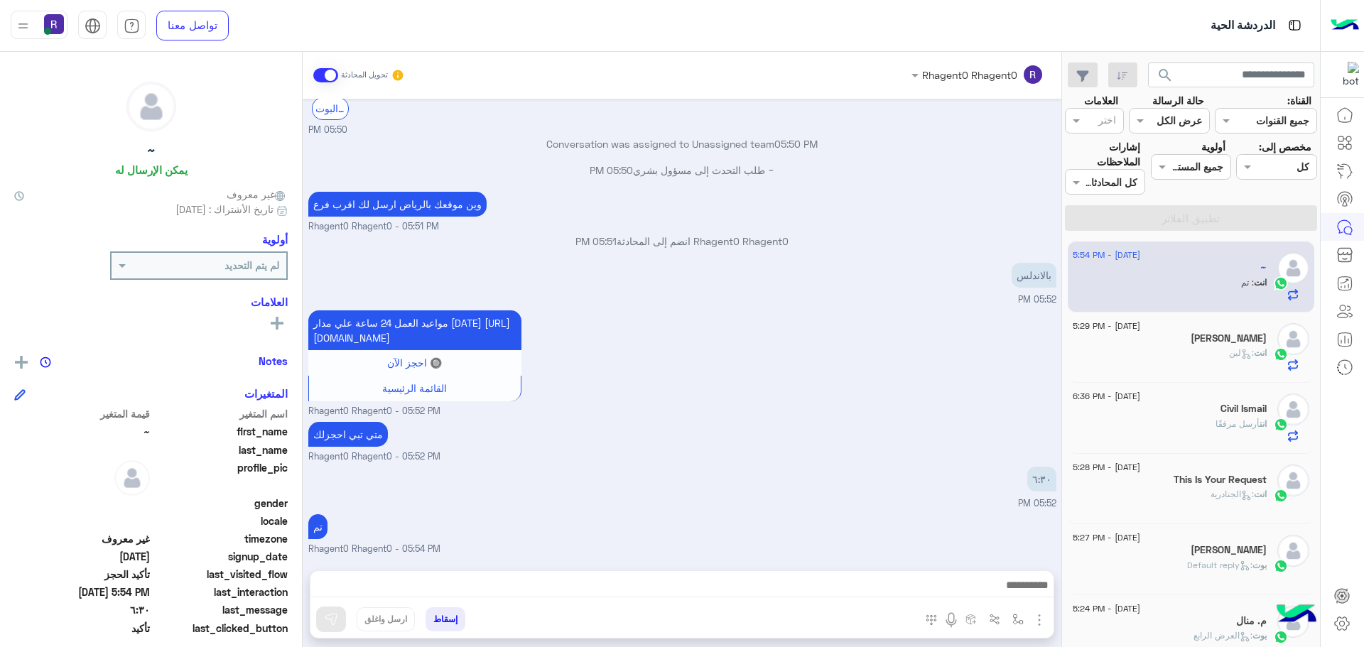
click at [1158, 359] on div "انت : لبن" at bounding box center [1170, 359] width 194 height 25
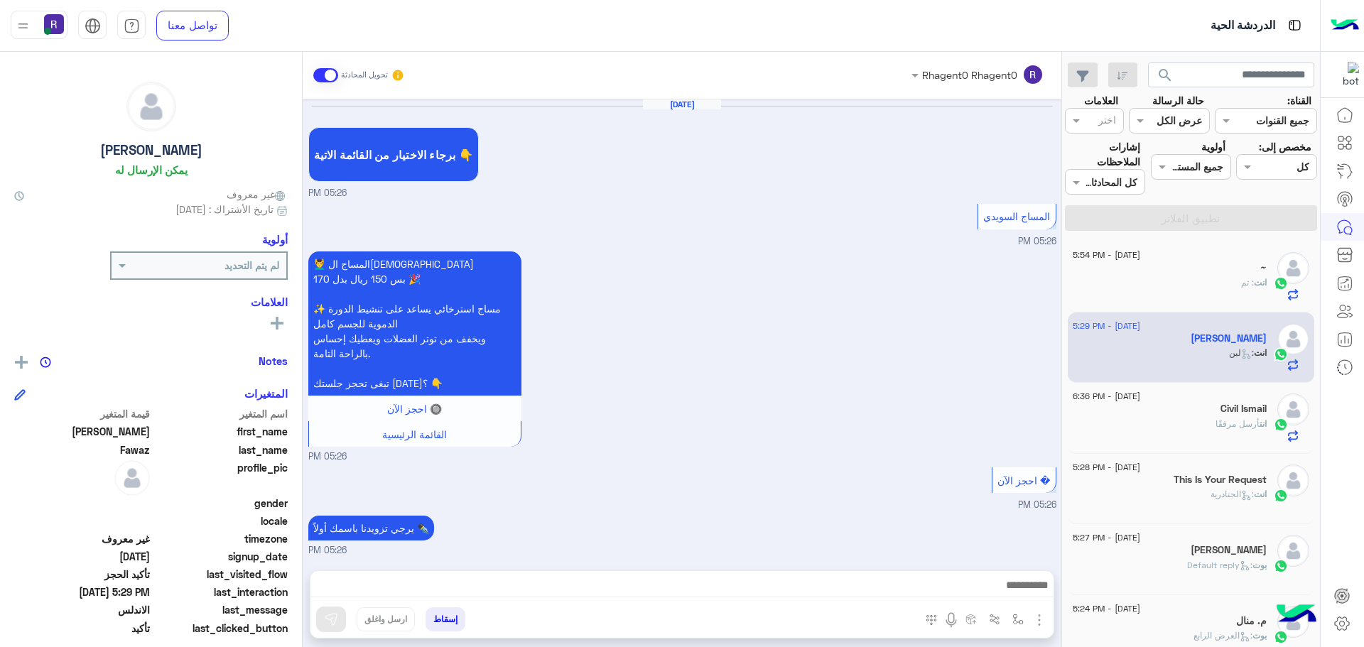
scroll to position [904, 0]
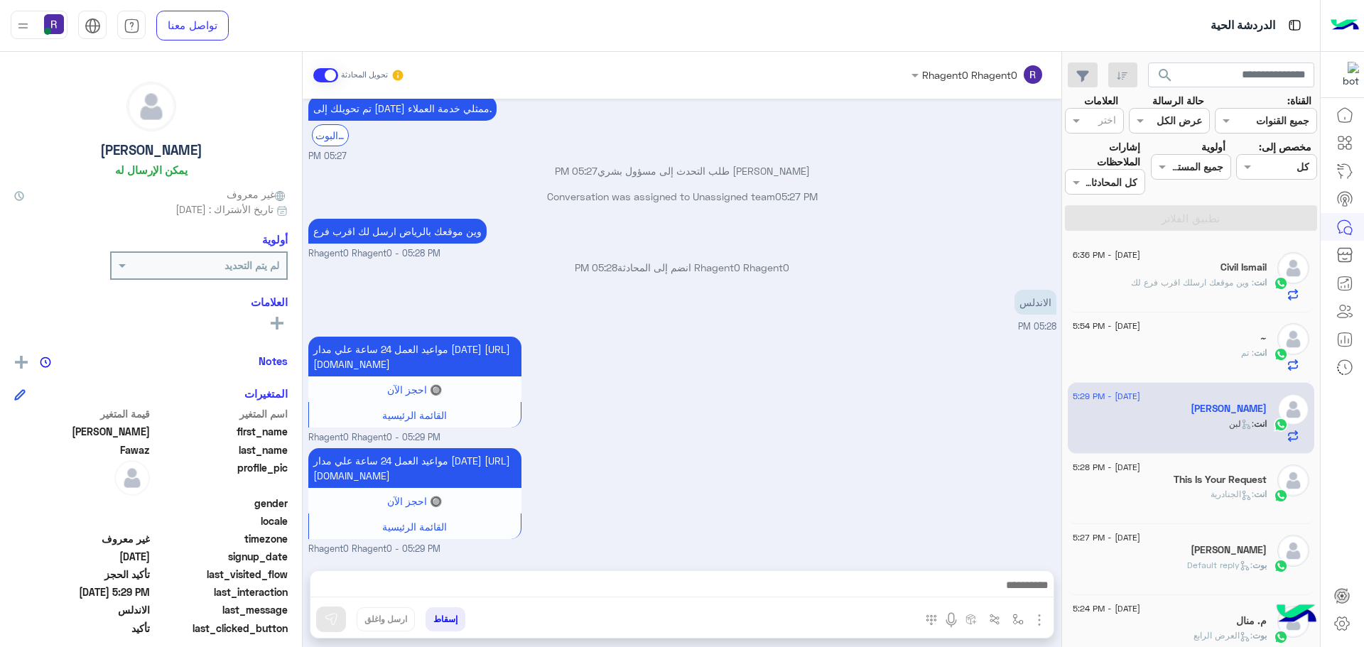
click at [1196, 285] on span ": وين موقعك ارسلك اقرب فرع لك" at bounding box center [1192, 282] width 123 height 11
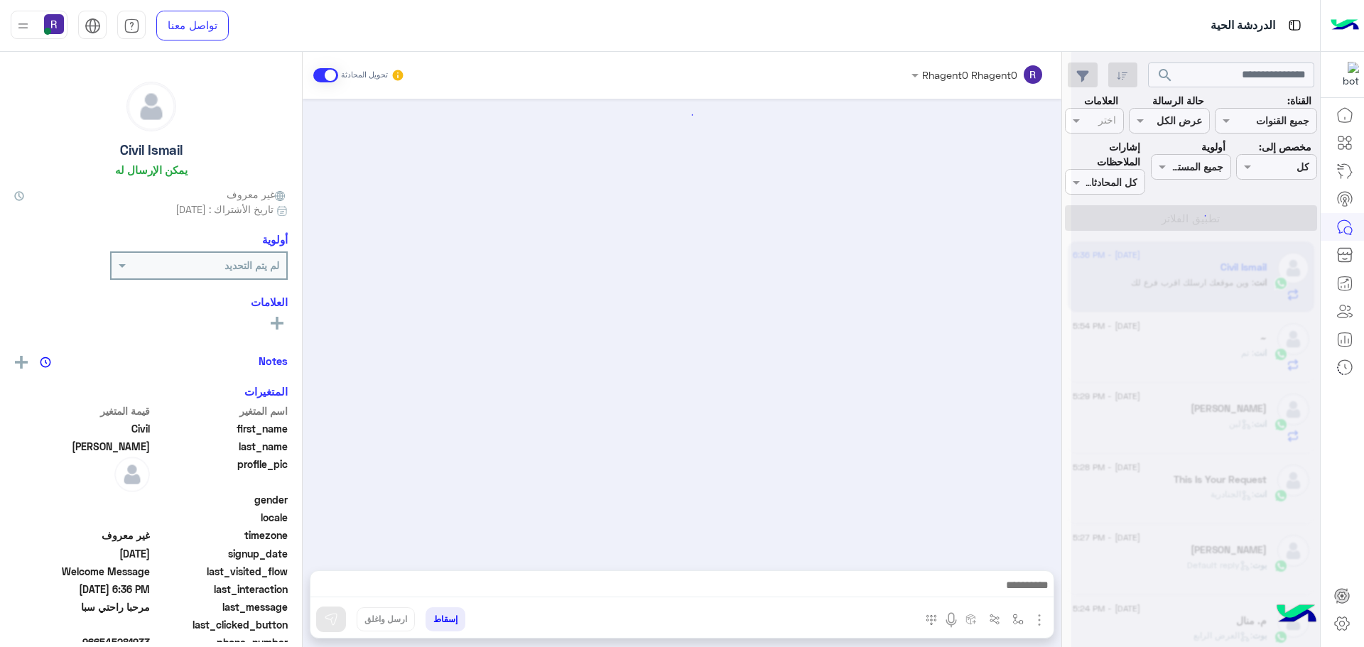
scroll to position [199, 0]
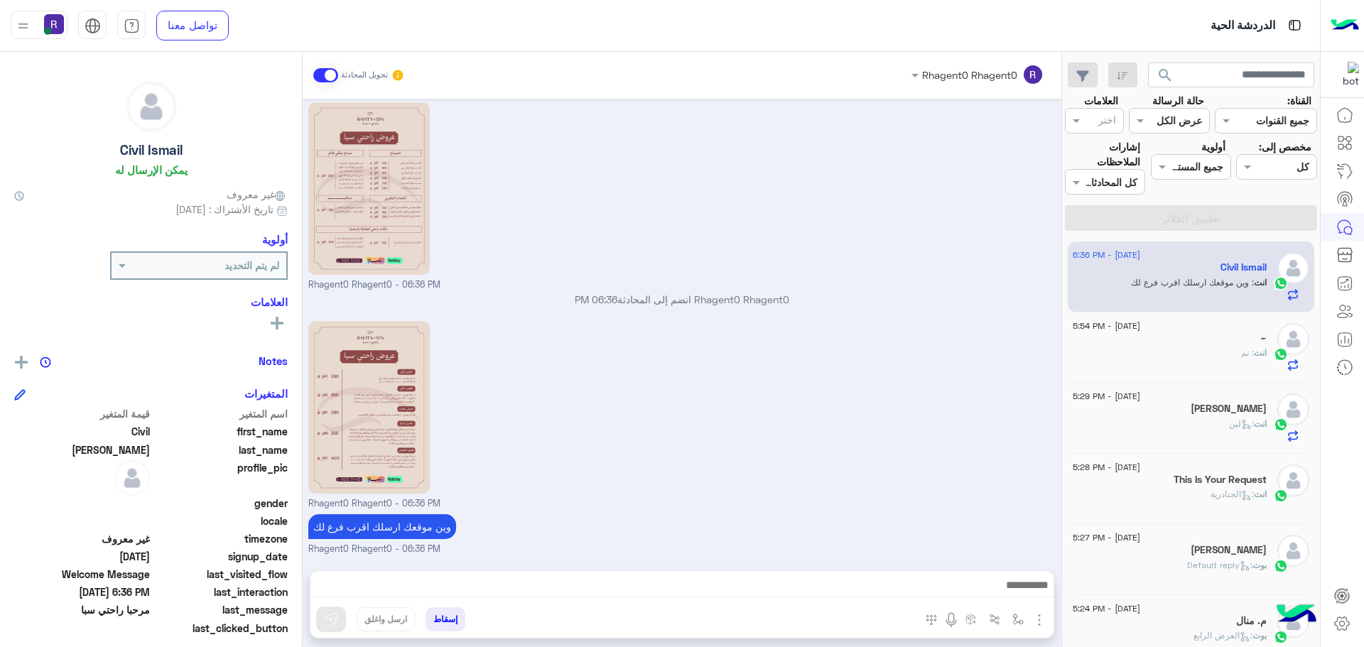
click at [1214, 341] on div "~" at bounding box center [1170, 340] width 194 height 15
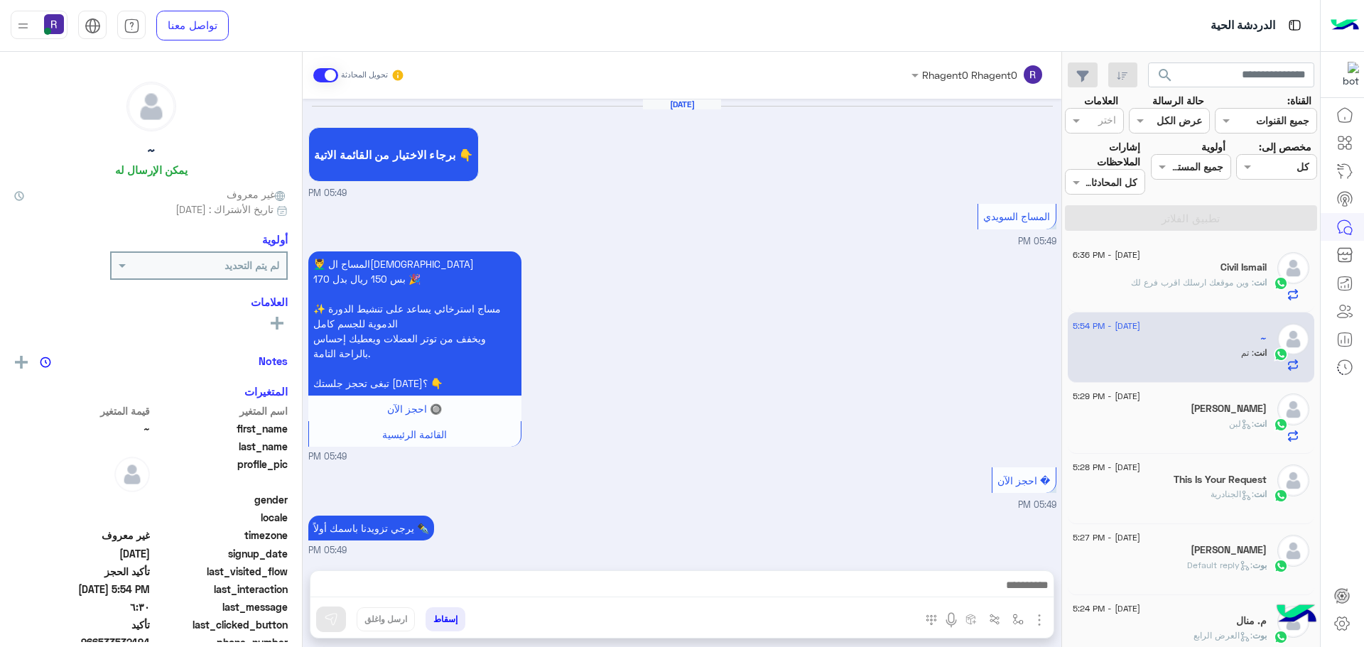
scroll to position [823, 0]
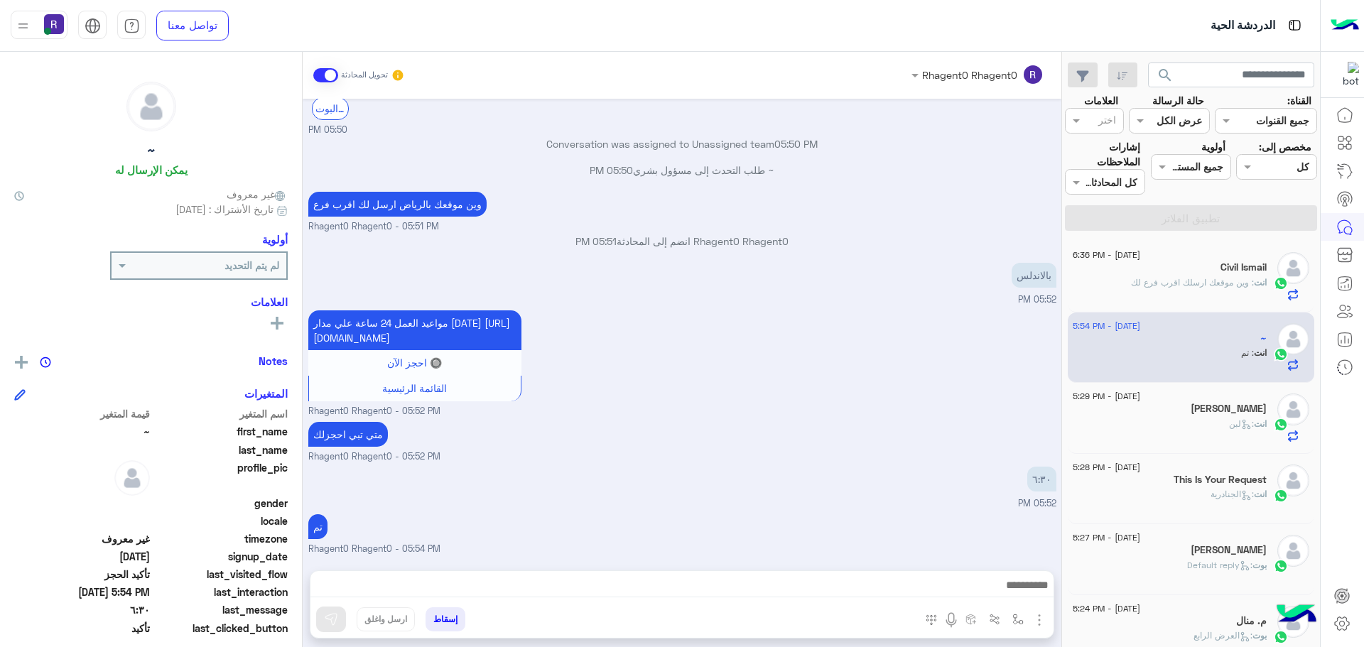
click at [1177, 431] on div "انت : لبن" at bounding box center [1170, 430] width 194 height 25
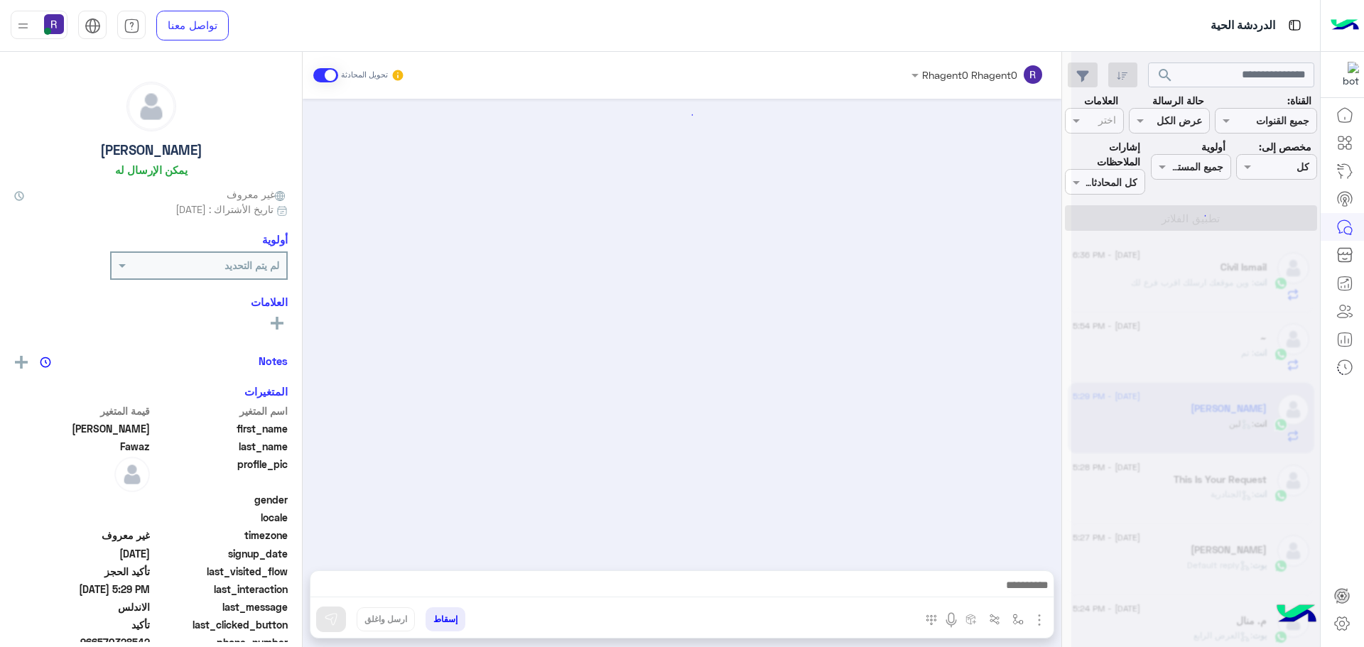
scroll to position [904, 0]
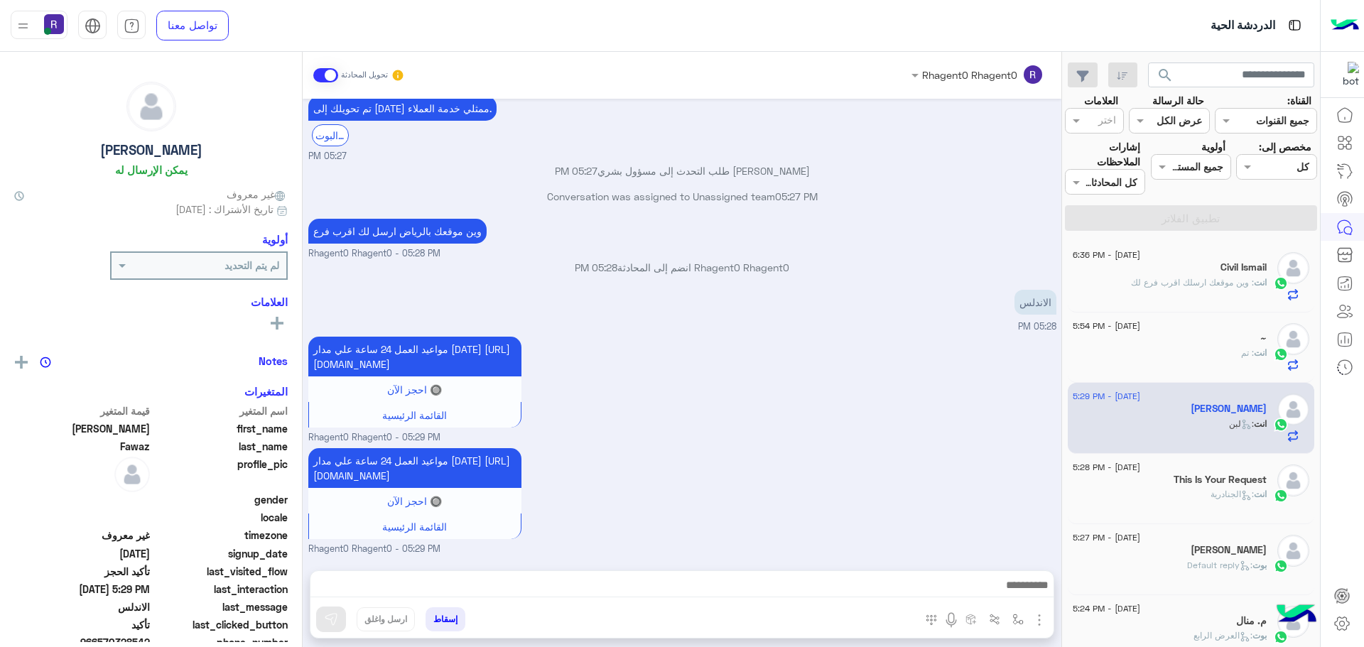
click at [1174, 280] on span ": وين موقعك ارسلك اقرب فرع لك" at bounding box center [1192, 282] width 123 height 11
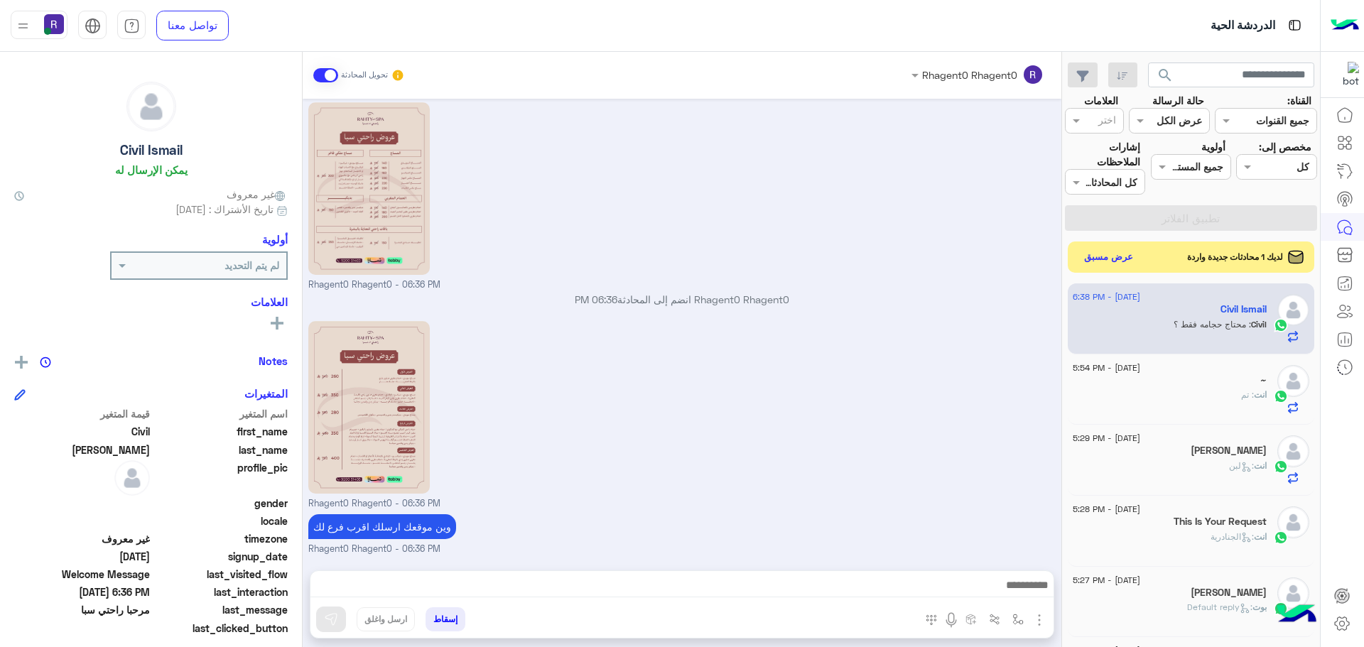
scroll to position [247, 0]
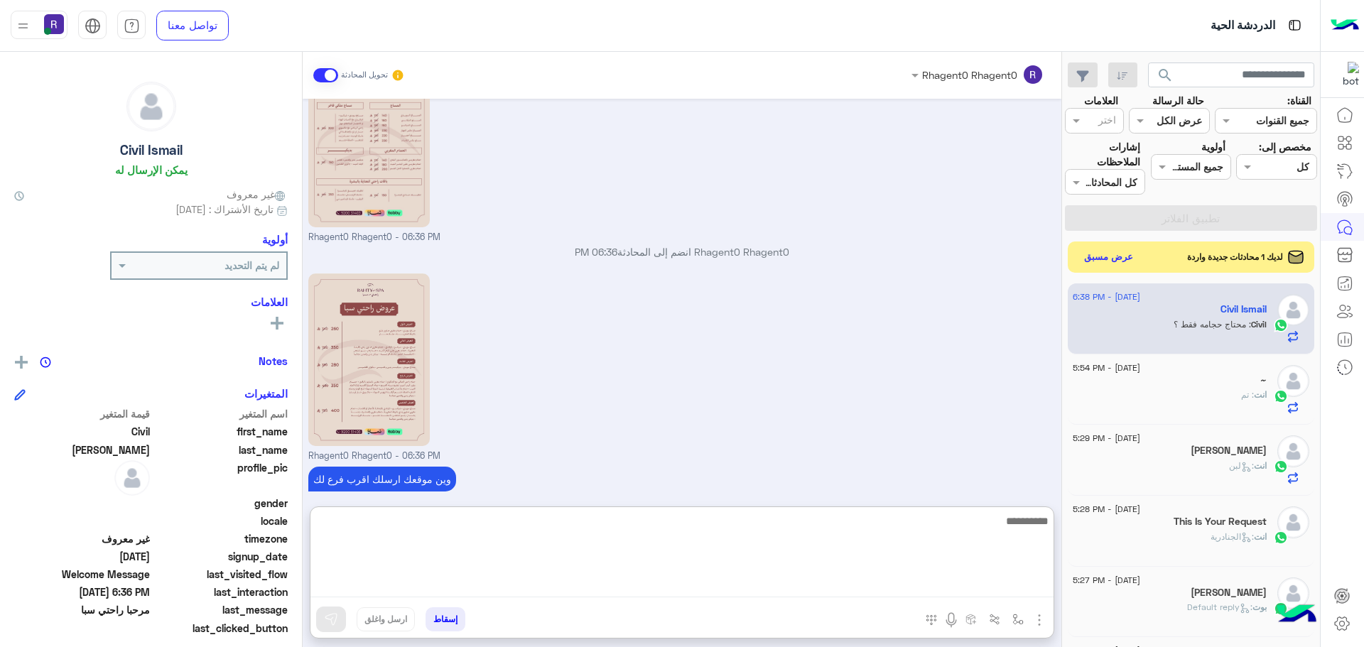
click at [721, 586] on textarea at bounding box center [682, 554] width 743 height 85
type textarea "**********"
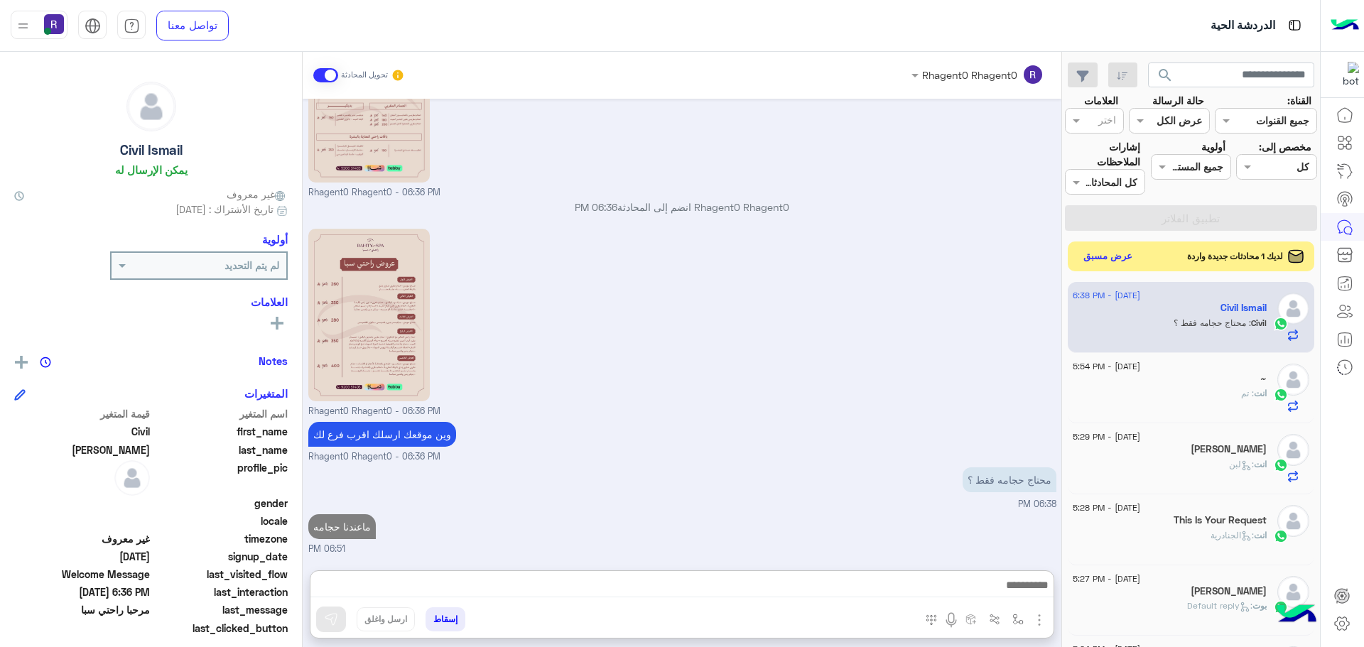
click at [1118, 255] on button "عرض مسبق" at bounding box center [1109, 256] width 60 height 19
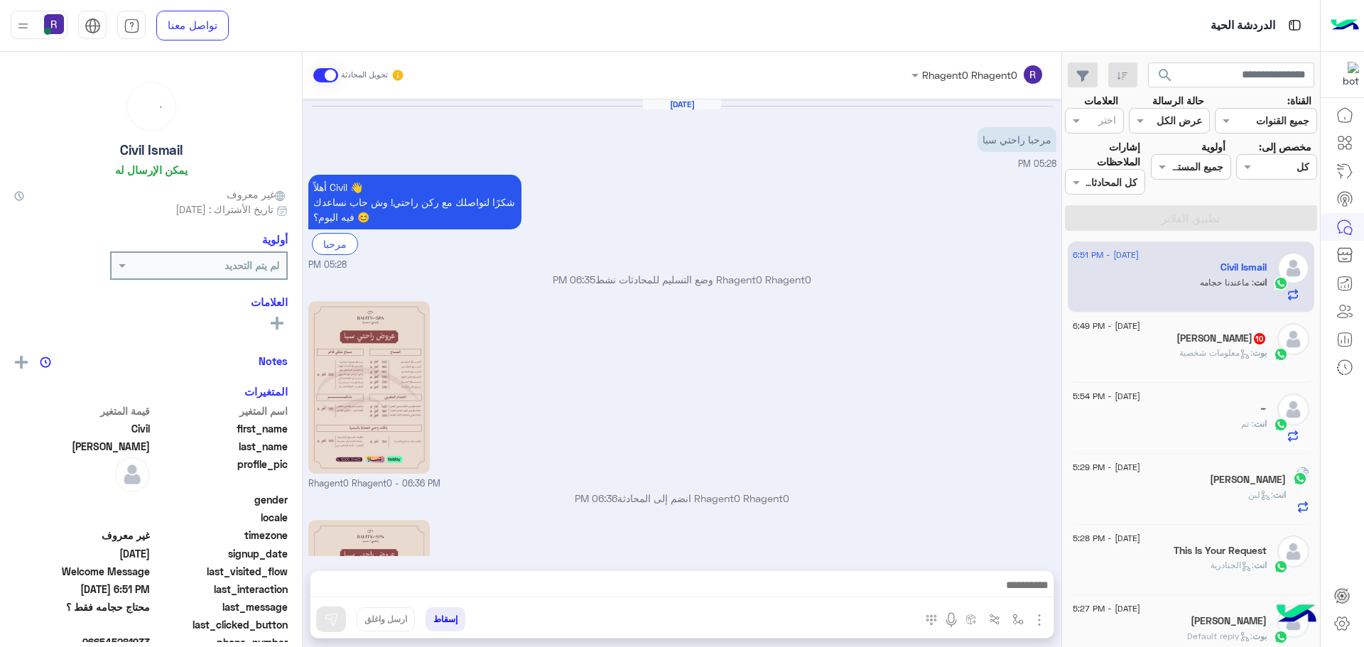
scroll to position [291, 0]
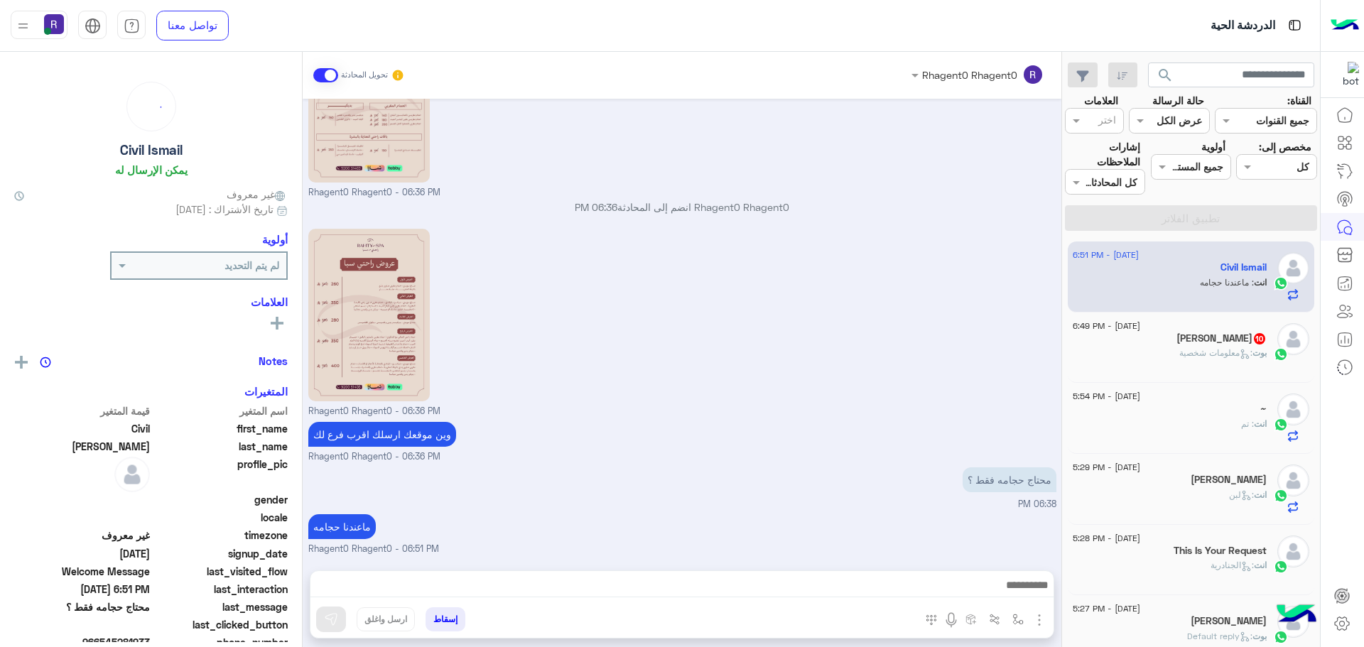
click at [1154, 339] on div "Mahmoud Foluy 10" at bounding box center [1170, 340] width 194 height 15
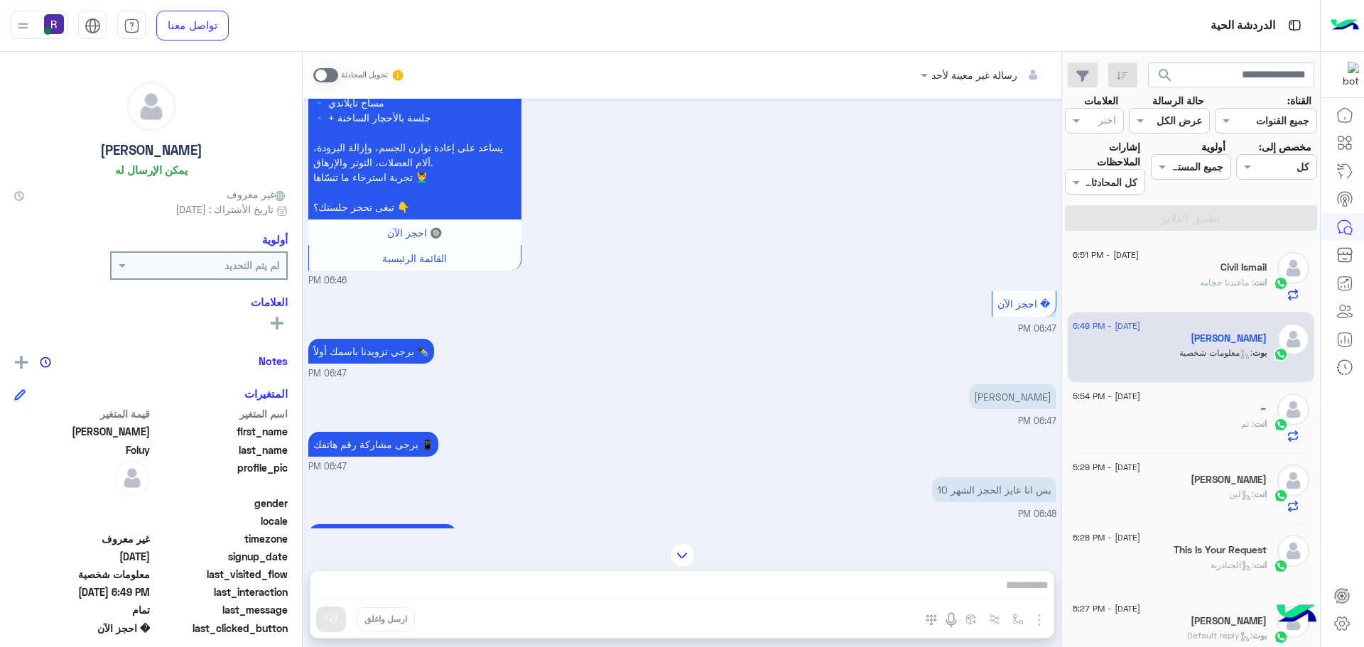
scroll to position [1437, 0]
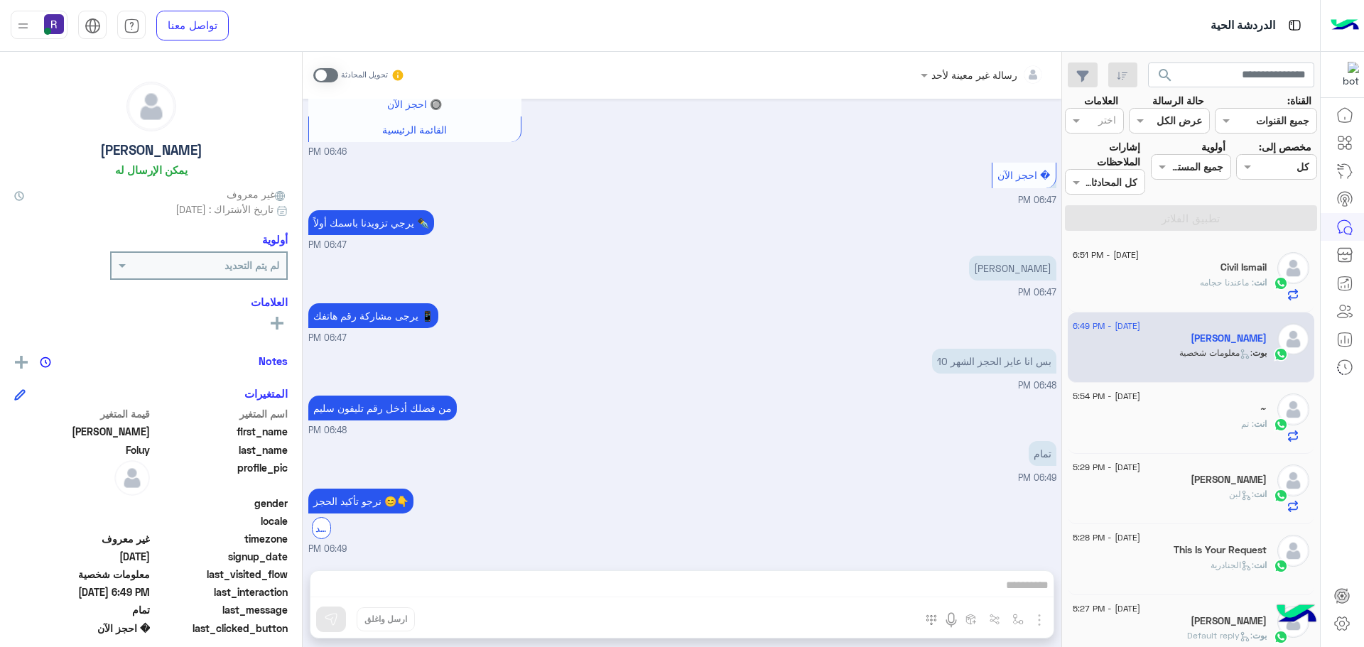
click at [1203, 416] on div "~" at bounding box center [1170, 410] width 194 height 15
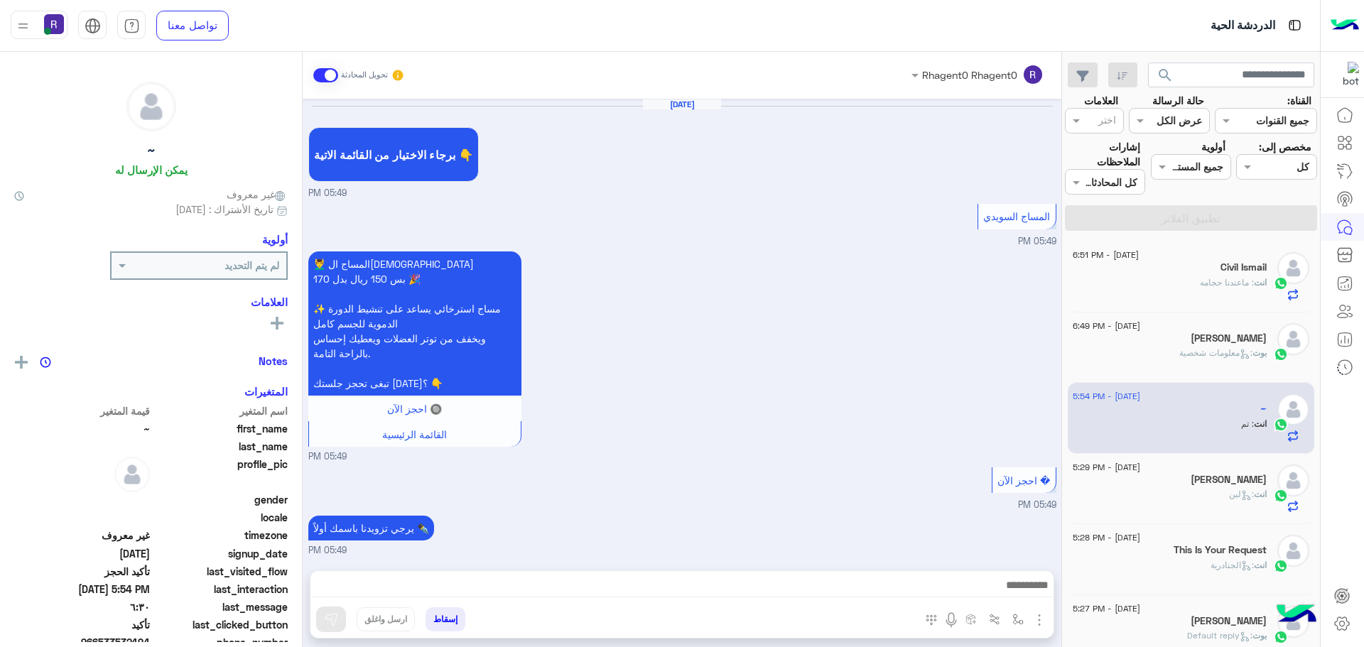
scroll to position [823, 0]
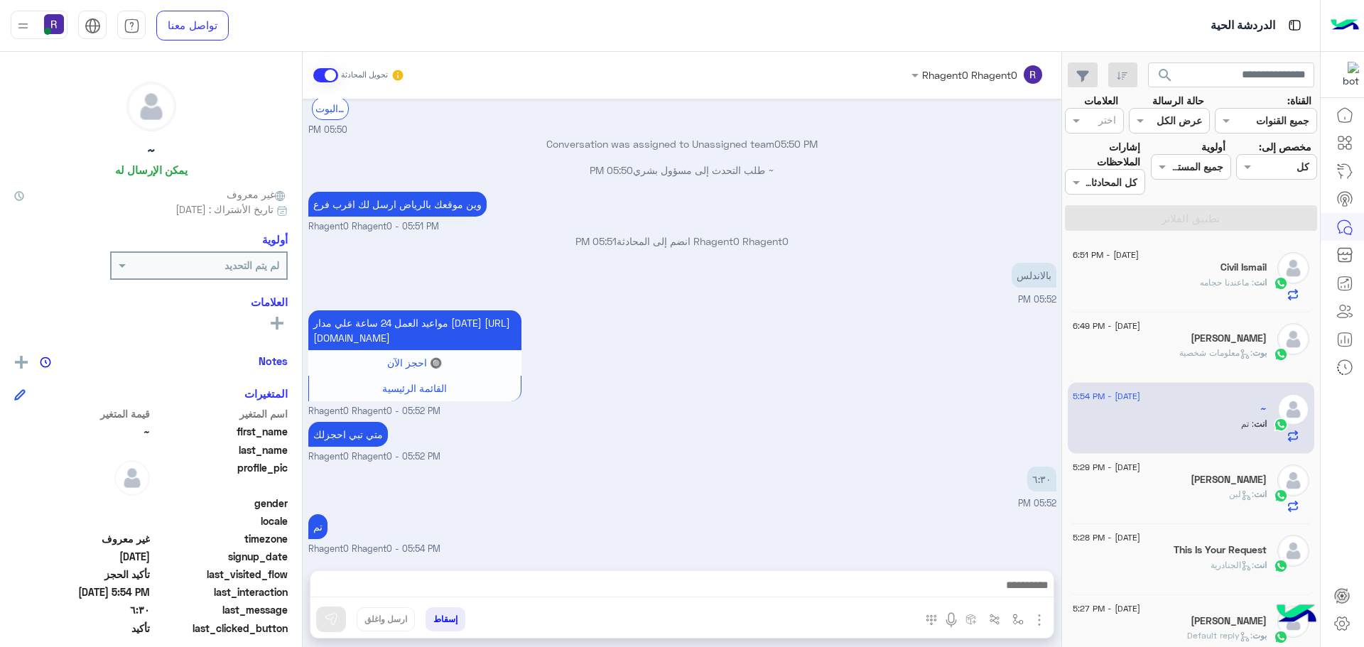
click at [1209, 290] on div "انت : ماعندنا حجامه" at bounding box center [1170, 288] width 194 height 25
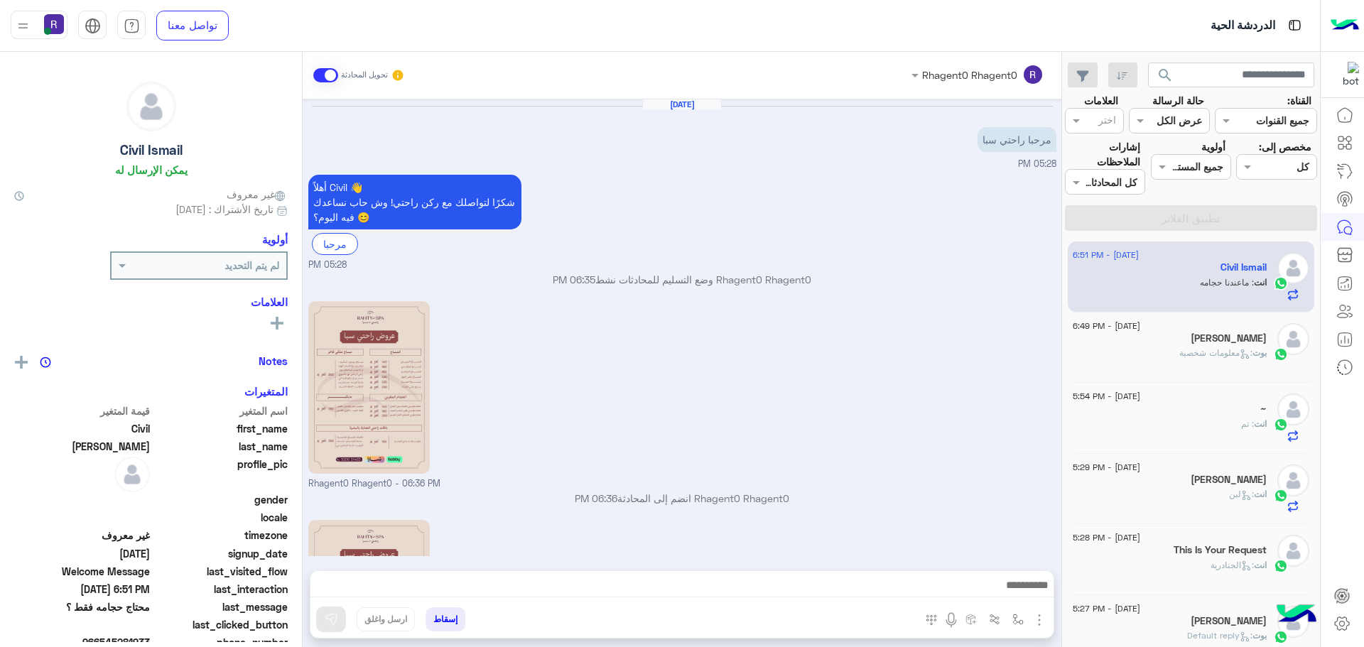
scroll to position [291, 0]
